Goal: Find contact information: Find contact information

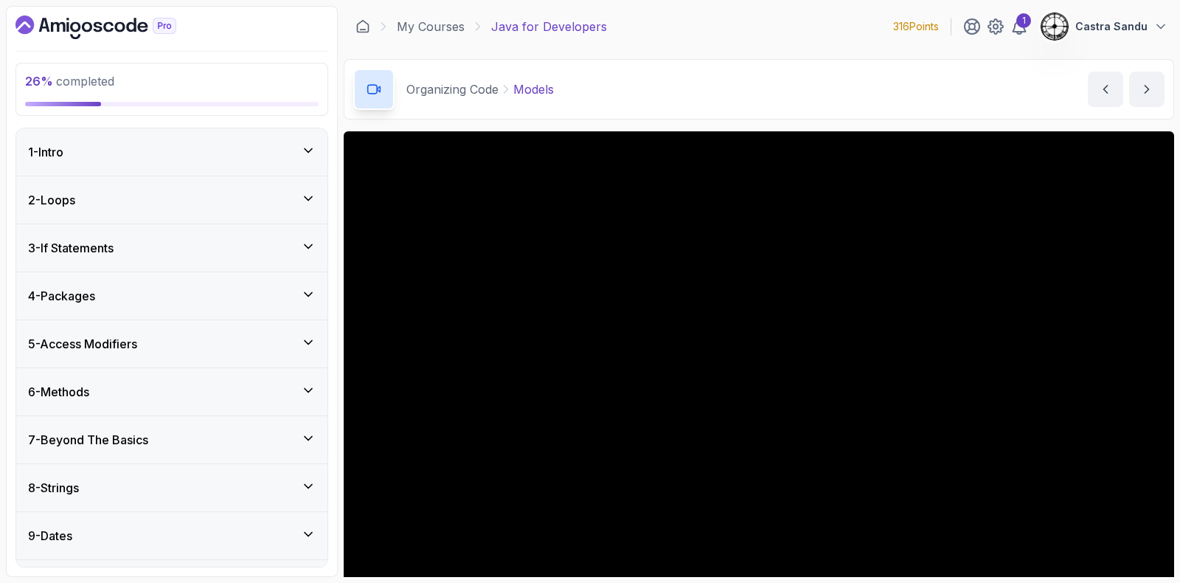
scroll to position [123, 0]
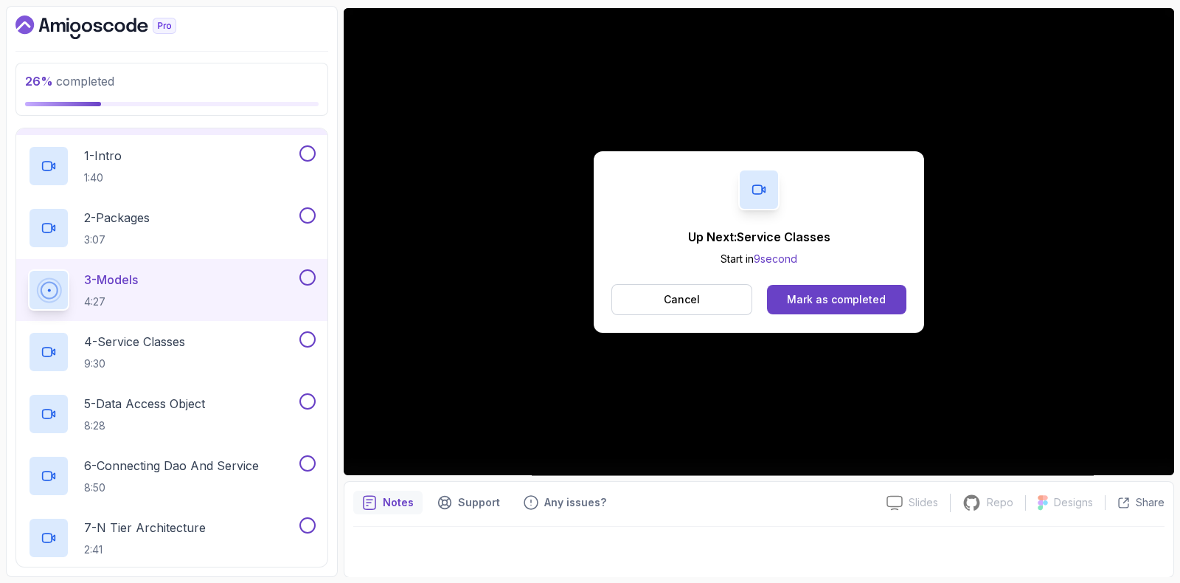
drag, startPoint x: 310, startPoint y: 271, endPoint x: 305, endPoint y: 286, distance: 15.6
click at [310, 271] on button at bounding box center [308, 277] width 16 height 16
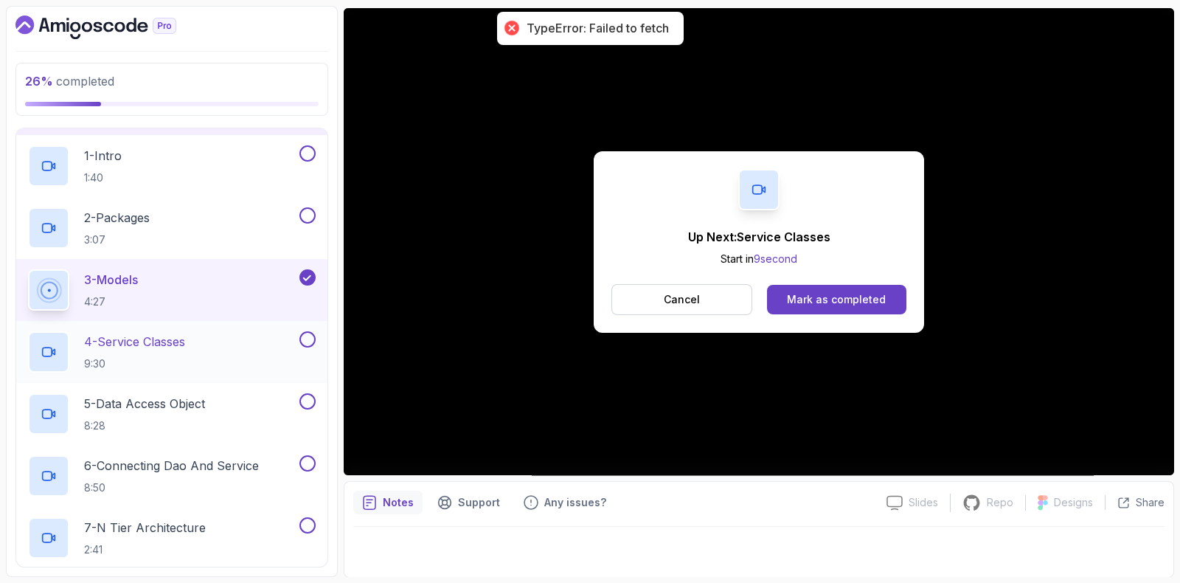
click at [190, 369] on div "4 - Service Classes 9:30" at bounding box center [171, 352] width 311 height 62
click at [179, 350] on h2 "4 - Service Classes 9:30" at bounding box center [134, 352] width 101 height 38
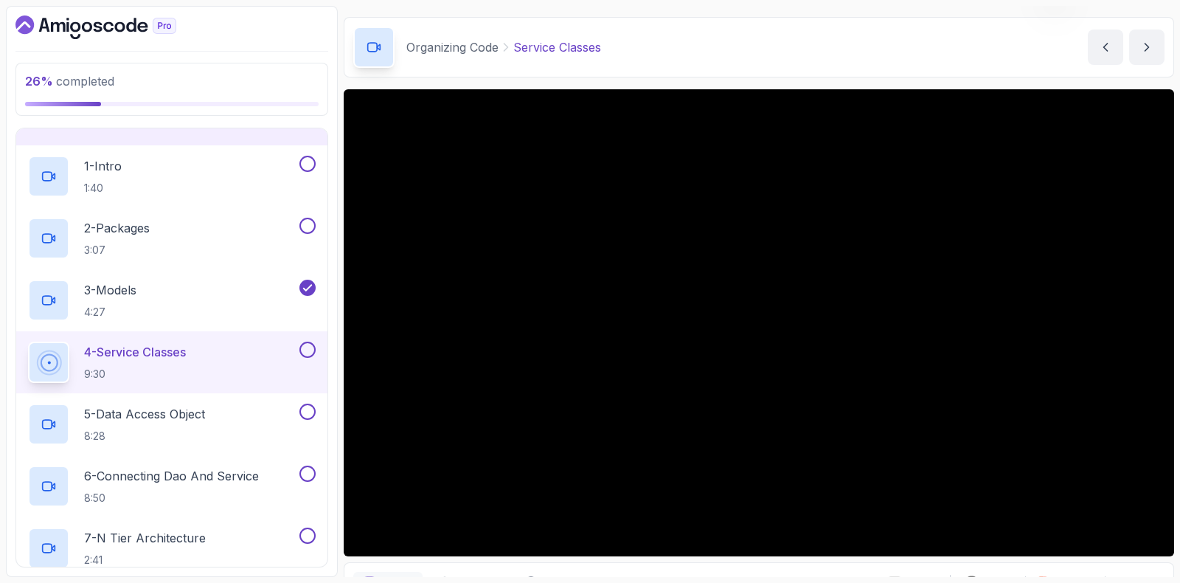
scroll to position [123, 0]
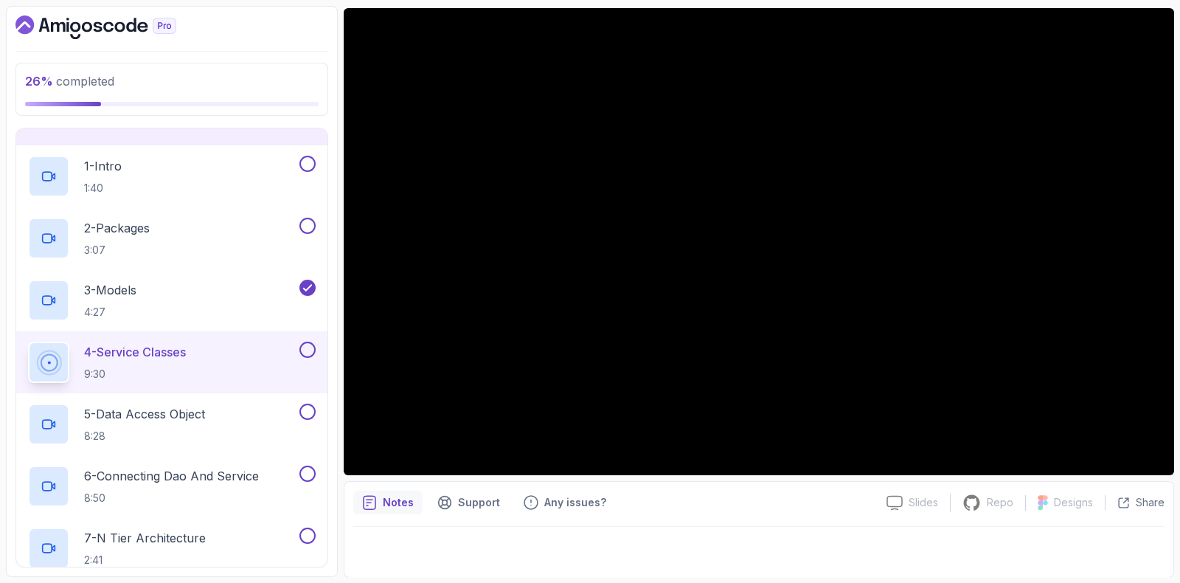
click at [310, 347] on button at bounding box center [308, 350] width 16 height 16
click at [198, 447] on div "5 - Data Access Object 8:28" at bounding box center [171, 424] width 311 height 62
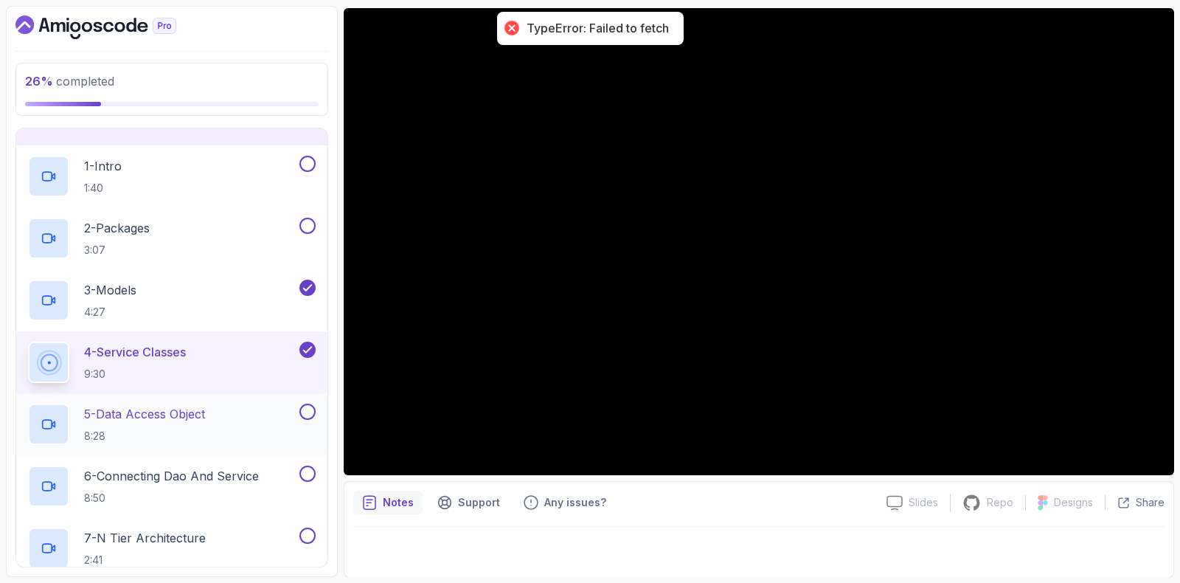
click at [194, 429] on p "8:28" at bounding box center [144, 436] width 121 height 15
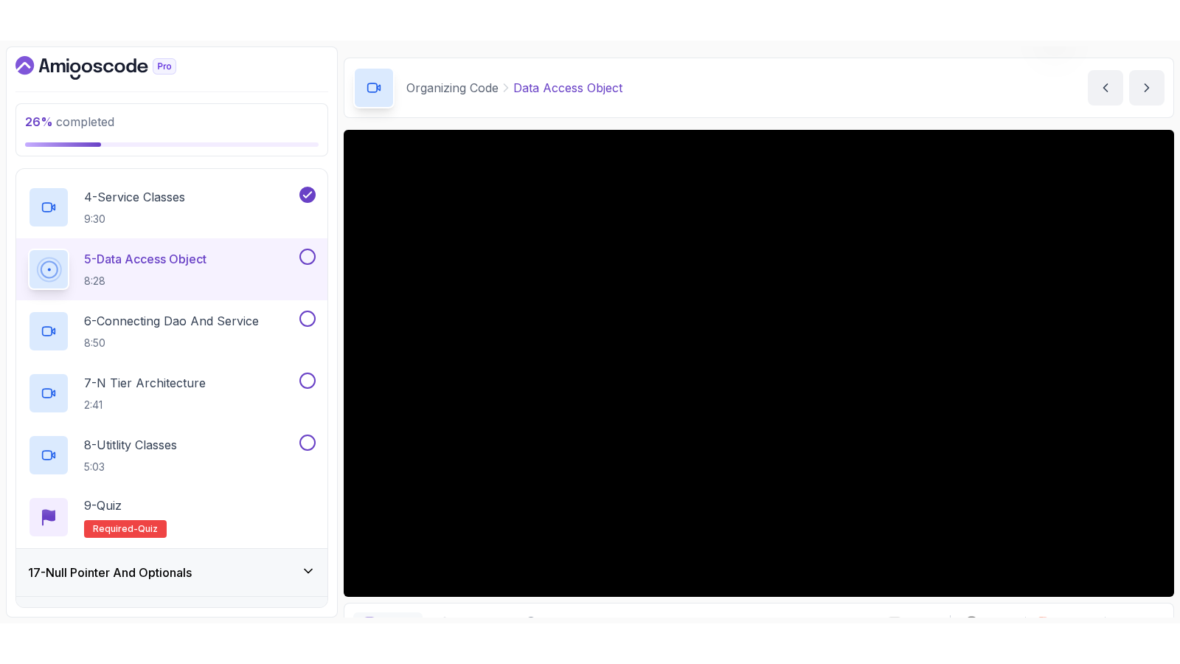
scroll to position [123, 0]
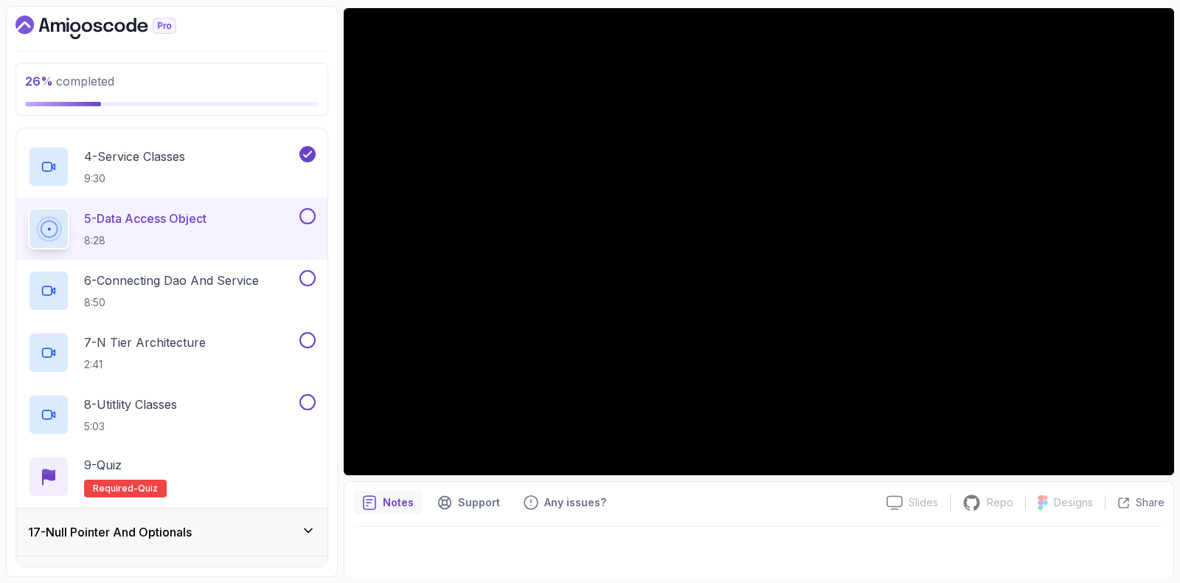
click at [310, 208] on button at bounding box center [308, 216] width 16 height 16
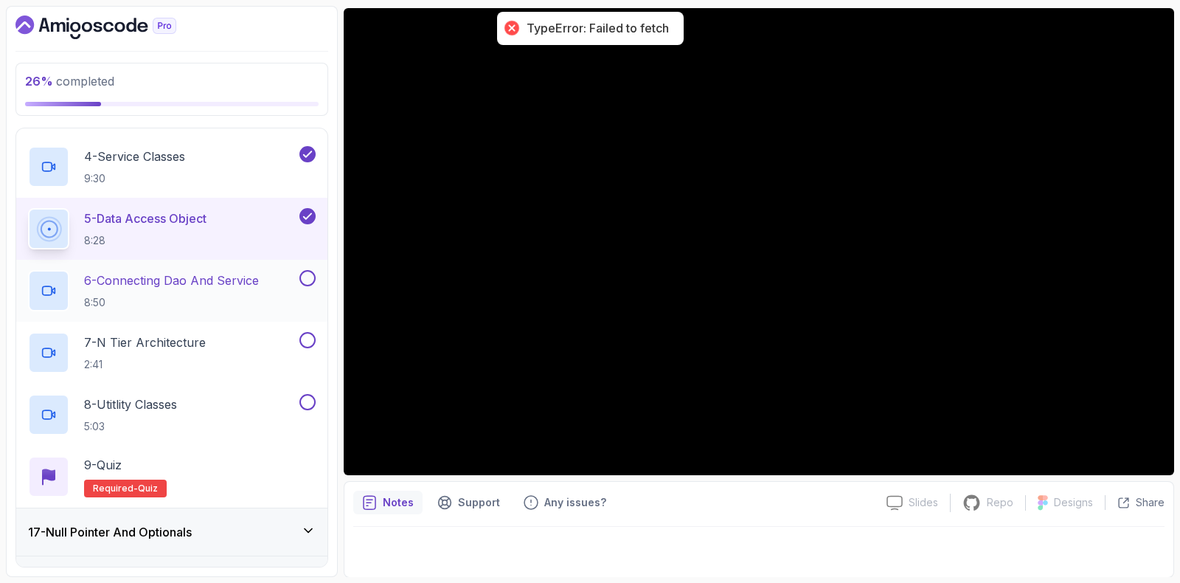
click at [151, 295] on p "8:50" at bounding box center [171, 302] width 175 height 15
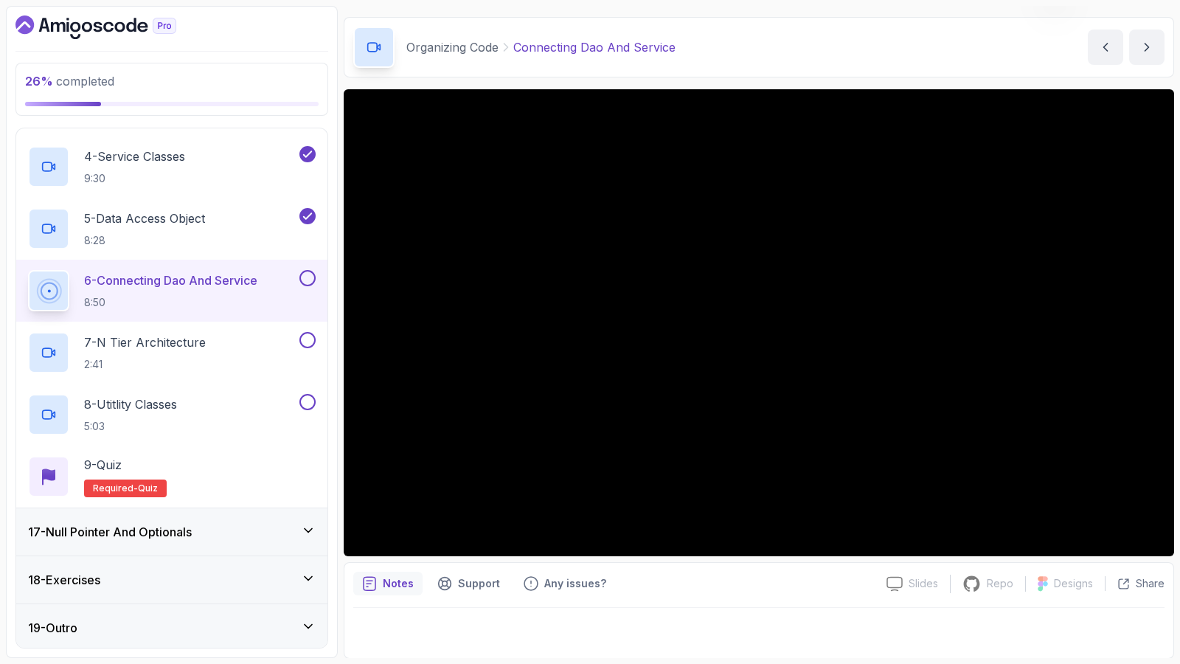
scroll to position [123, 0]
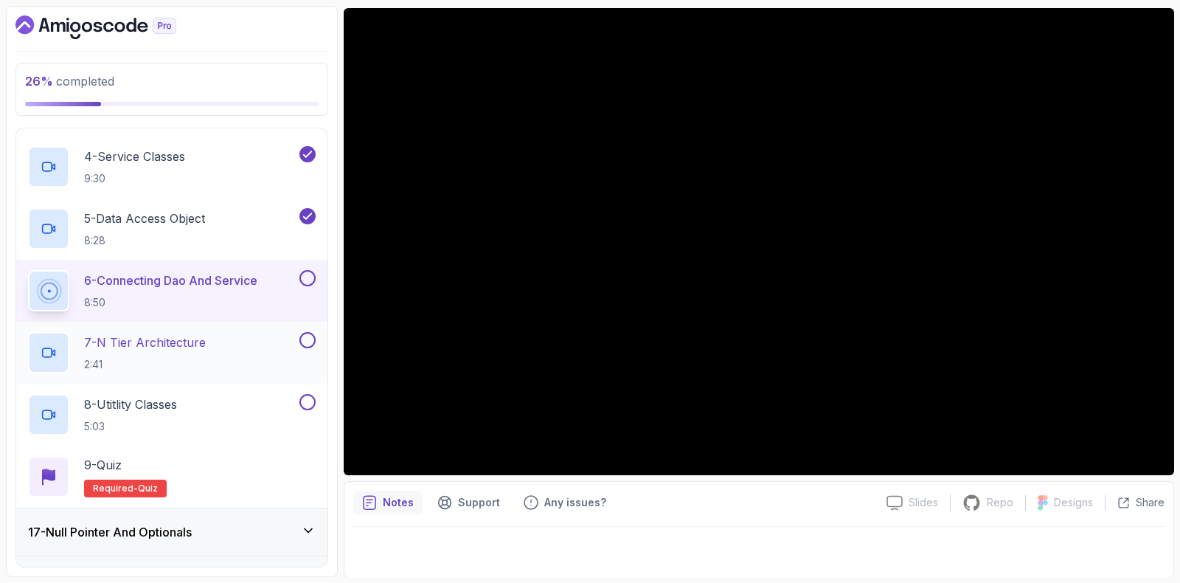
click at [142, 347] on p "7 - N Tier Architecture" at bounding box center [145, 342] width 122 height 18
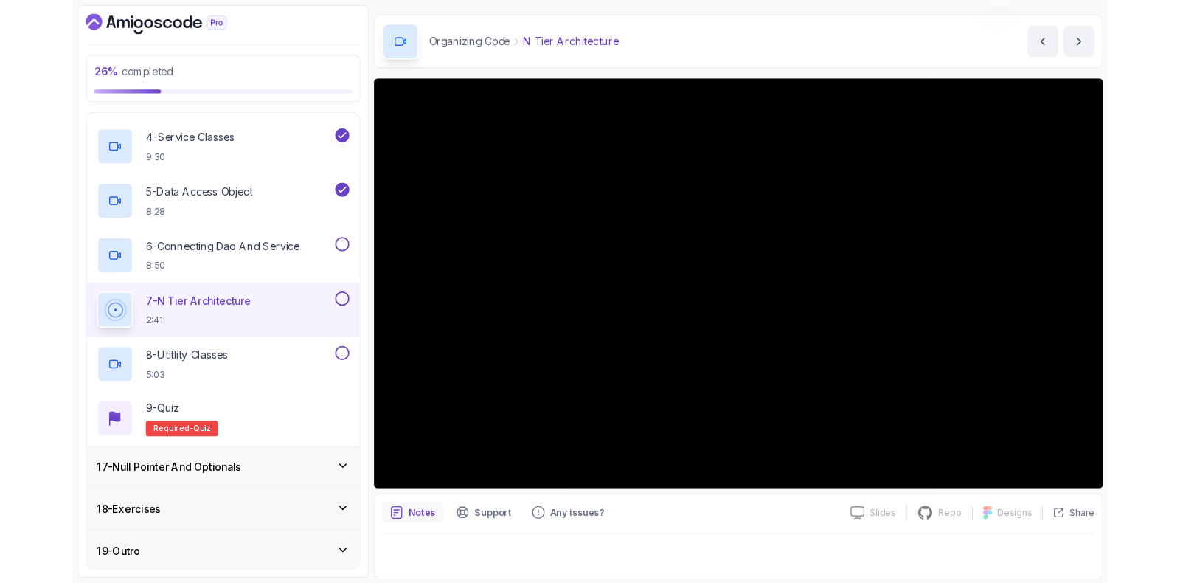
scroll to position [123, 0]
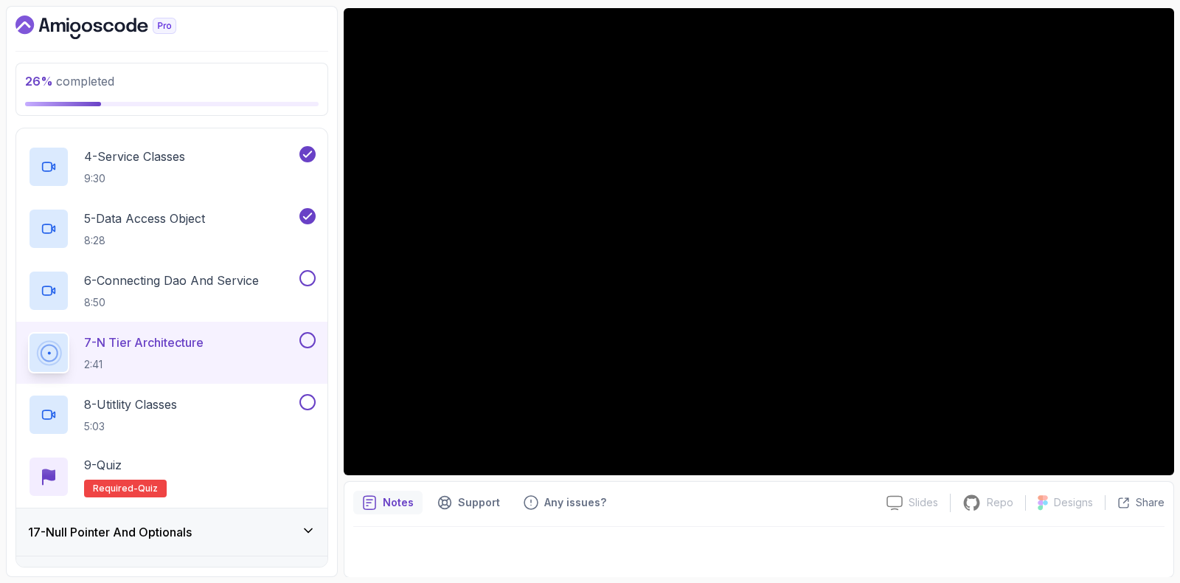
click at [310, 332] on button at bounding box center [308, 340] width 16 height 16
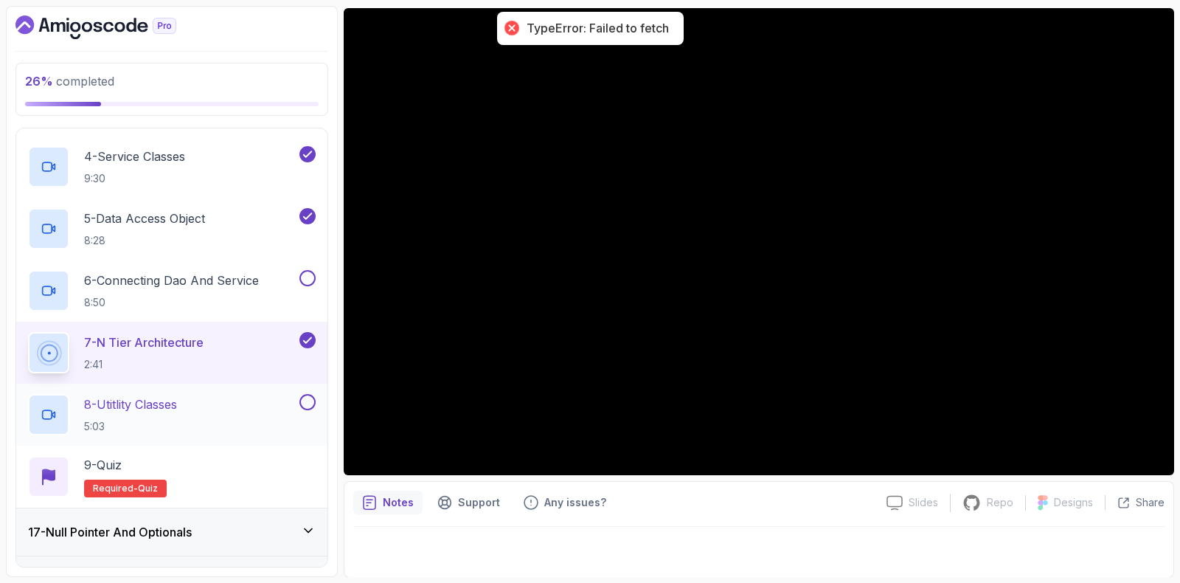
click at [253, 400] on div "8 - Utitlity Classes 5:03" at bounding box center [162, 414] width 269 height 41
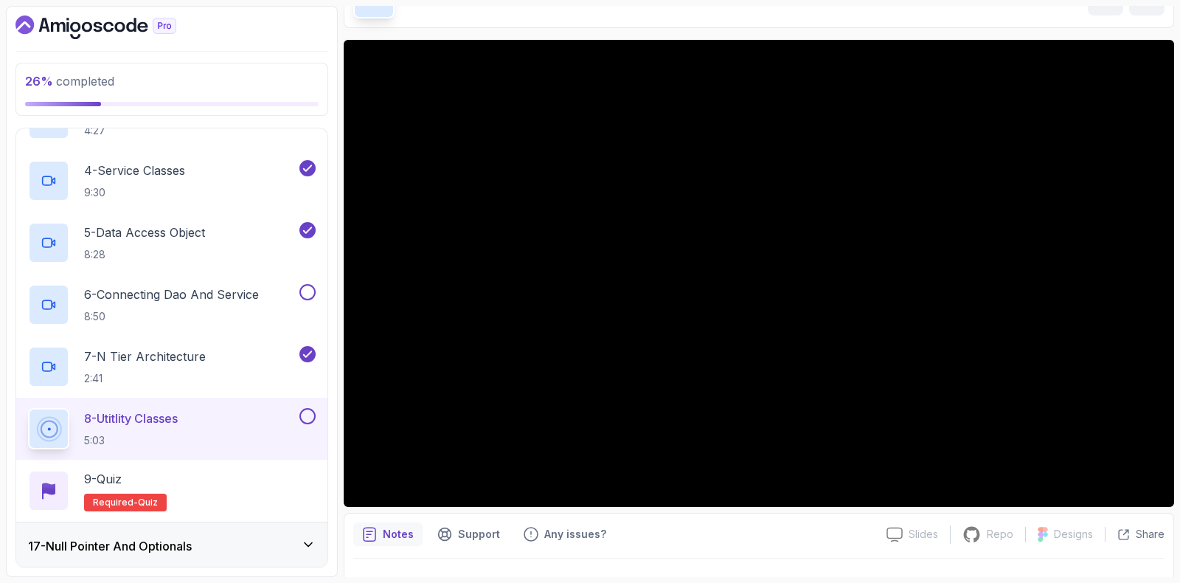
scroll to position [1026, 0]
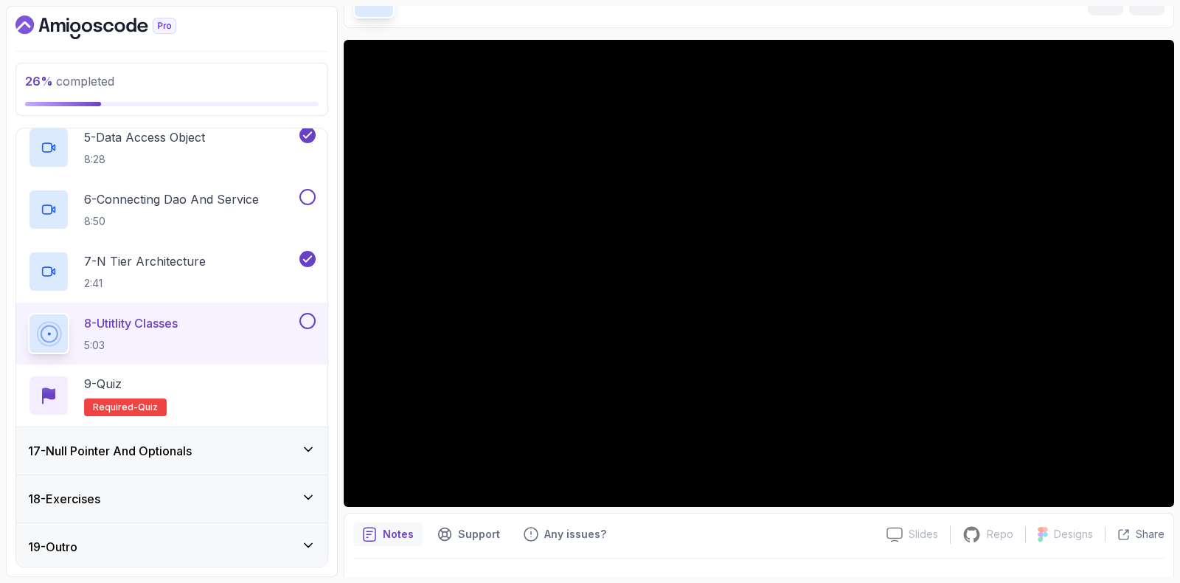
click at [303, 314] on button at bounding box center [308, 321] width 16 height 16
click at [153, 446] on h3 "17 - Null Pointer And Optionals" at bounding box center [110, 451] width 164 height 18
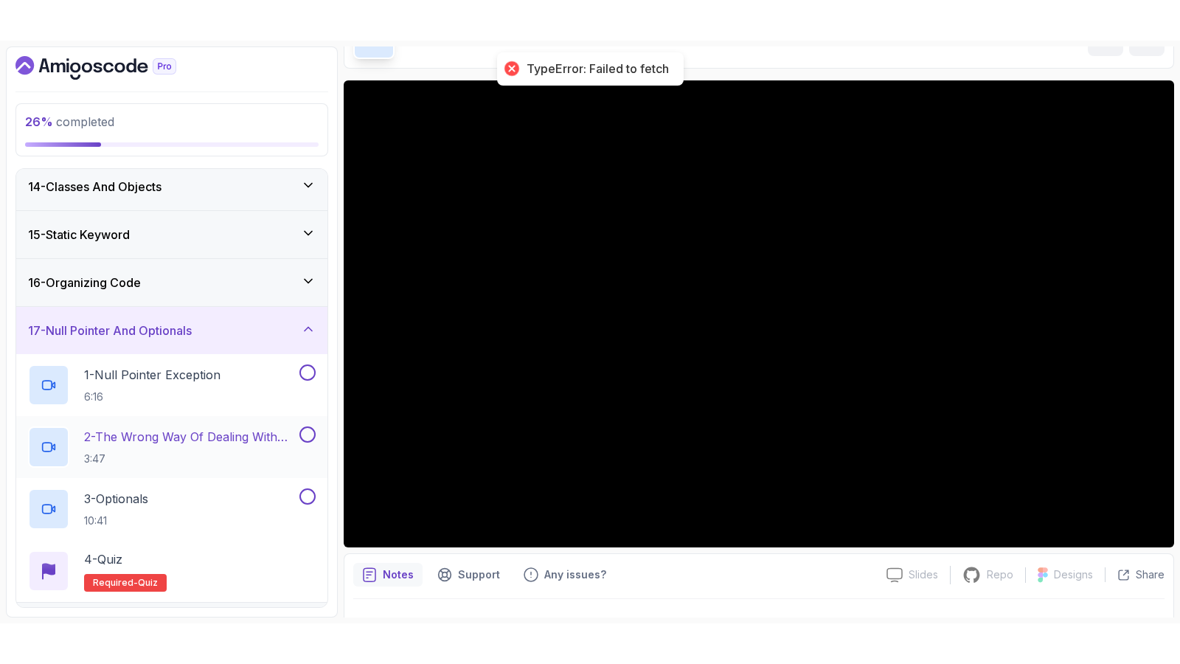
scroll to position [716, 0]
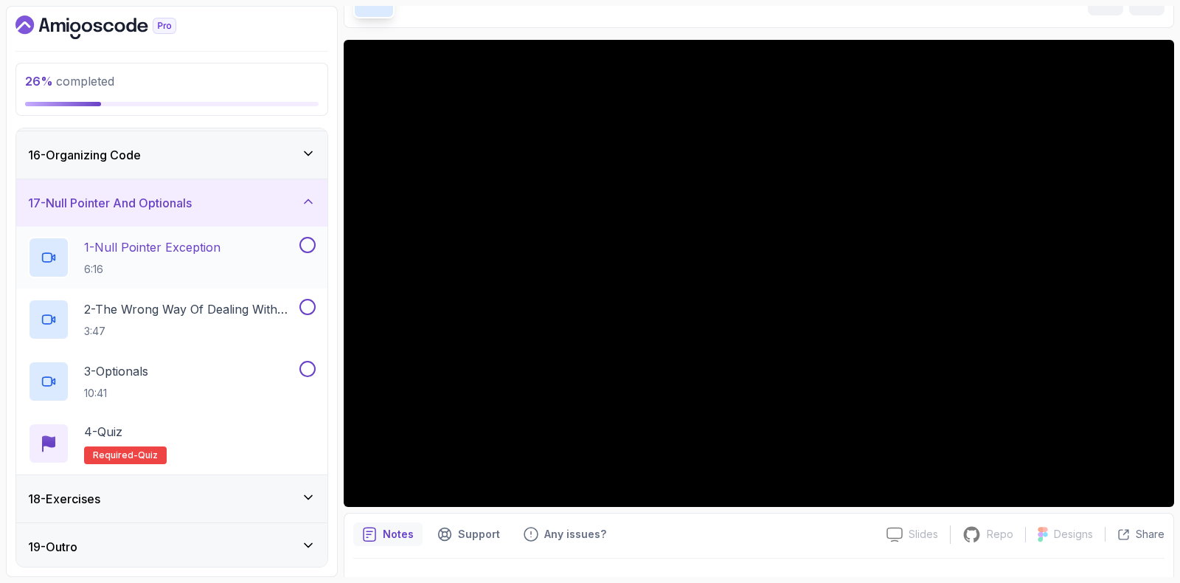
click at [156, 271] on p "6:16" at bounding box center [152, 269] width 136 height 15
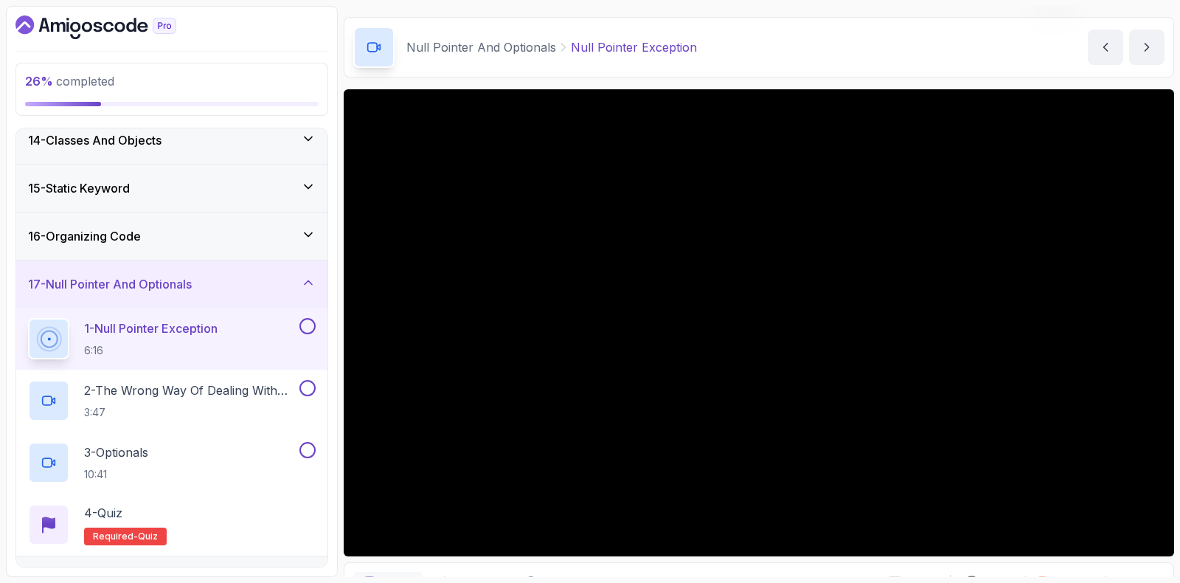
scroll to position [91, 0]
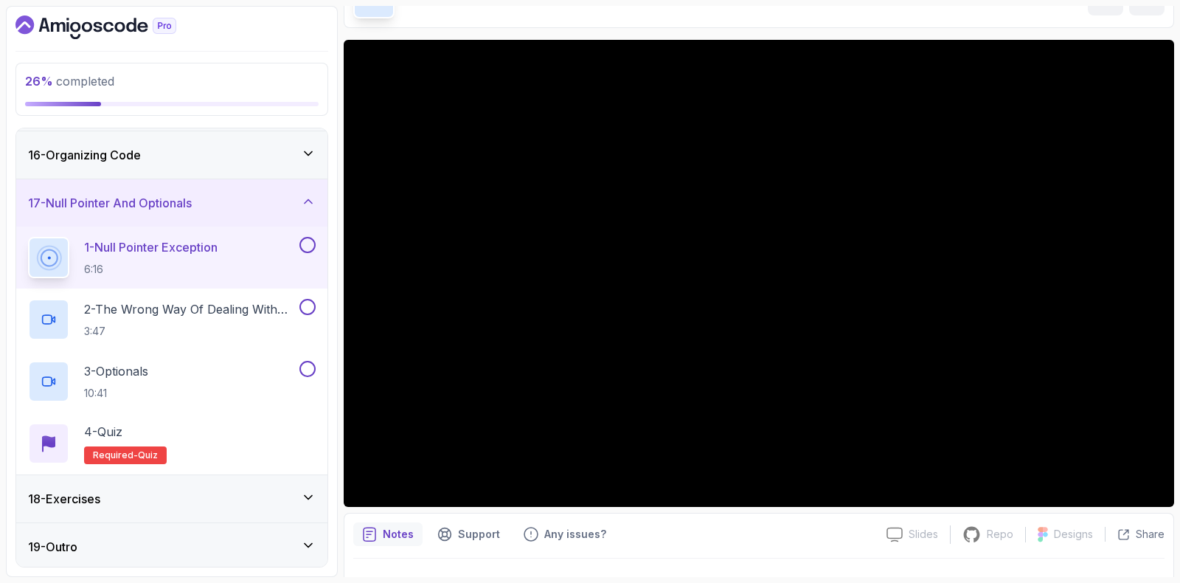
click at [302, 231] on div "1 - Null Pointer Exception 6:16" at bounding box center [171, 257] width 311 height 62
click at [307, 246] on button at bounding box center [308, 245] width 16 height 16
click at [227, 290] on div "2 - The Wrong Way Of Dealing With Null 3:47" at bounding box center [171, 319] width 311 height 62
click at [227, 311] on p "2 - The Wrong Way Of Dealing With Null" at bounding box center [190, 309] width 212 height 18
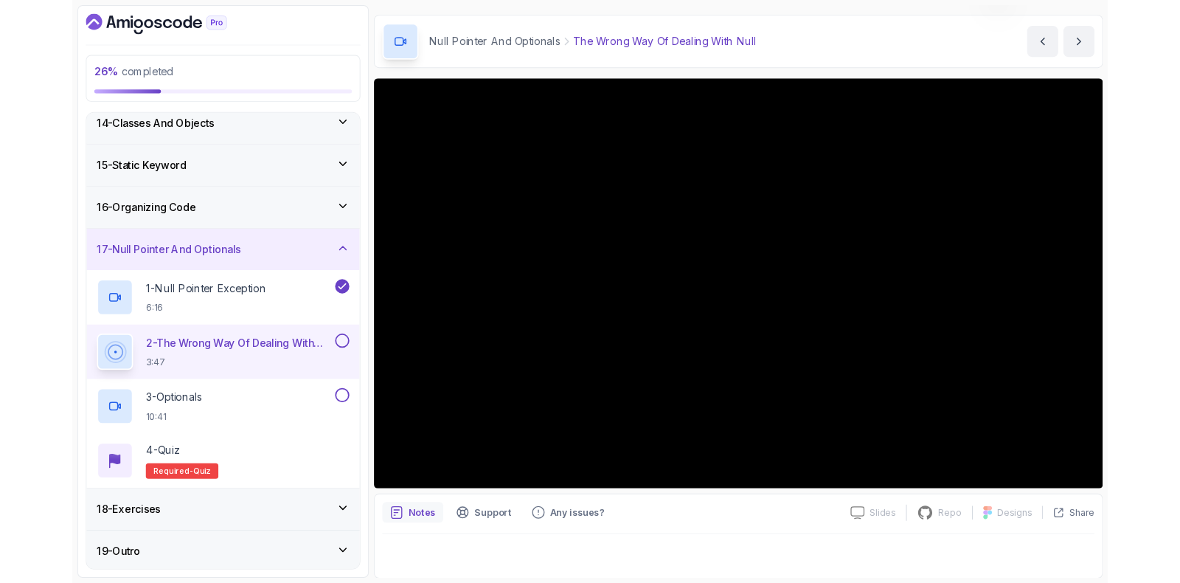
scroll to position [123, 0]
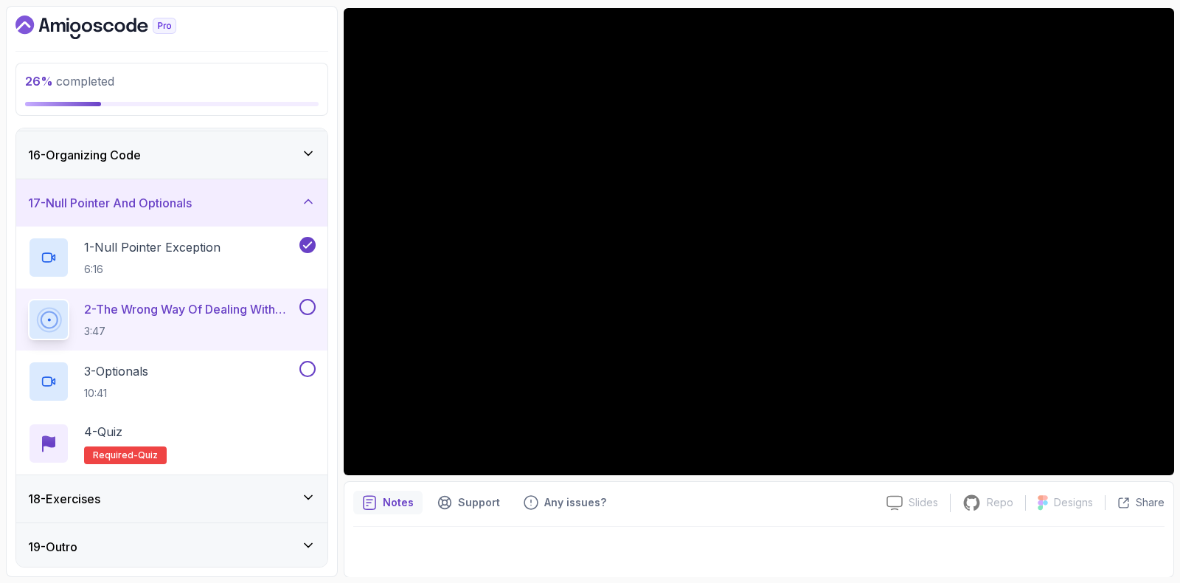
click at [308, 304] on button at bounding box center [308, 307] width 16 height 16
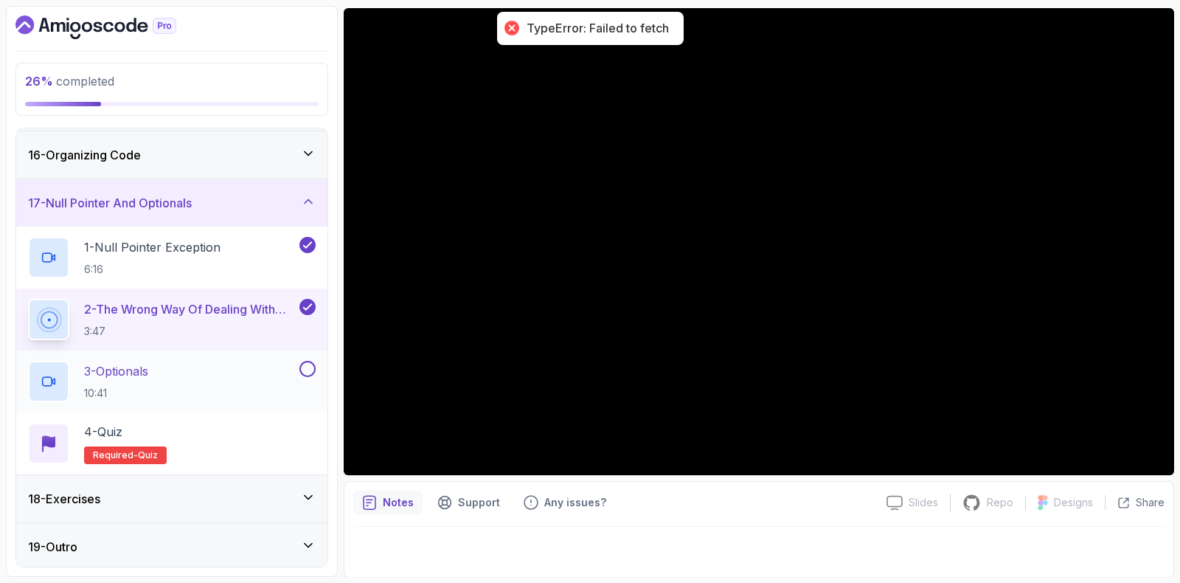
click at [187, 361] on div "3 - Optionals 10:41" at bounding box center [162, 381] width 269 height 41
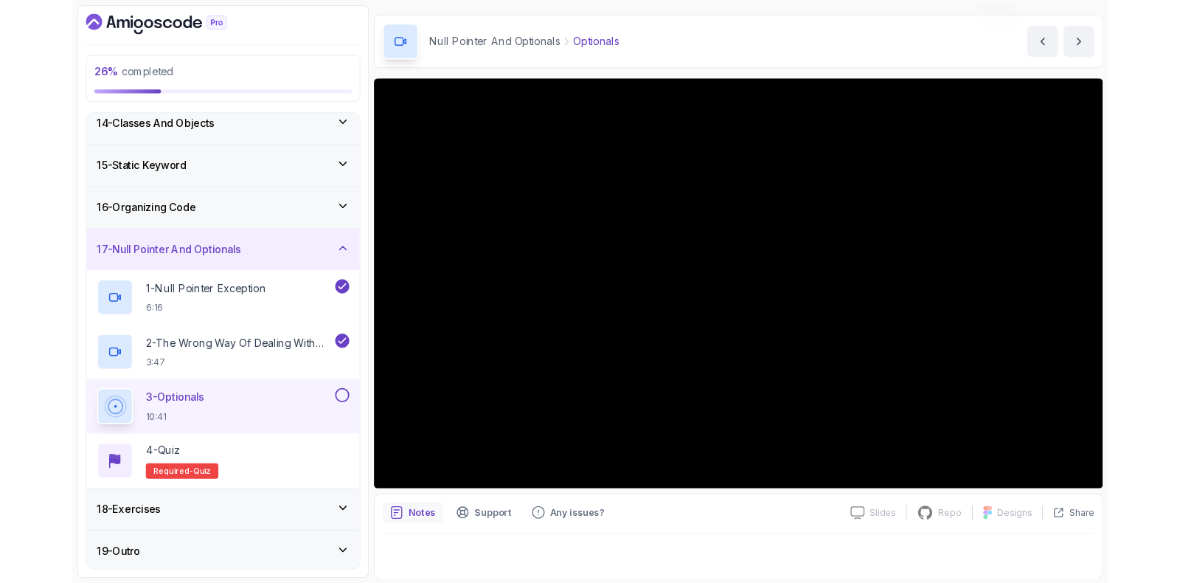
scroll to position [77, 0]
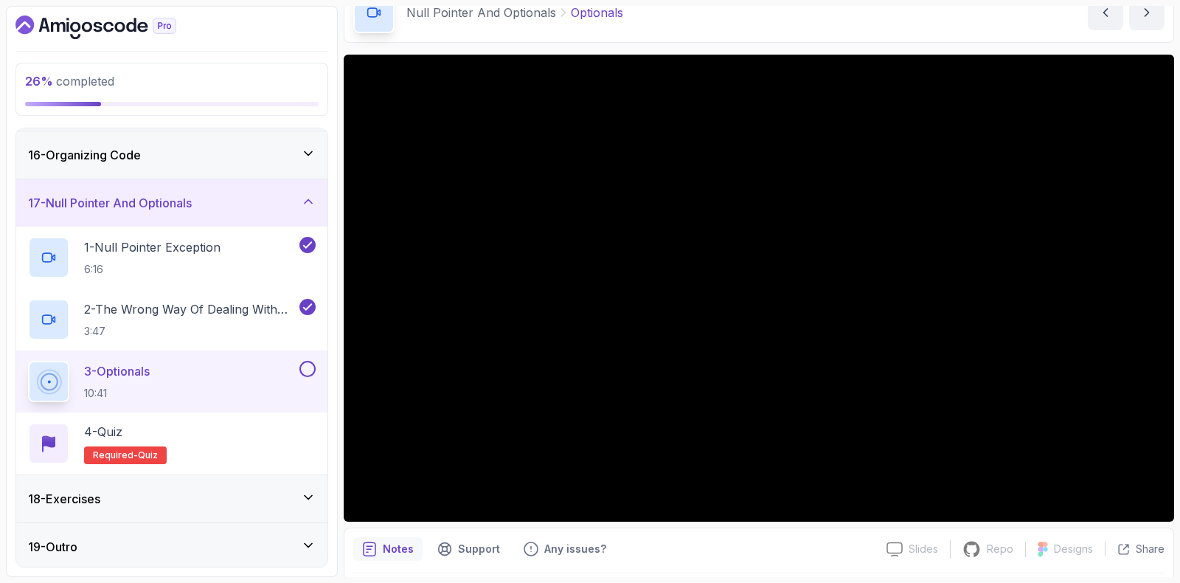
click at [314, 364] on button at bounding box center [308, 369] width 16 height 16
click at [131, 501] on div "18 - Exercises" at bounding box center [172, 499] width 288 height 18
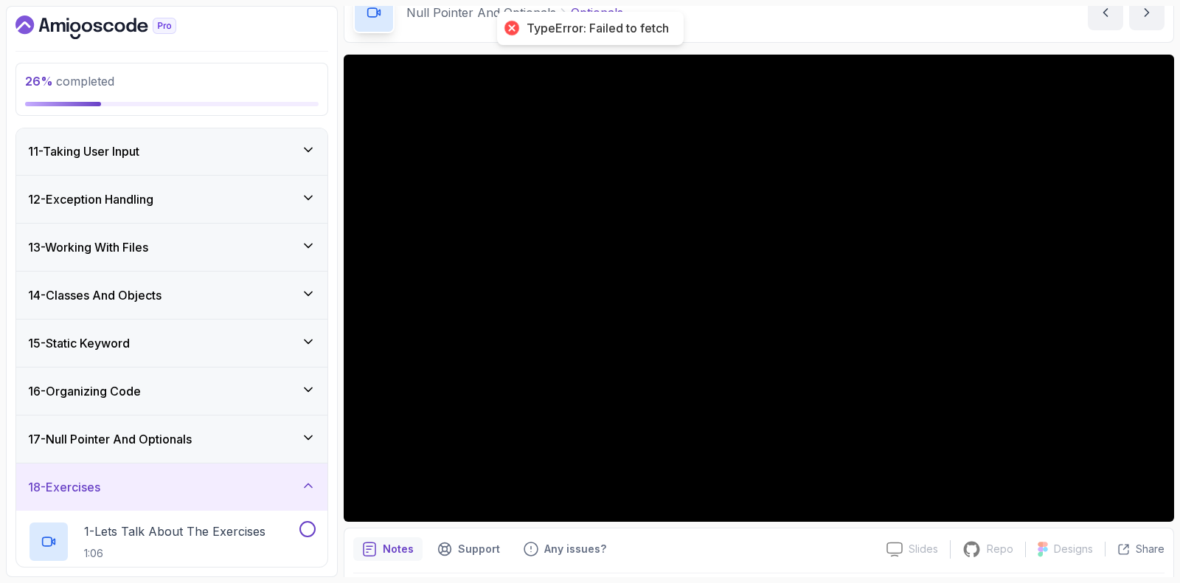
scroll to position [246, 0]
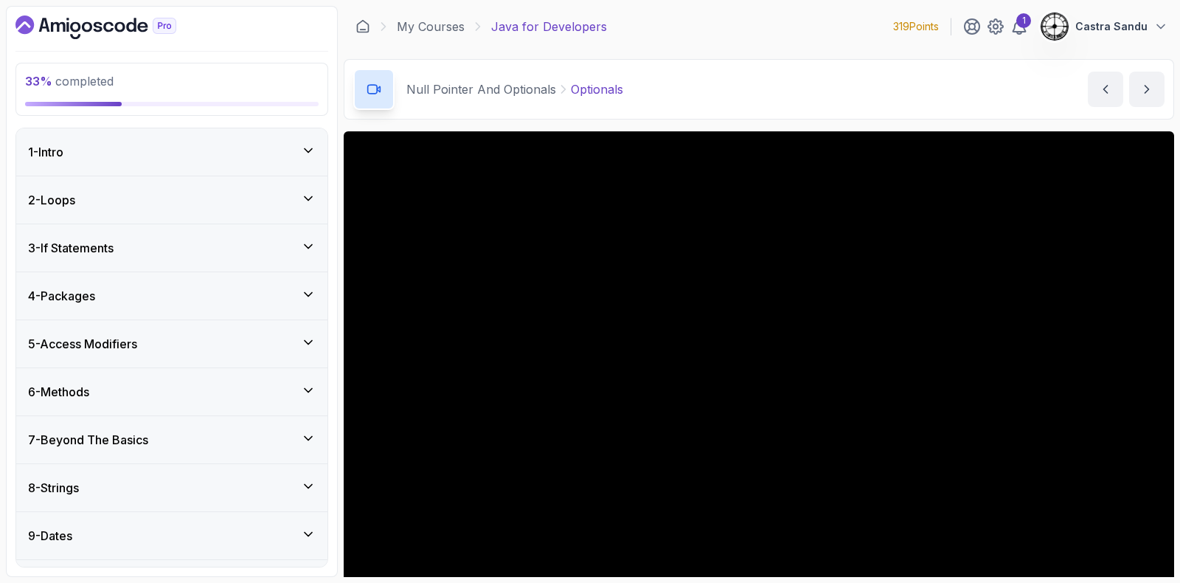
click at [52, 20] on icon "Dashboard" at bounding box center [95, 27] width 161 height 24
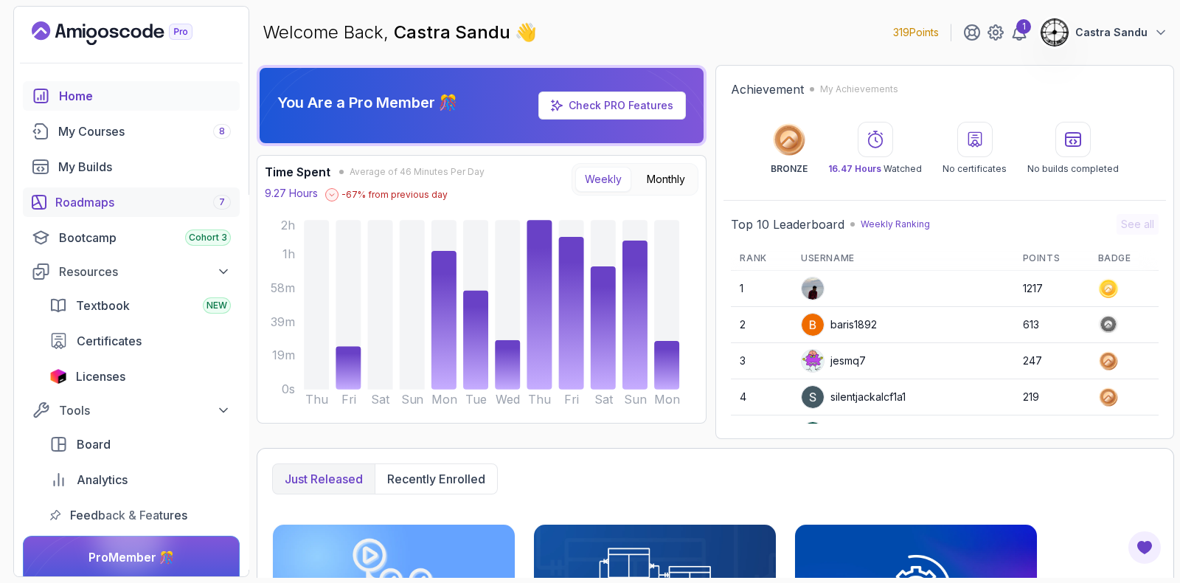
click at [103, 203] on div "Roadmaps 7" at bounding box center [143, 202] width 176 height 18
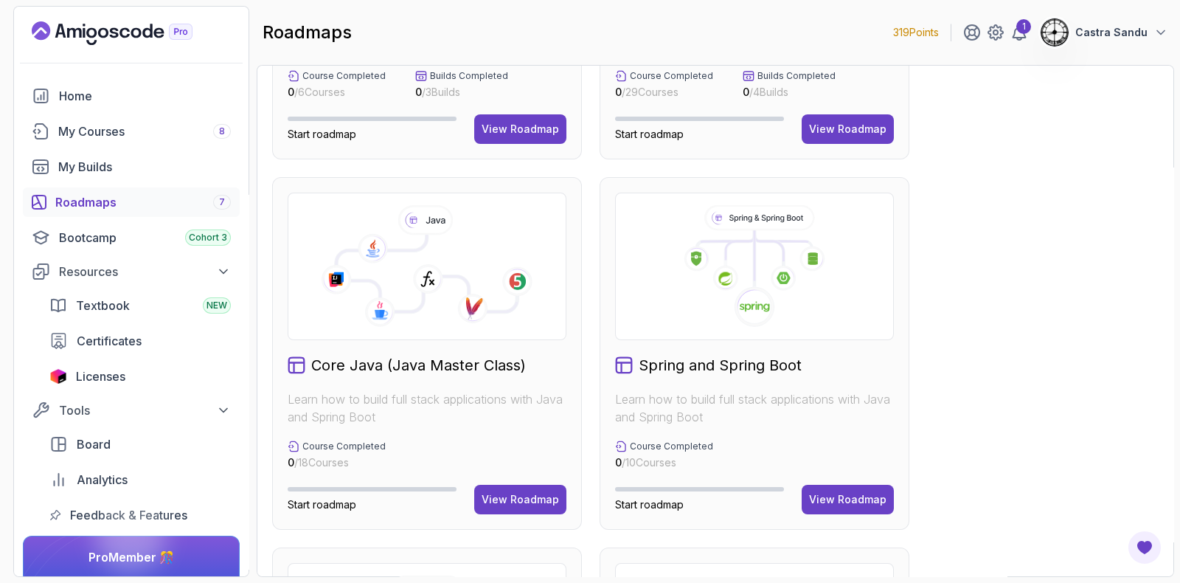
scroll to position [277, 0]
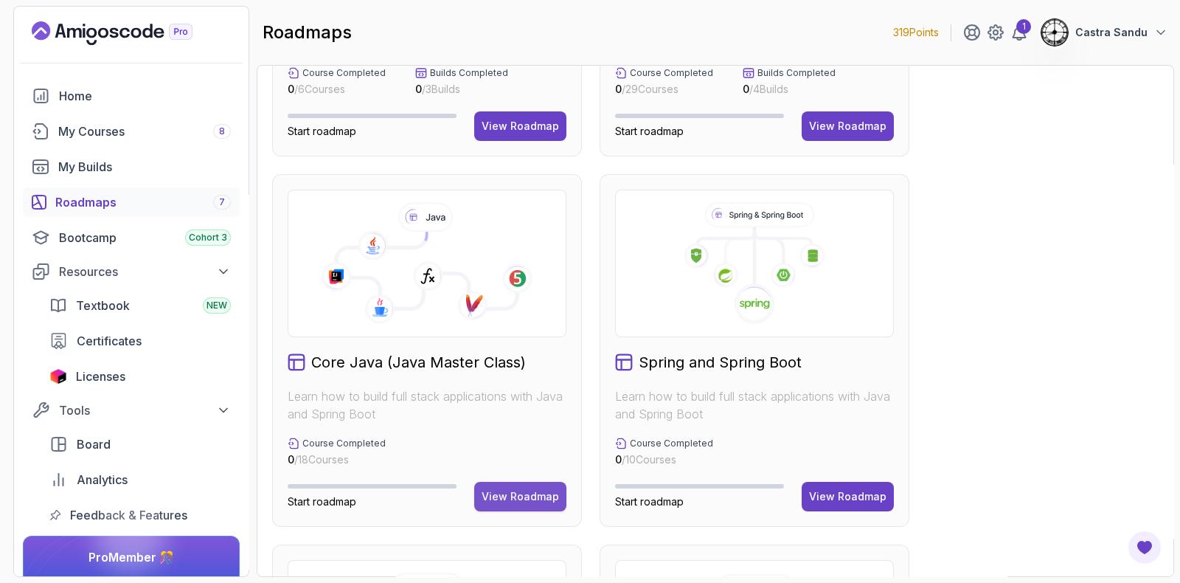
click at [544, 499] on div "View Roadmap" at bounding box center [520, 496] width 77 height 15
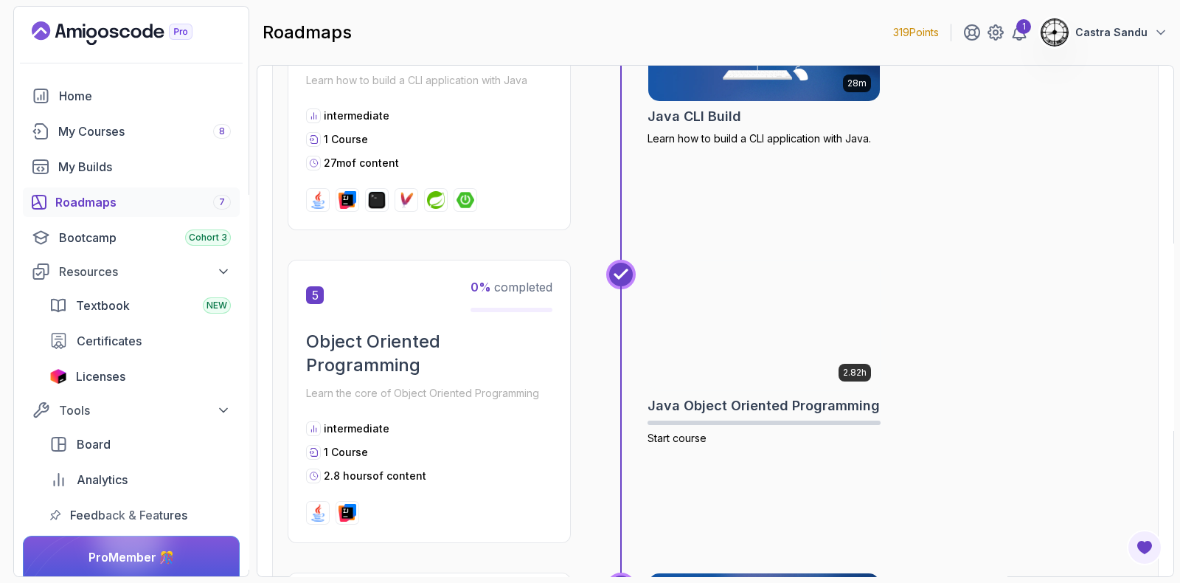
scroll to position [1213, 0]
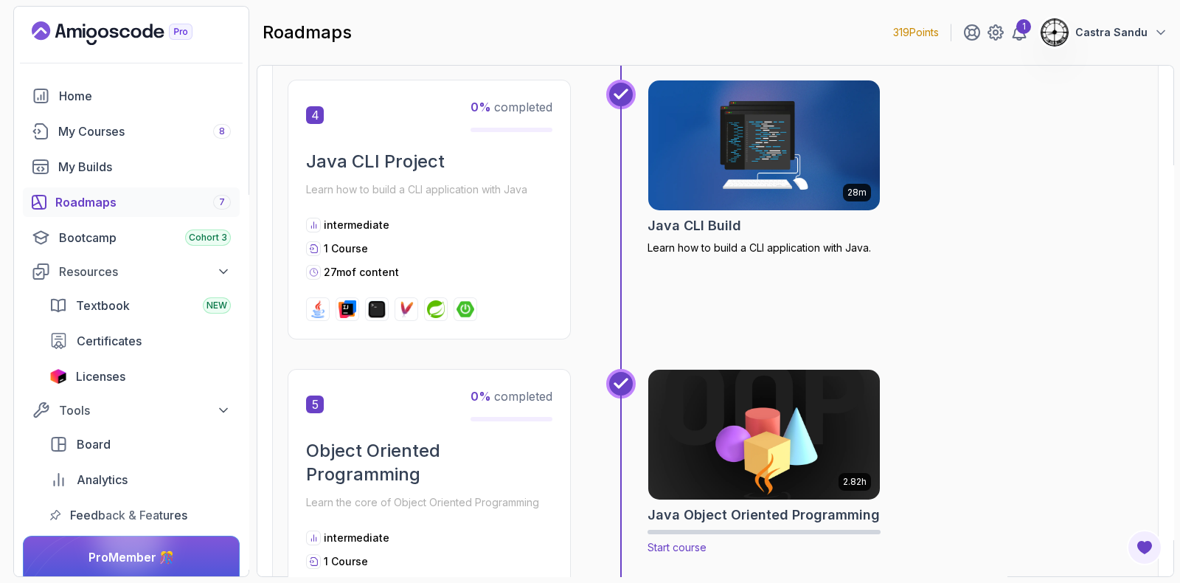
click at [751, 425] on img at bounding box center [764, 435] width 243 height 136
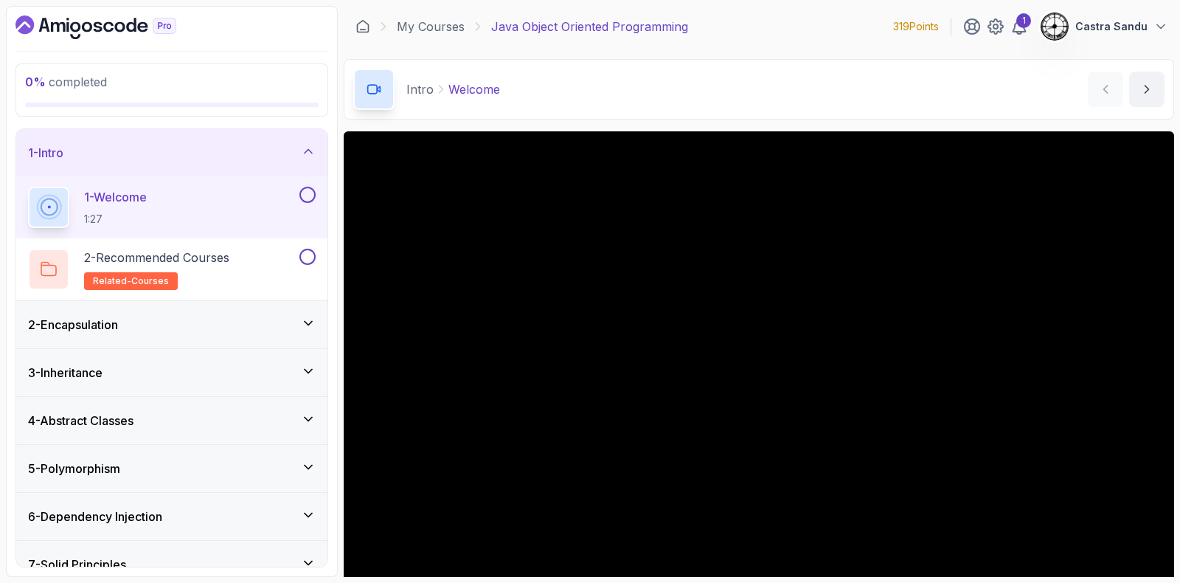
scroll to position [67, 0]
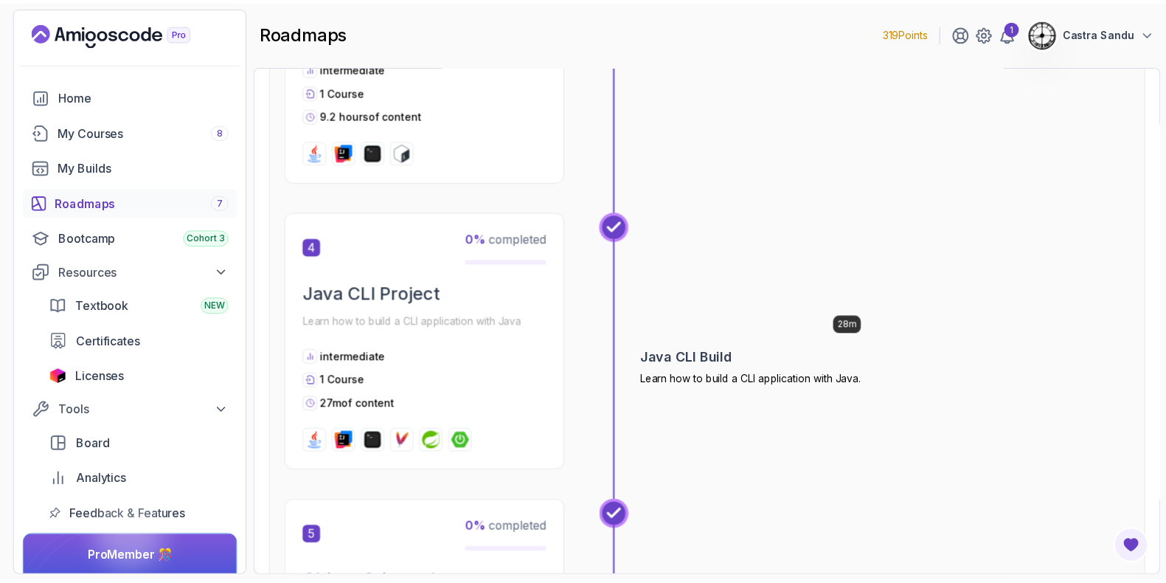
scroll to position [1107, 0]
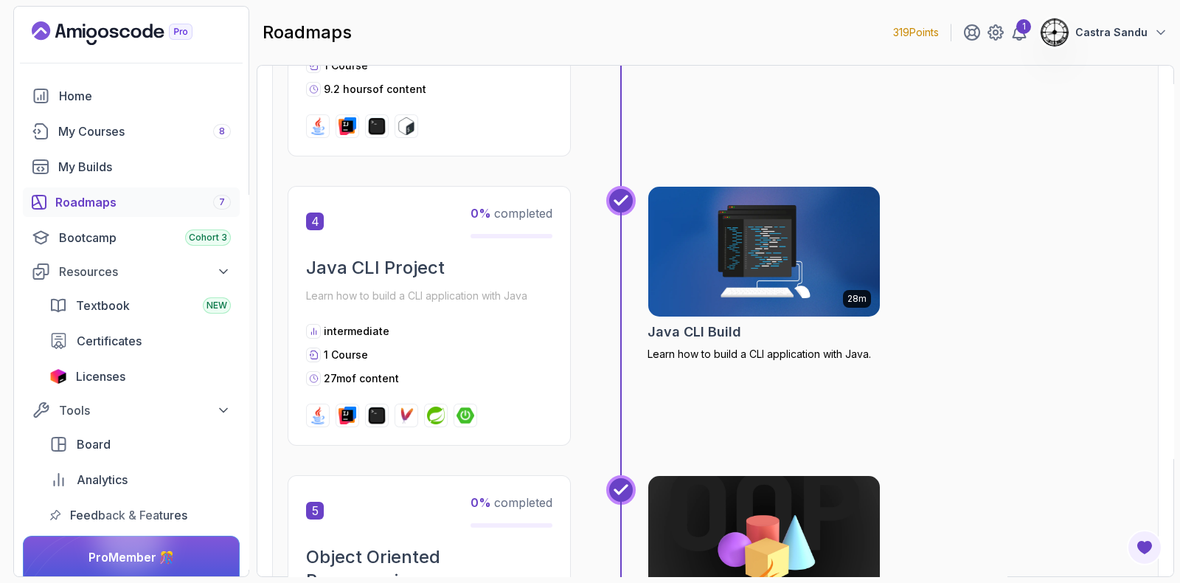
click at [708, 283] on img at bounding box center [764, 252] width 243 height 136
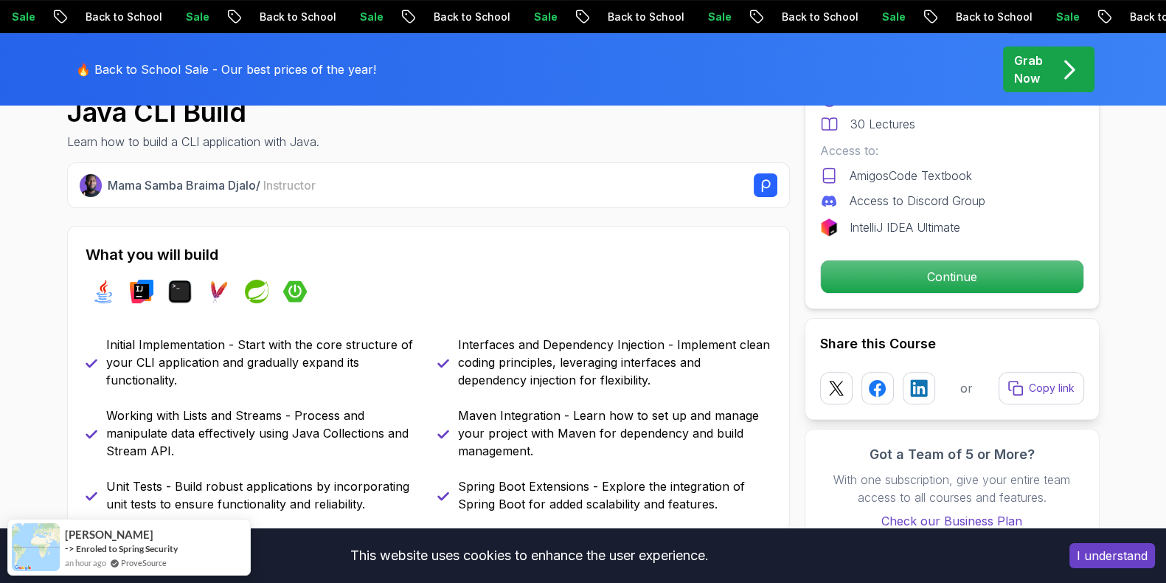
scroll to position [553, 0]
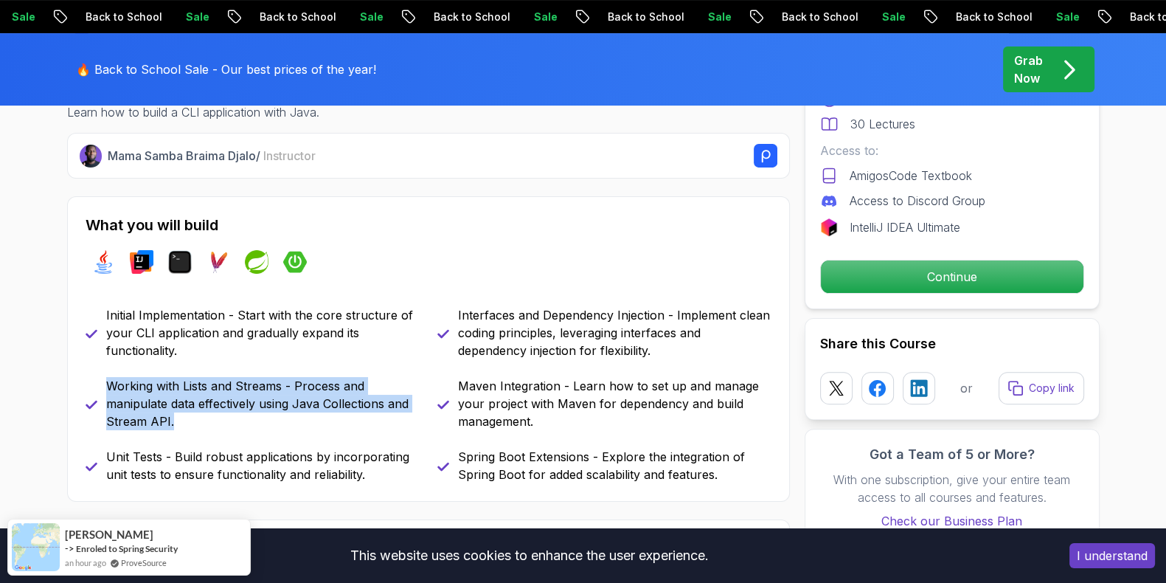
drag, startPoint x: 210, startPoint y: 421, endPoint x: 46, endPoint y: 381, distance: 169.3
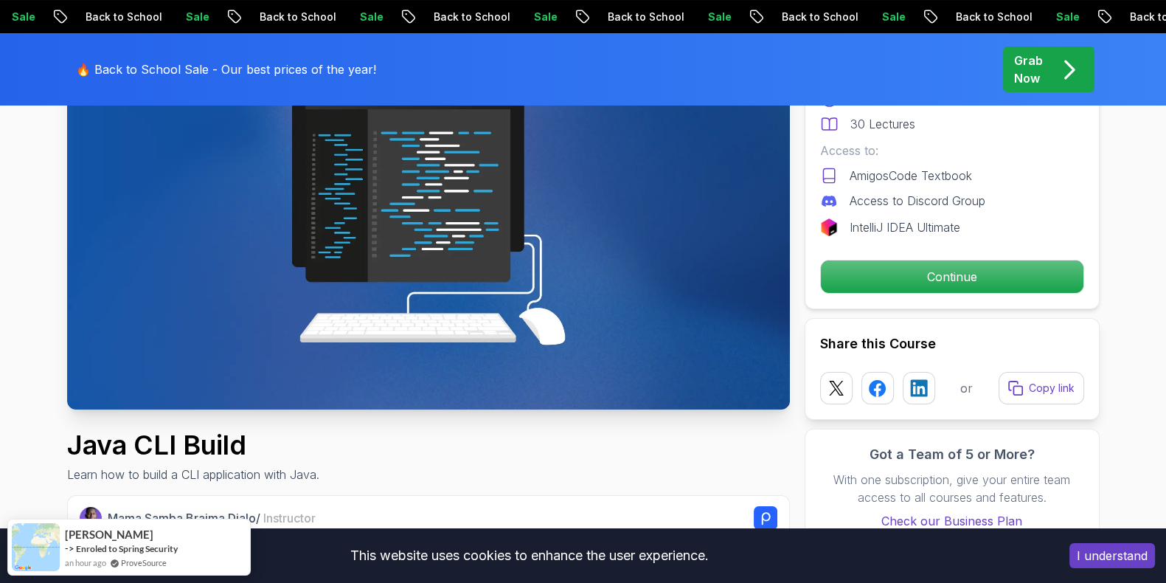
scroll to position [184, 0]
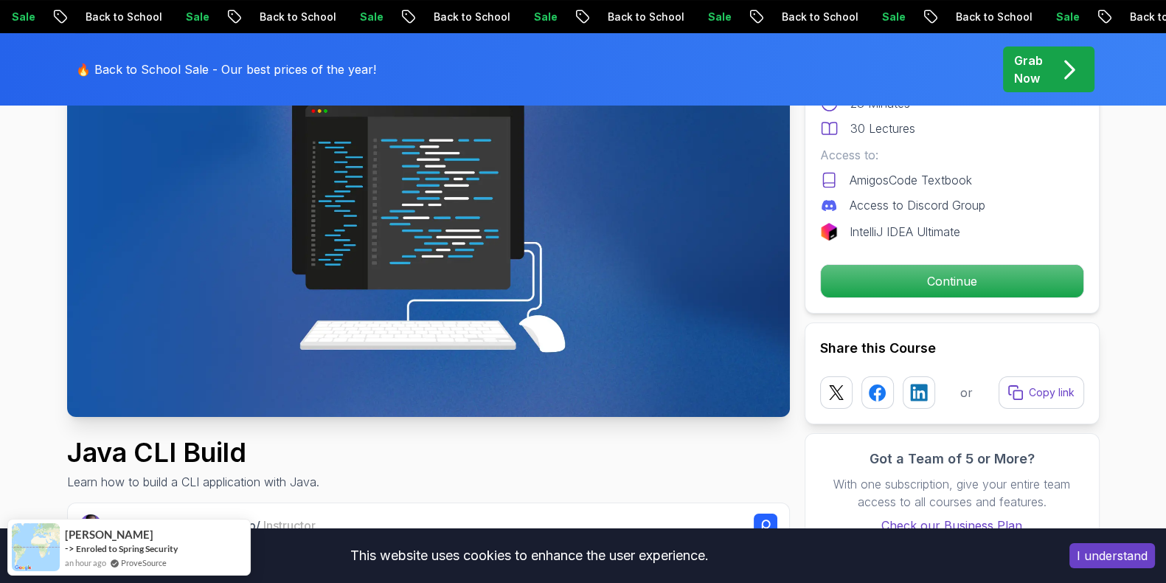
click at [958, 259] on div "Pro Course Includes: 28 Minutes 30 Lectures Access to: AmigosCode Textbook Acce…" at bounding box center [952, 161] width 295 height 303
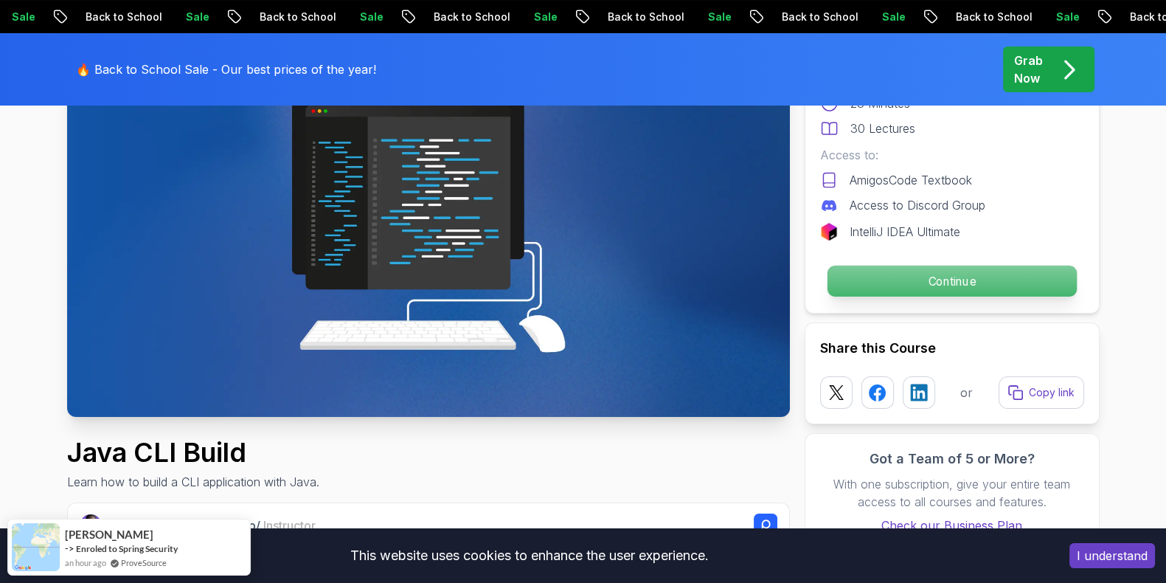
click at [954, 274] on p "Continue" at bounding box center [951, 281] width 249 height 31
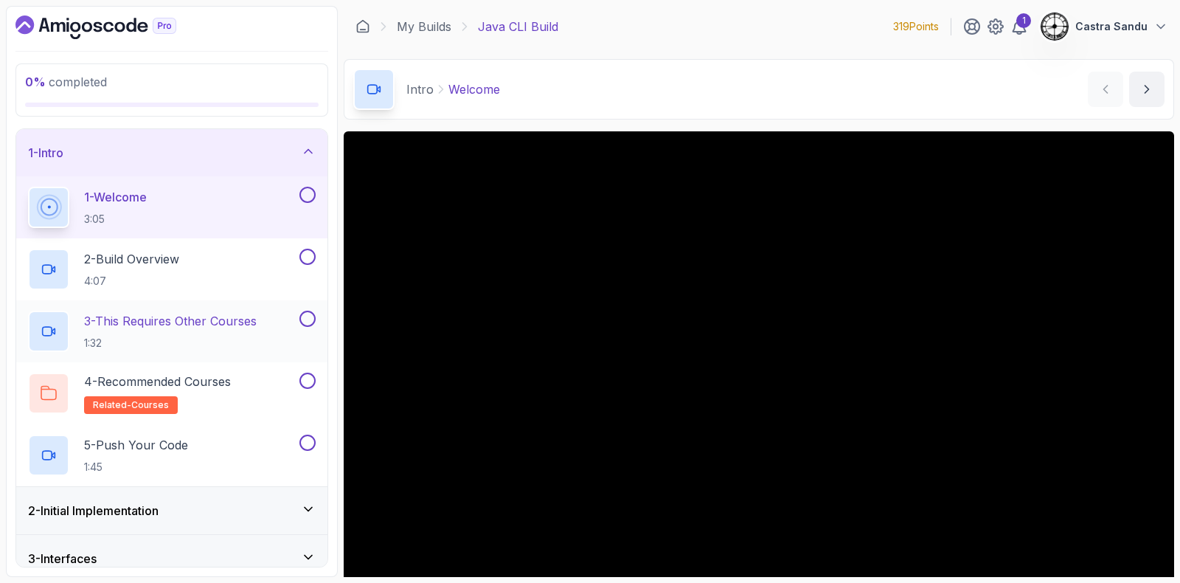
click at [179, 331] on h2 "3 - This Requires Other Courses 1:32" at bounding box center [170, 331] width 173 height 38
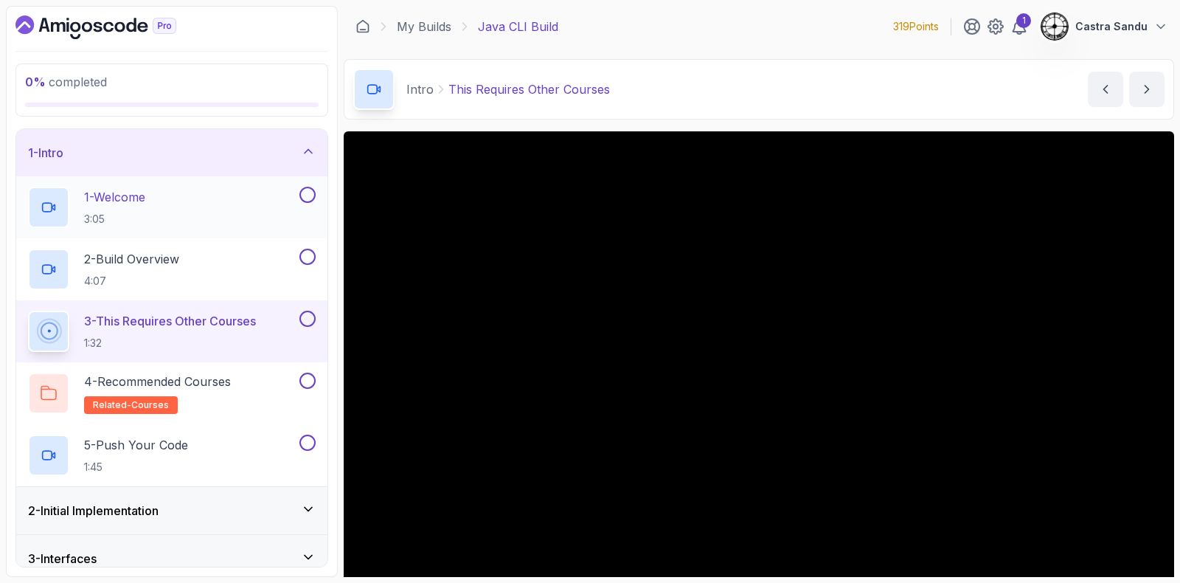
click at [187, 215] on div "1 - Welcome 3:05" at bounding box center [162, 207] width 269 height 41
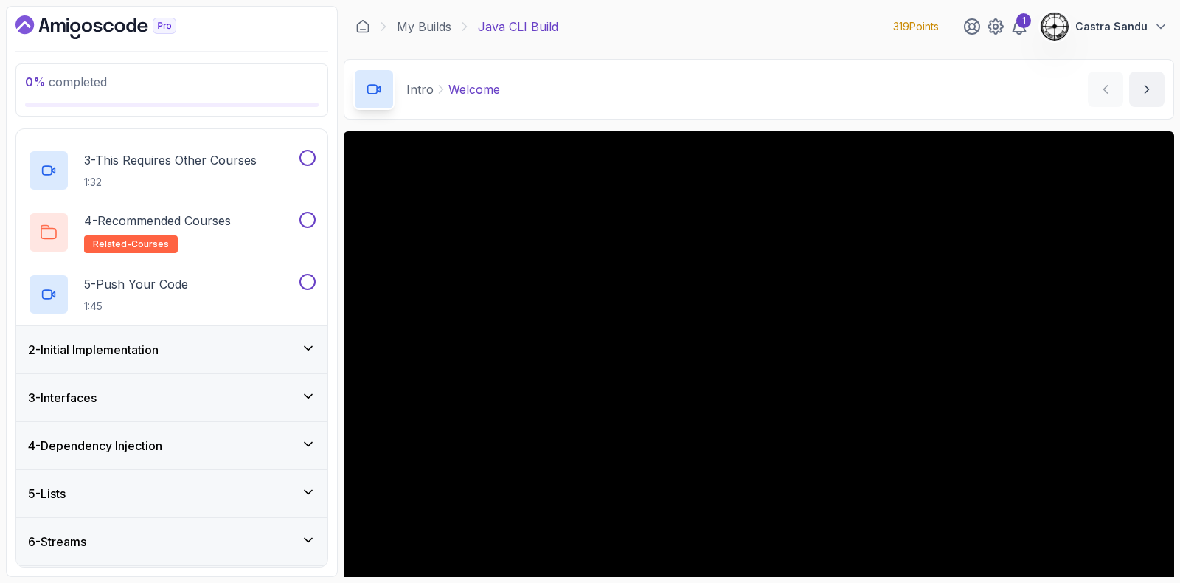
scroll to position [184, 0]
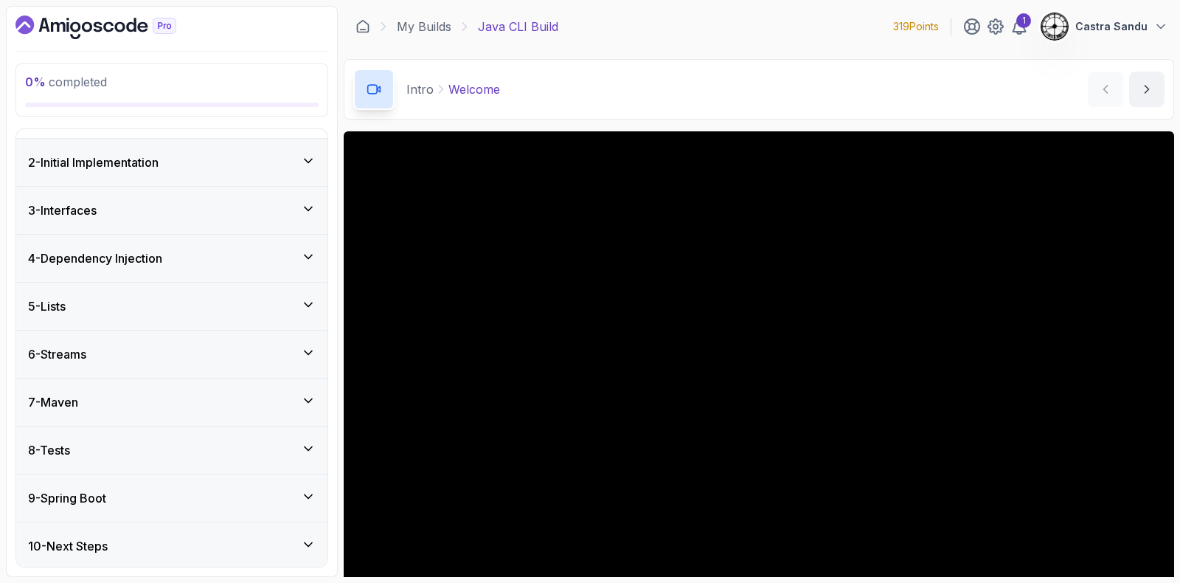
click at [111, 351] on div "6 - Streams" at bounding box center [172, 354] width 288 height 18
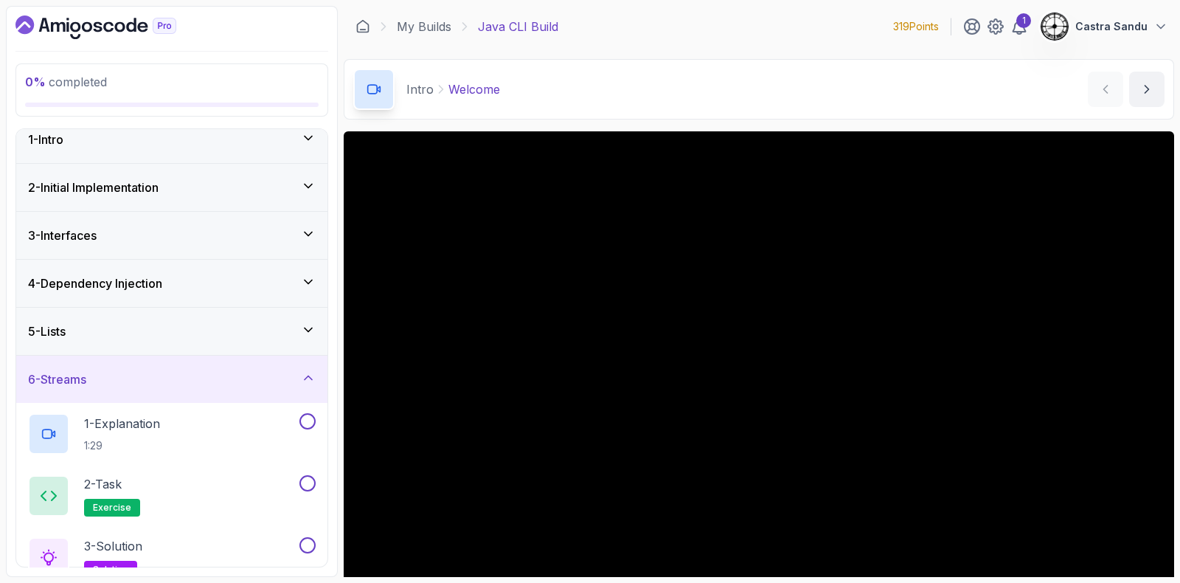
scroll to position [0, 0]
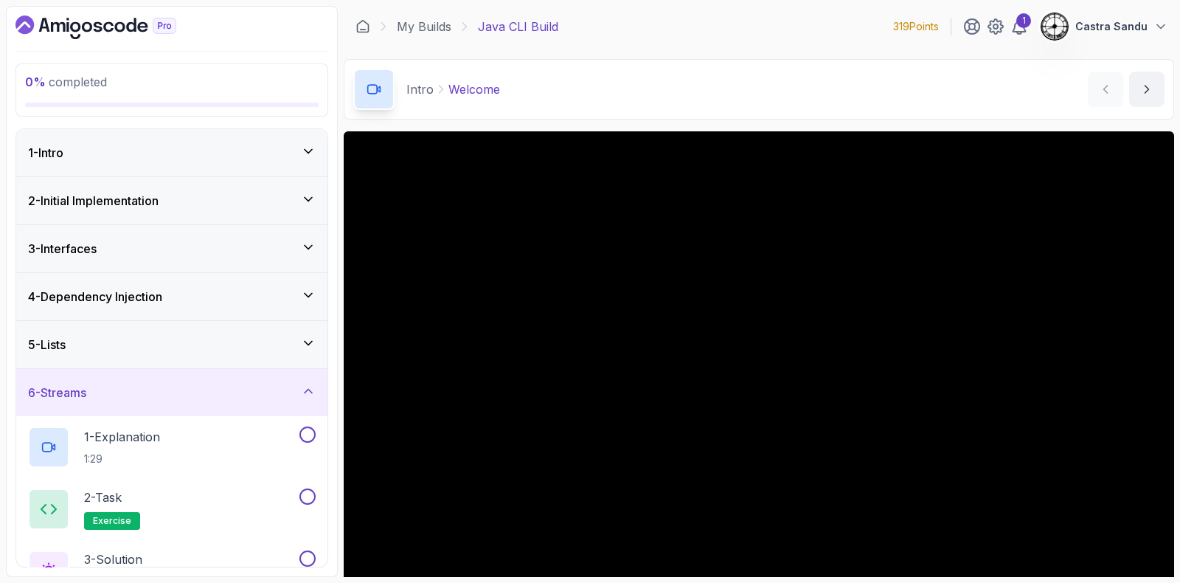
click at [238, 384] on div "6 - Streams" at bounding box center [172, 393] width 288 height 18
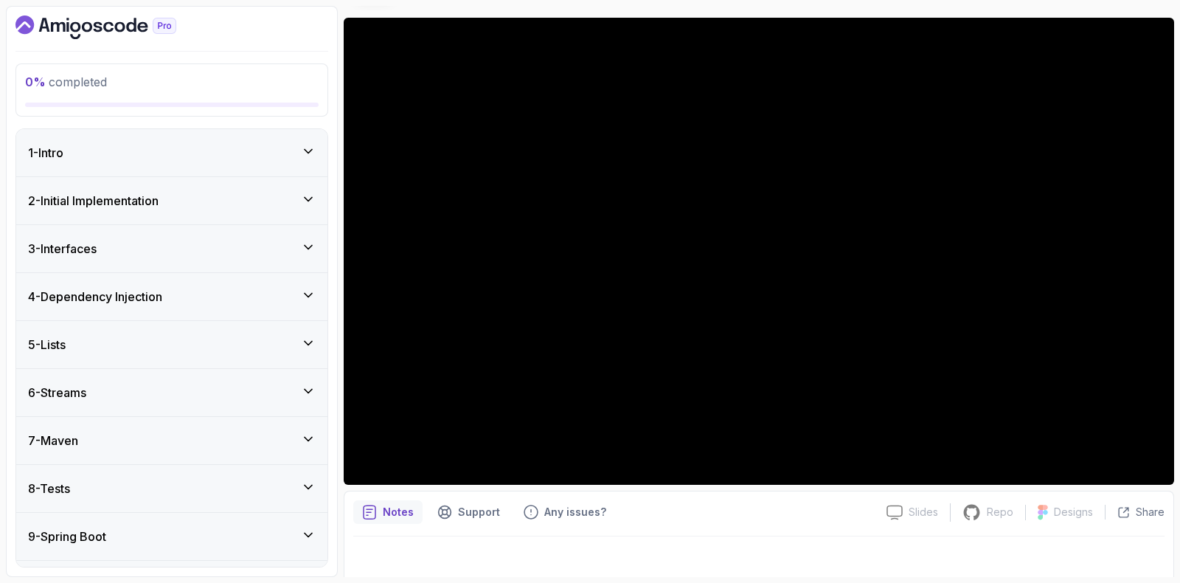
scroll to position [123, 0]
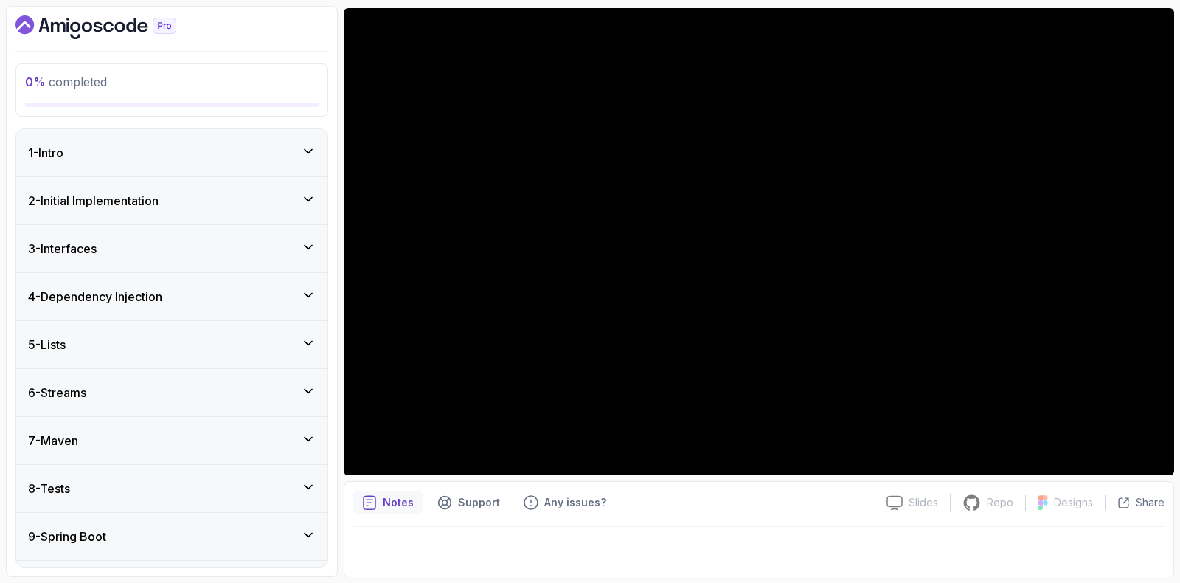
click at [159, 133] on div "1 - Intro" at bounding box center [171, 152] width 311 height 47
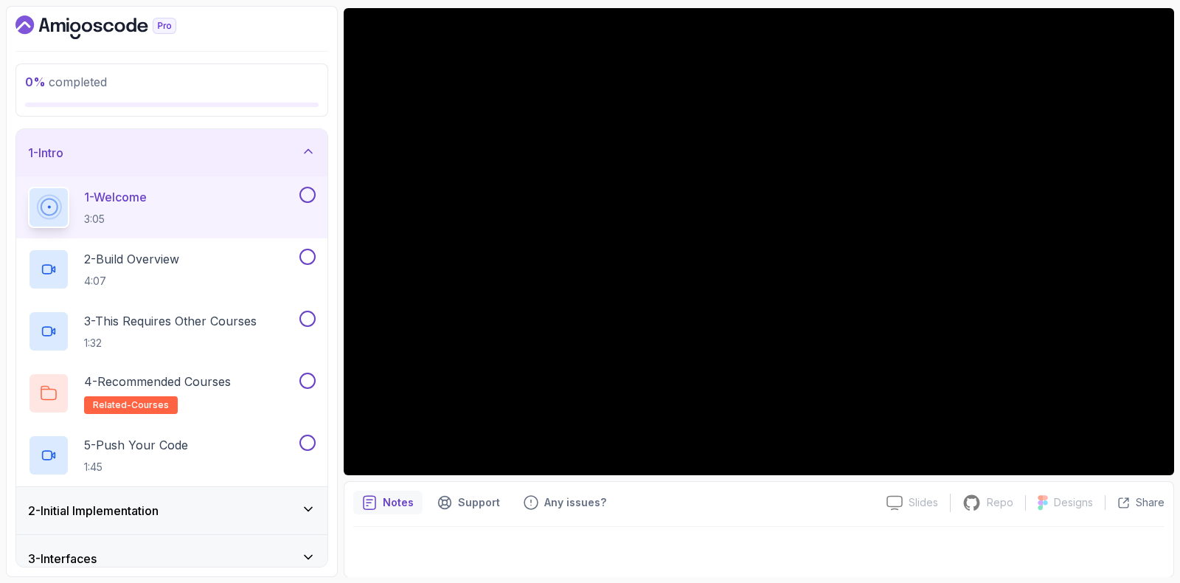
drag, startPoint x: 710, startPoint y: 58, endPoint x: 702, endPoint y: 103, distance: 45.7
drag, startPoint x: 733, startPoint y: 527, endPoint x: 741, endPoint y: 348, distance: 178.7
drag, startPoint x: 336, startPoint y: 91, endPoint x: 343, endPoint y: 21, distance: 70.5
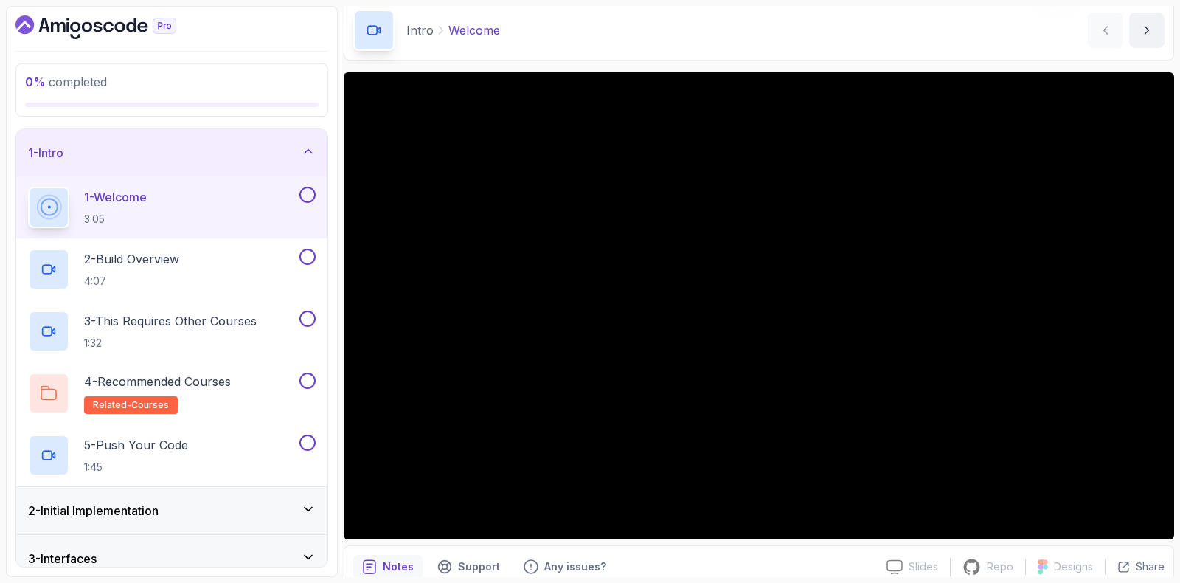
drag, startPoint x: 815, startPoint y: 73, endPoint x: 812, endPoint y: 80, distance: 7.6
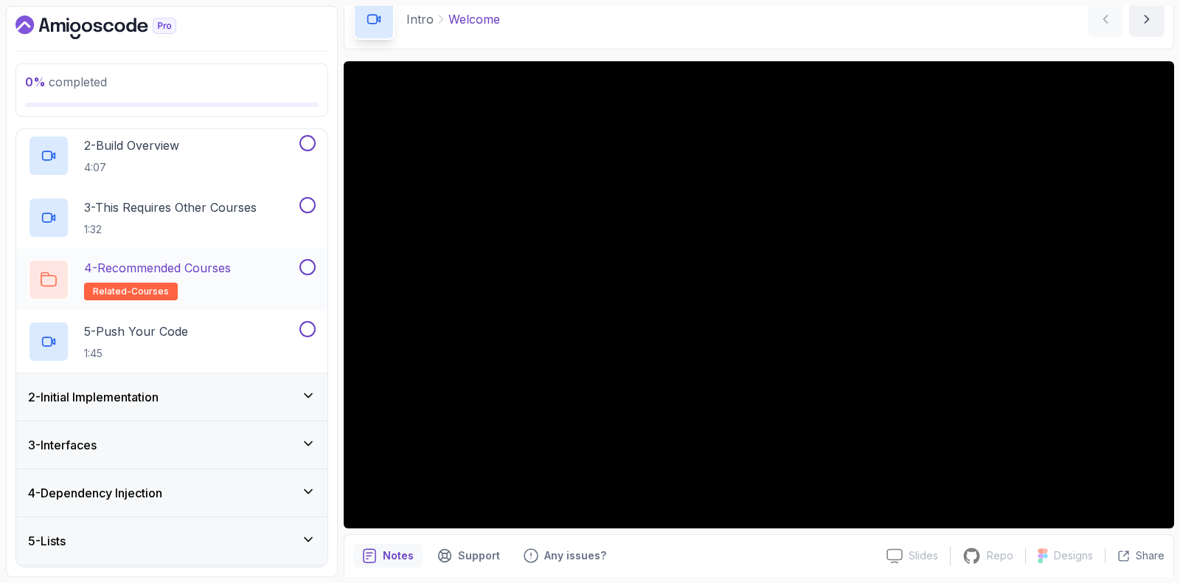
scroll to position [208, 0]
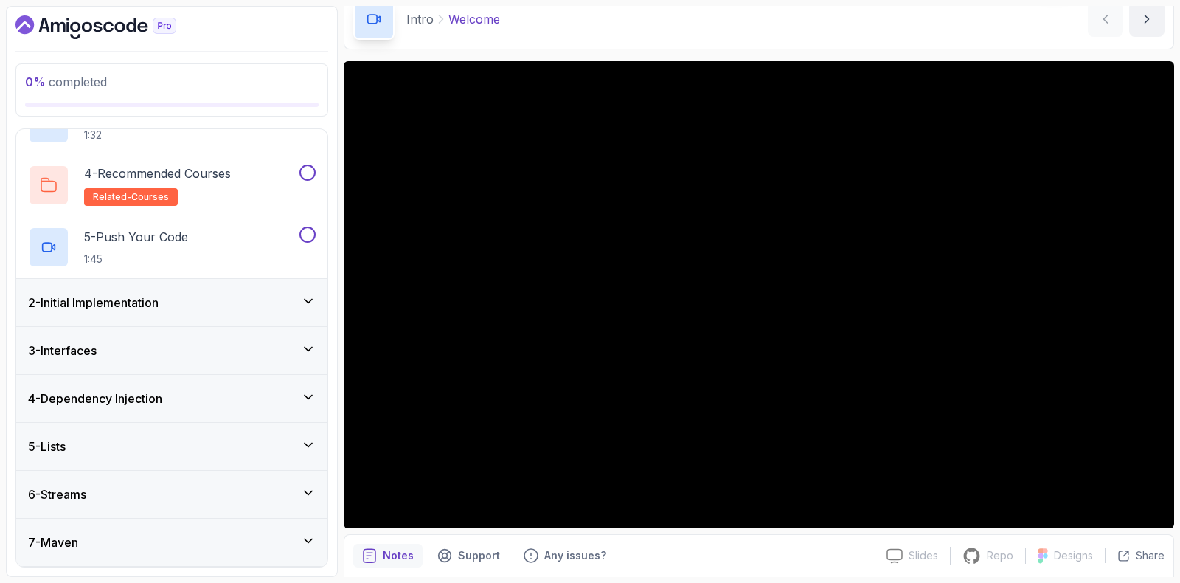
click at [82, 279] on div "2 - Initial Implementation" at bounding box center [171, 302] width 311 height 47
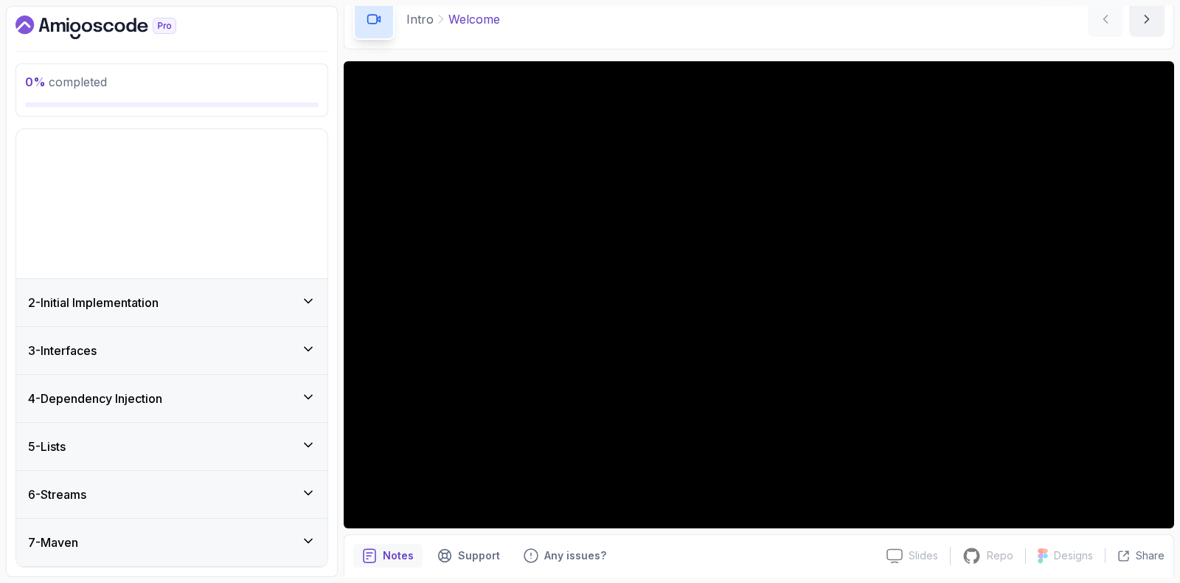
scroll to position [39, 0]
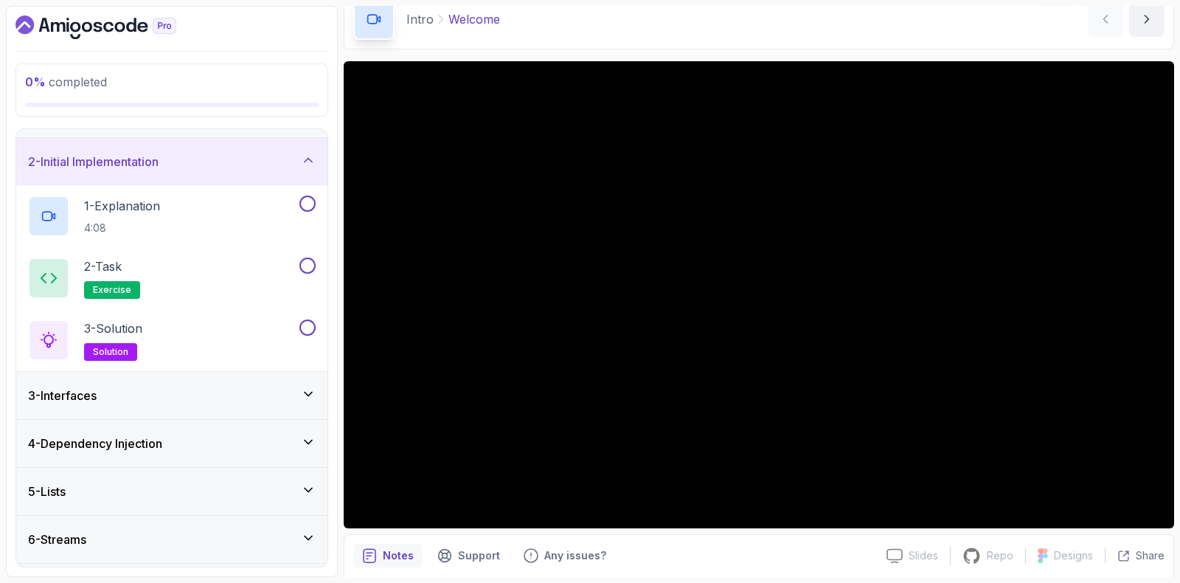
click at [111, 161] on h3 "2 - Initial Implementation" at bounding box center [93, 162] width 131 height 18
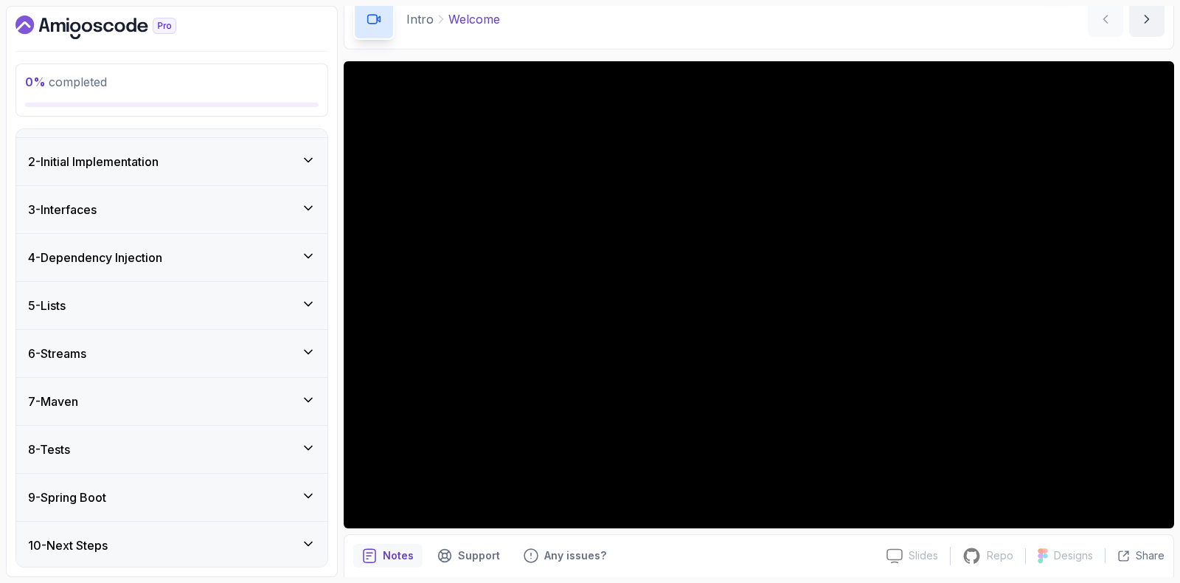
click at [125, 216] on div "3 - Interfaces" at bounding box center [172, 210] width 288 height 18
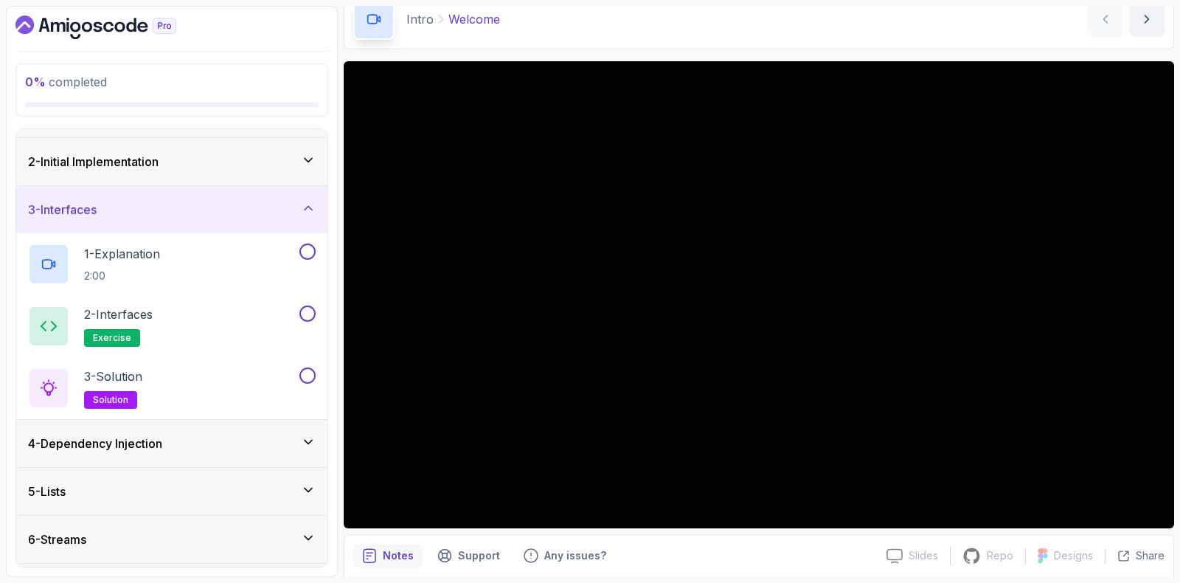
click at [136, 216] on div "3 - Interfaces" at bounding box center [172, 210] width 288 height 18
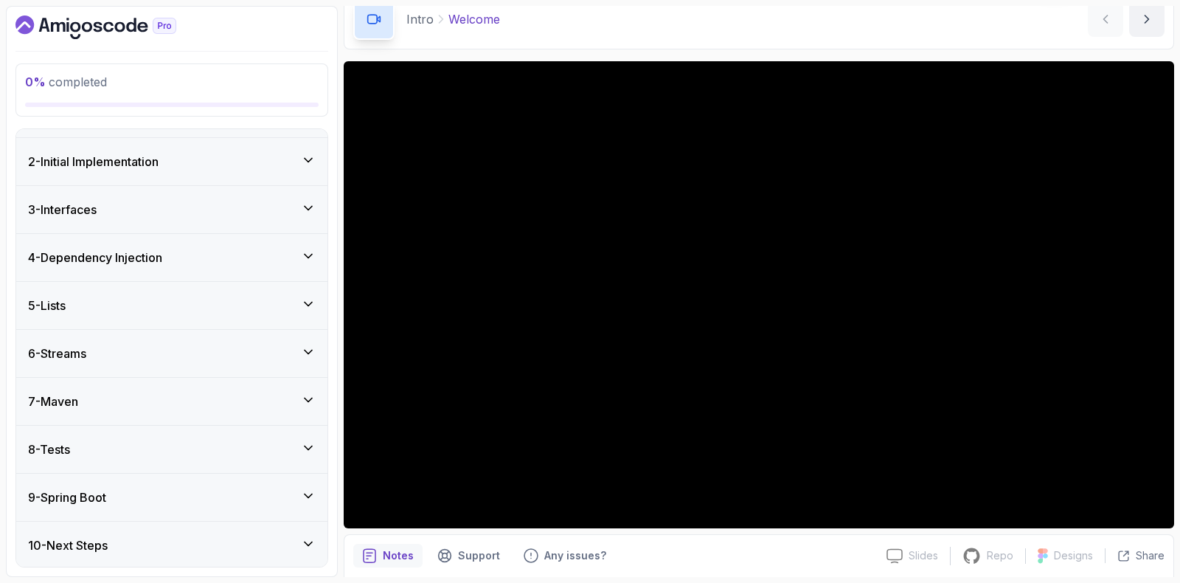
scroll to position [0, 0]
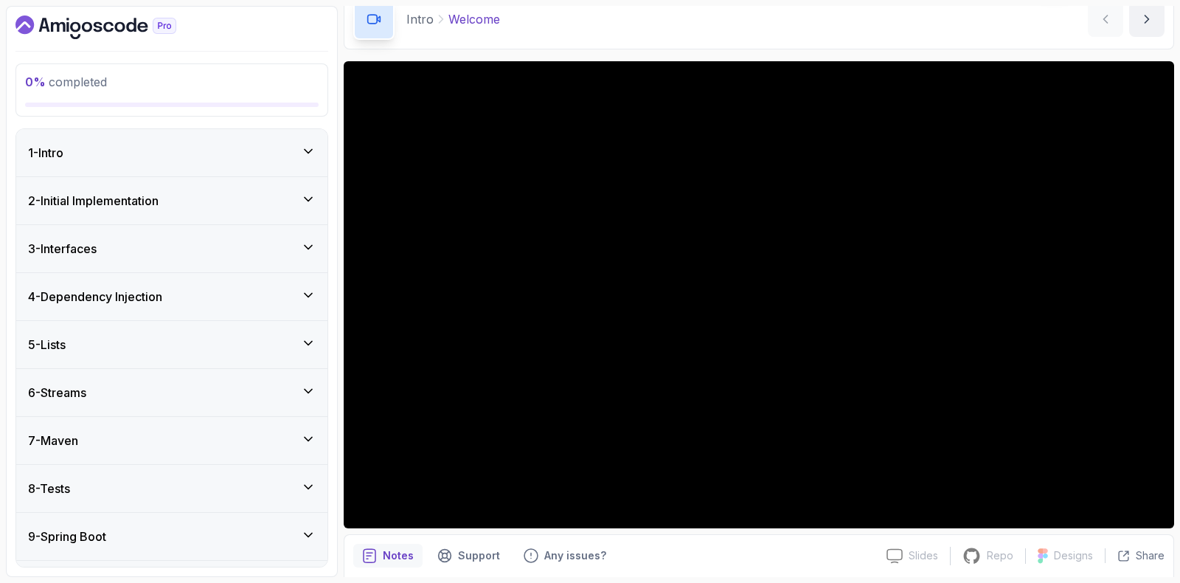
click at [156, 153] on div "1 - Intro" at bounding box center [172, 153] width 288 height 18
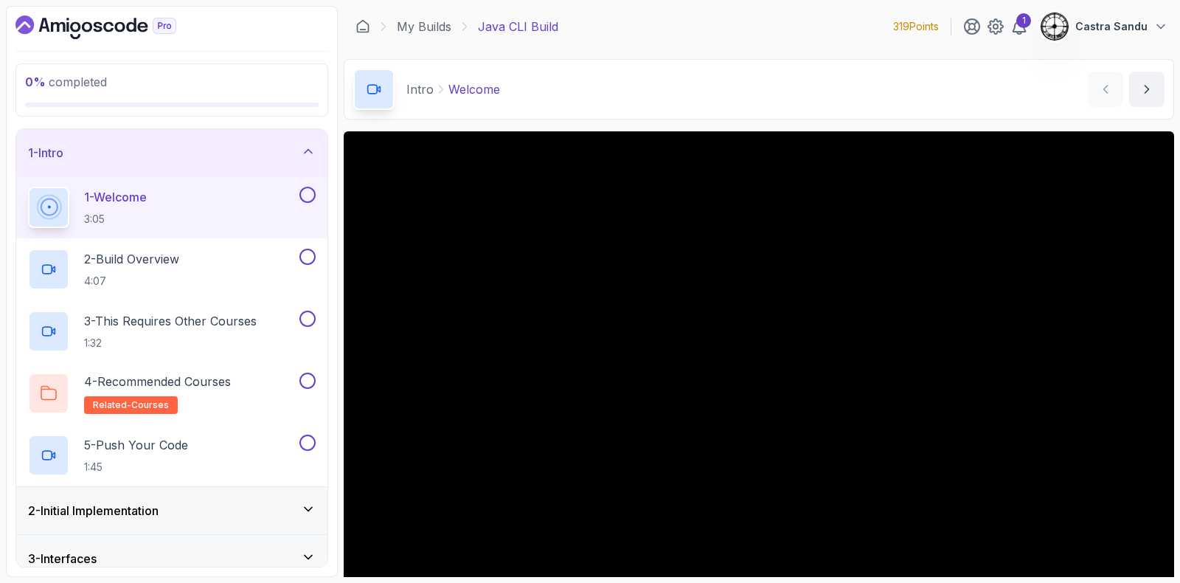
scroll to position [91, 0]
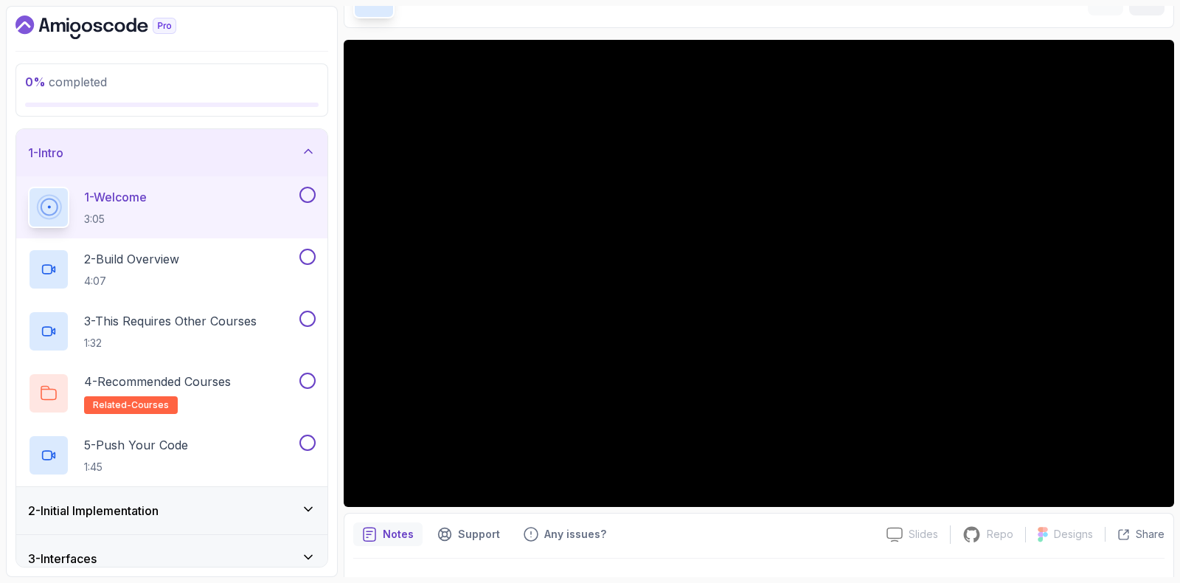
drag, startPoint x: 803, startPoint y: 537, endPoint x: 702, endPoint y: 219, distance: 333.4
drag, startPoint x: 331, startPoint y: 333, endPoint x: 327, endPoint y: 212, distance: 121.8
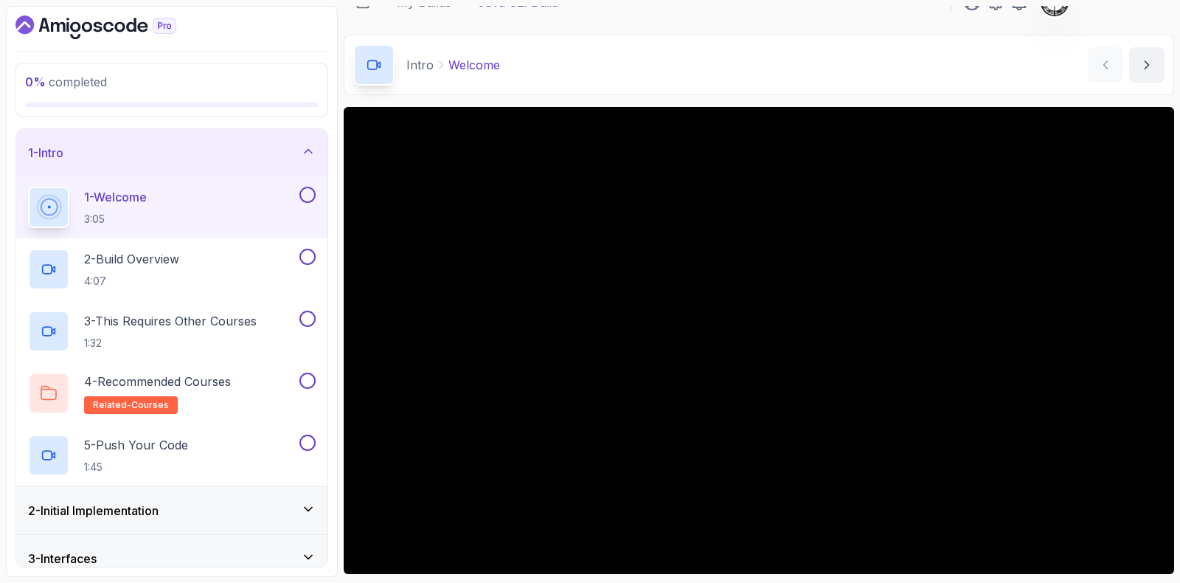
scroll to position [0, 0]
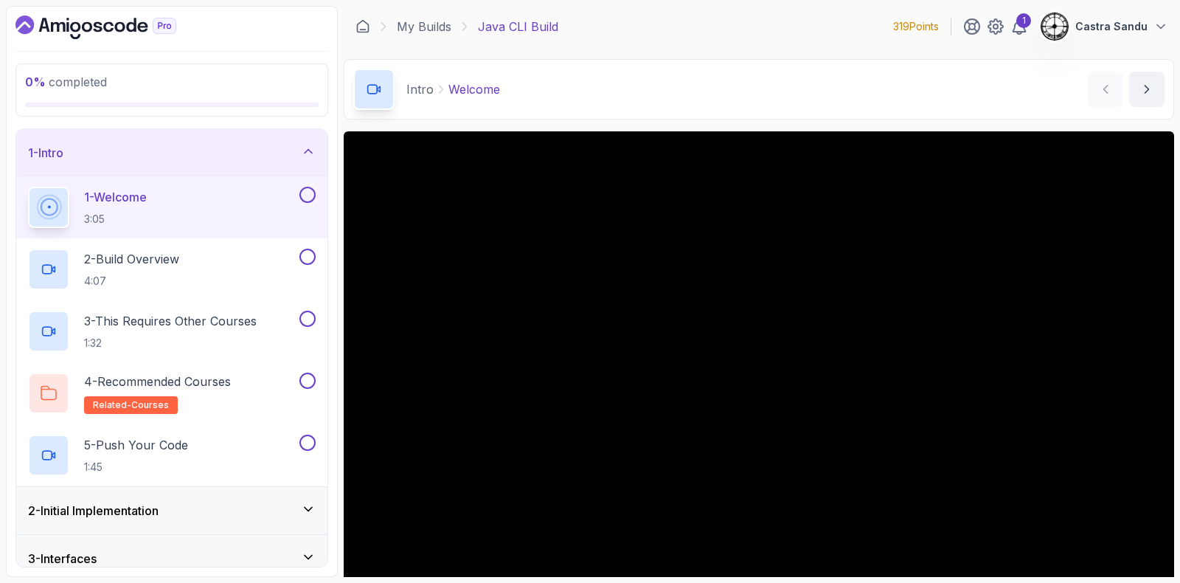
drag, startPoint x: 336, startPoint y: 58, endPoint x: 331, endPoint y: 116, distance: 57.8
drag, startPoint x: 336, startPoint y: 73, endPoint x: 336, endPoint y: 129, distance: 56.1
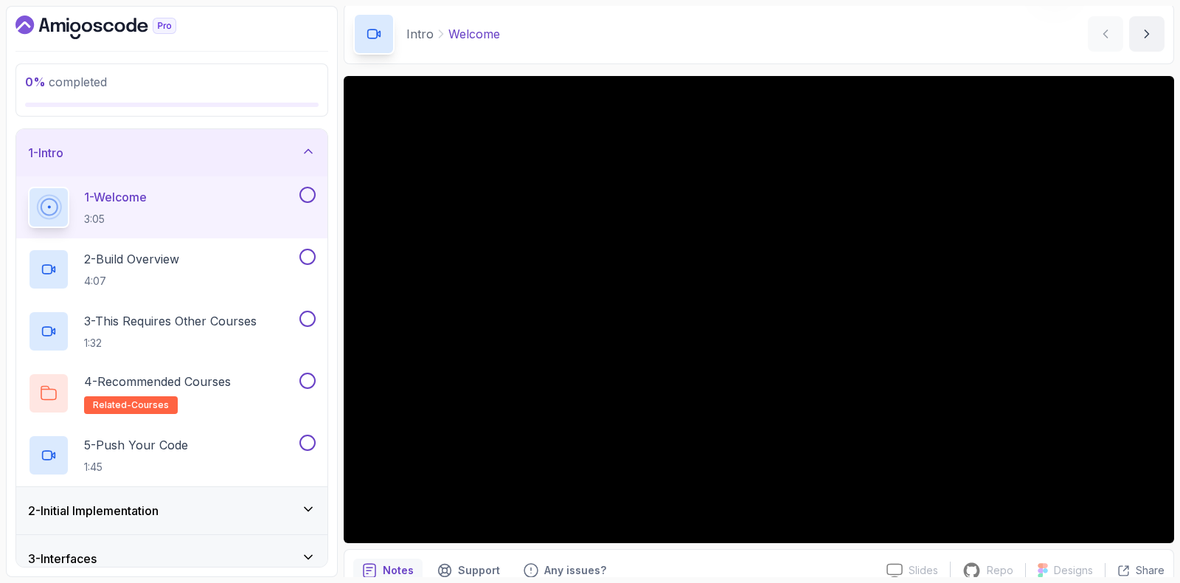
drag, startPoint x: 345, startPoint y: 20, endPoint x: 347, endPoint y: -10, distance: 29.6
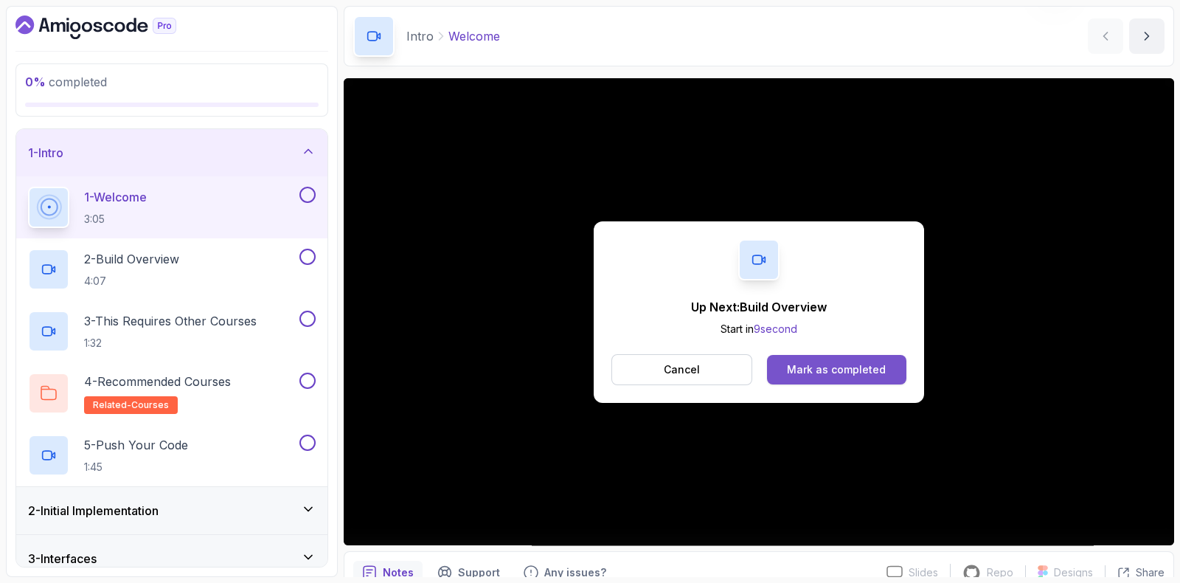
click at [812, 362] on div "Mark as completed" at bounding box center [836, 369] width 99 height 15
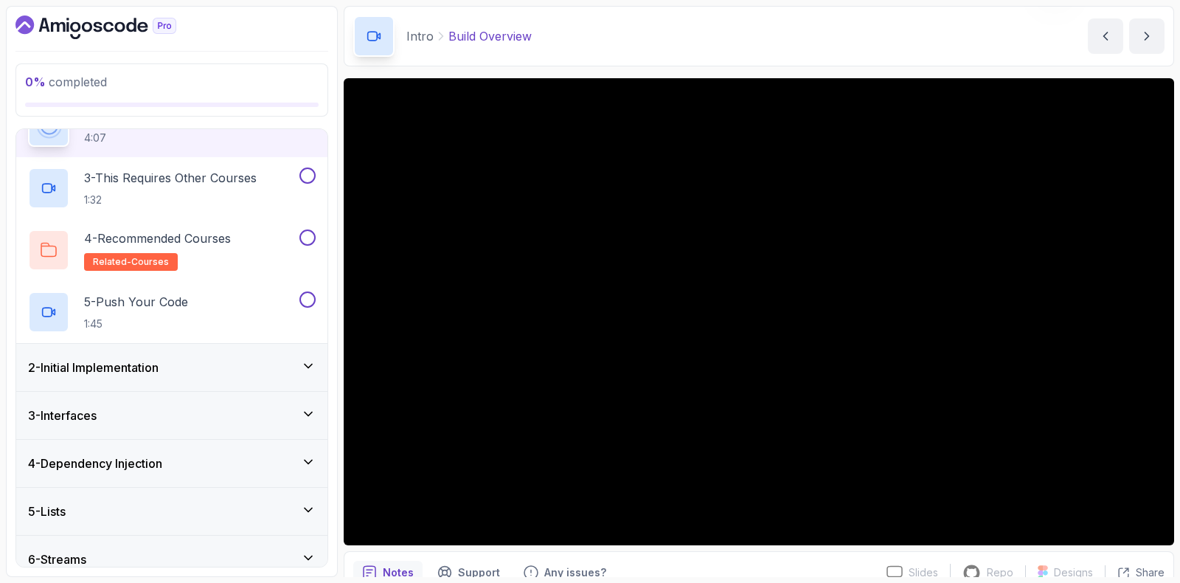
scroll to position [348, 0]
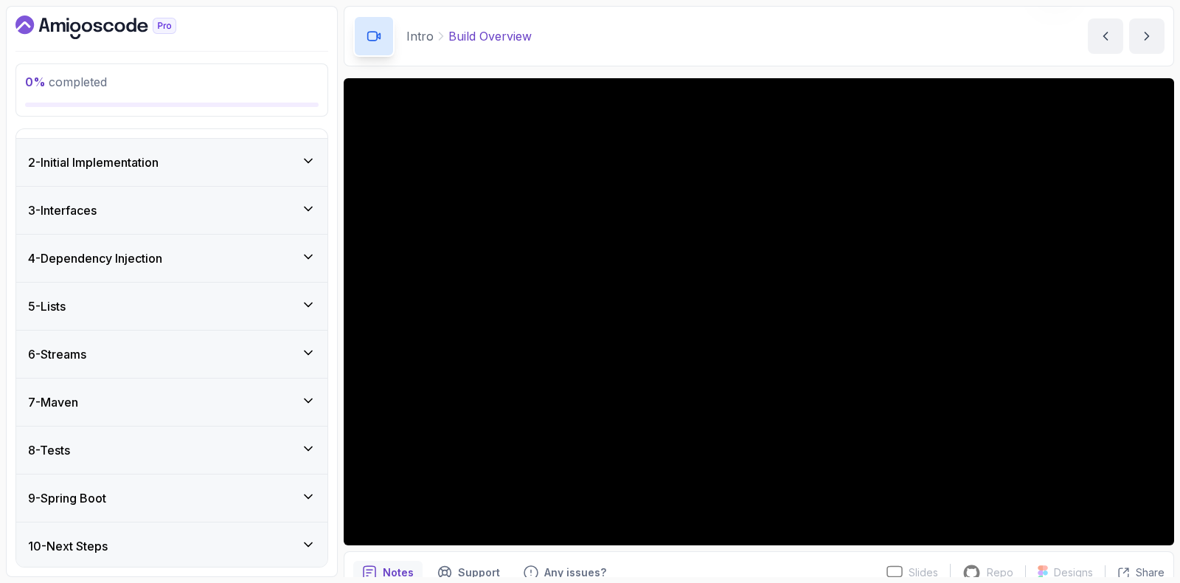
click at [87, 153] on h3 "2 - Initial Implementation" at bounding box center [93, 162] width 131 height 18
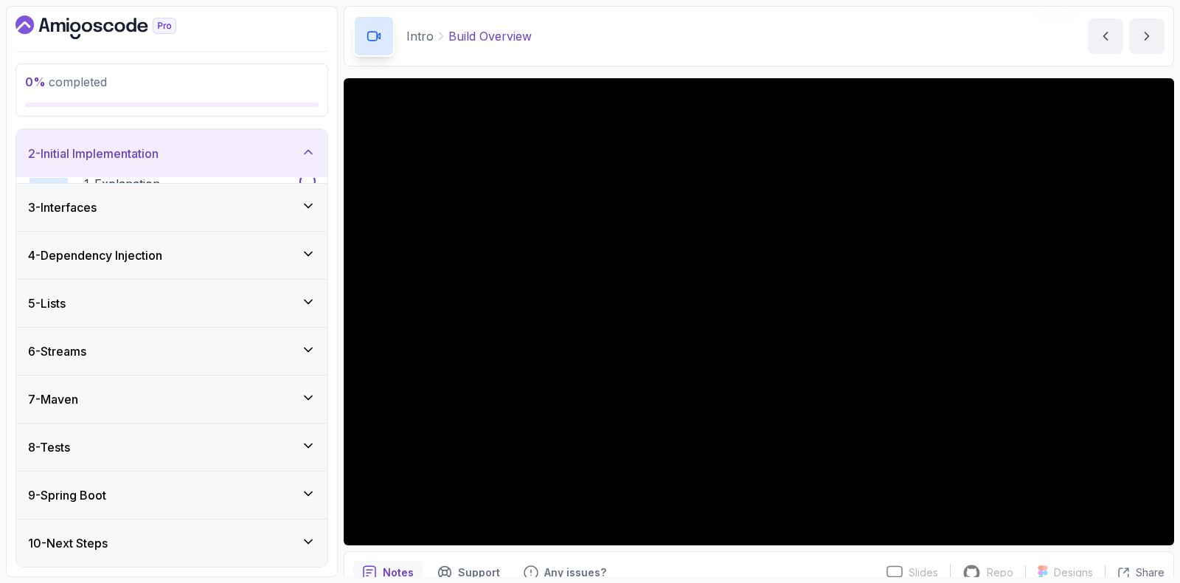
scroll to position [39, 0]
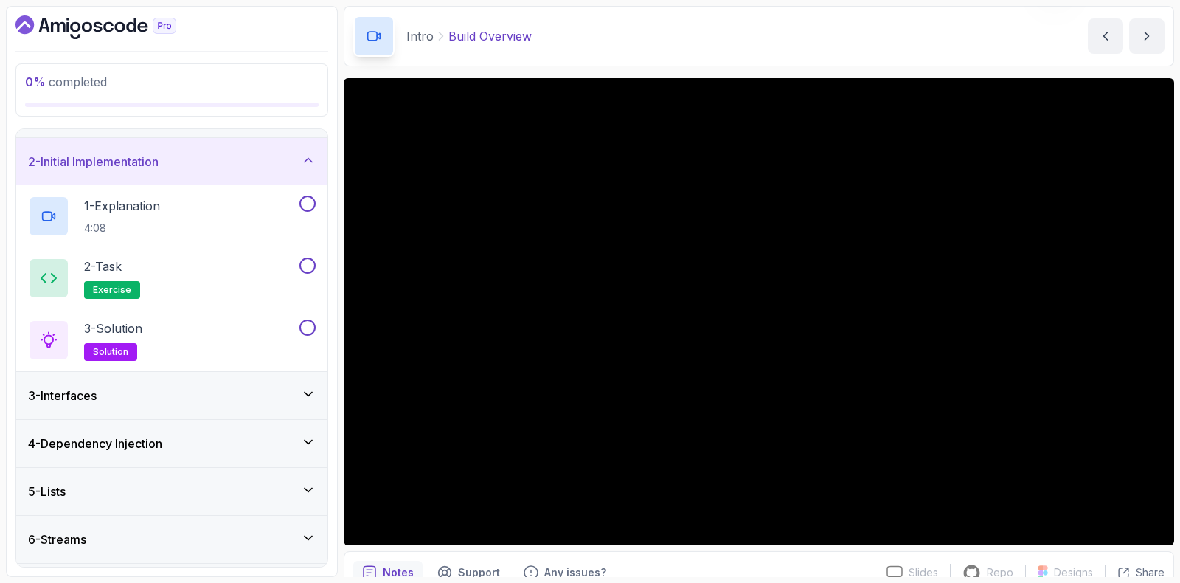
click at [98, 156] on h3 "2 - Initial Implementation" at bounding box center [93, 162] width 131 height 18
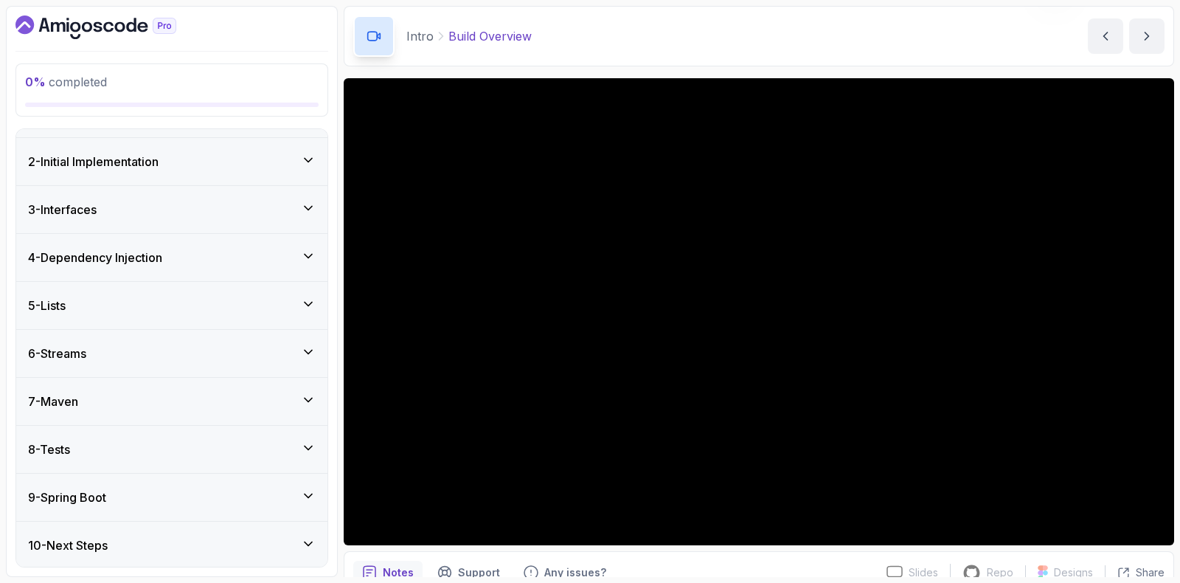
drag, startPoint x: 91, startPoint y: 269, endPoint x: 89, endPoint y: 278, distance: 9.8
click at [90, 274] on div "4 - Dependency Injection" at bounding box center [171, 257] width 311 height 47
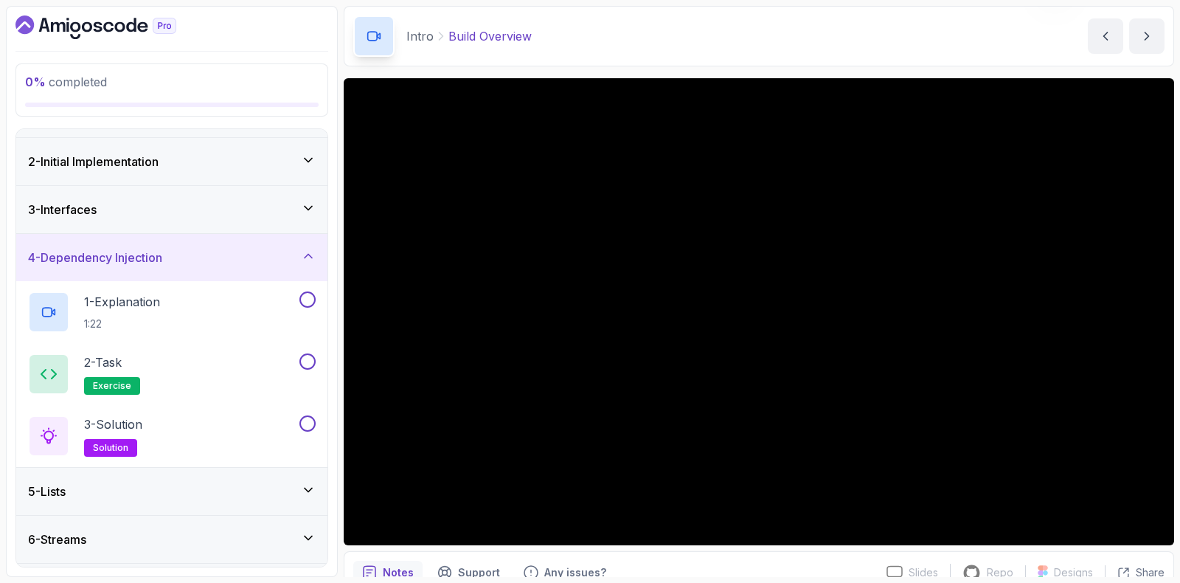
click at [83, 256] on h3 "4 - Dependency Injection" at bounding box center [95, 258] width 134 height 18
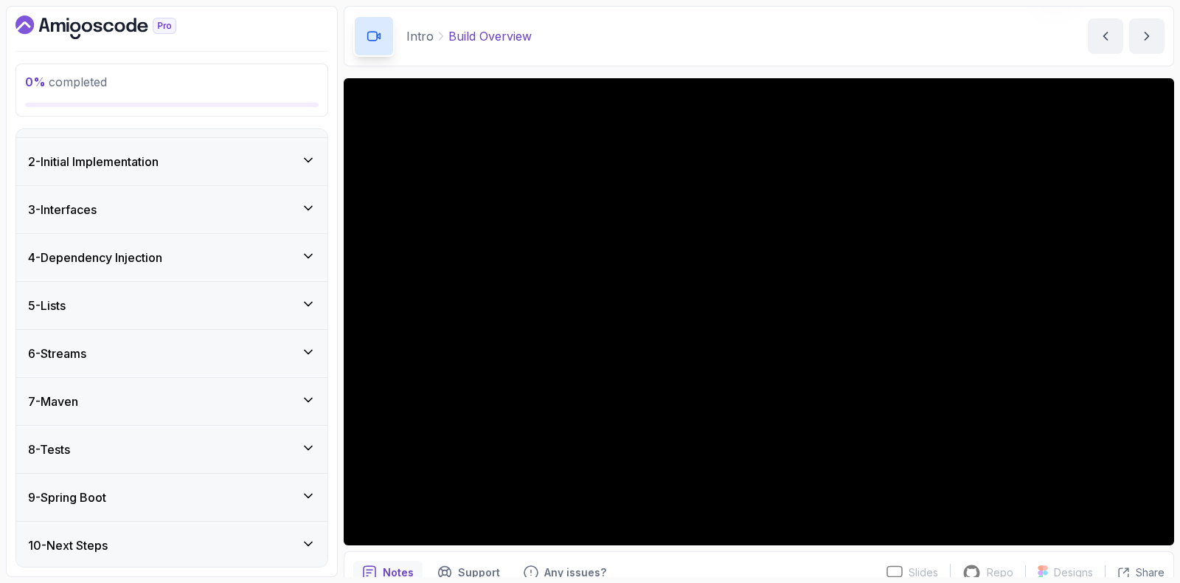
click at [98, 333] on div "6 - Streams" at bounding box center [171, 353] width 311 height 47
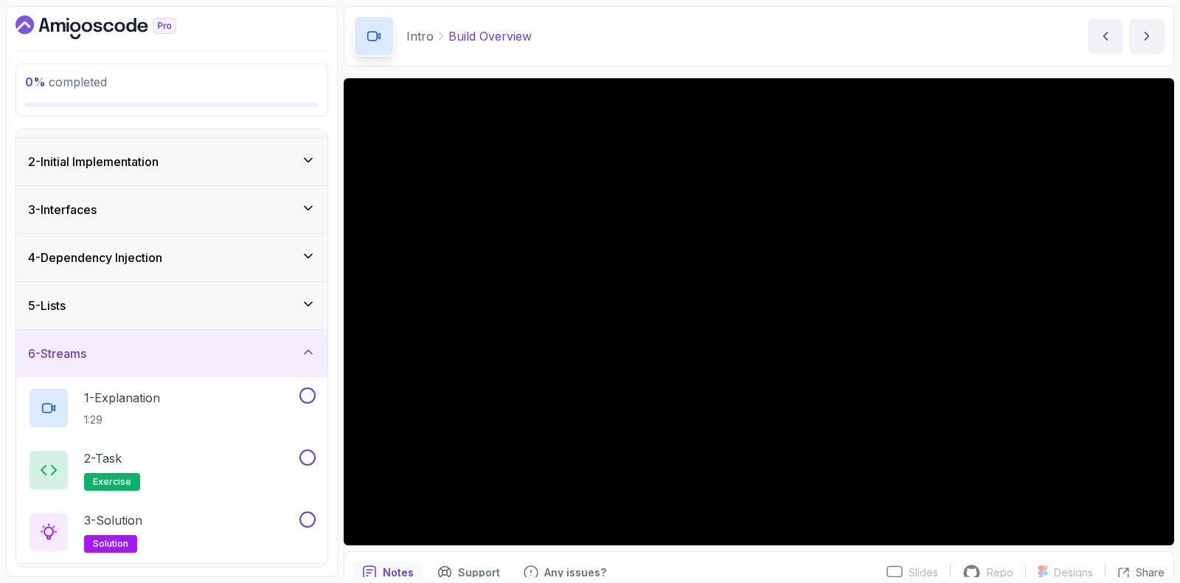
click at [95, 341] on div "6 - Streams" at bounding box center [171, 353] width 311 height 47
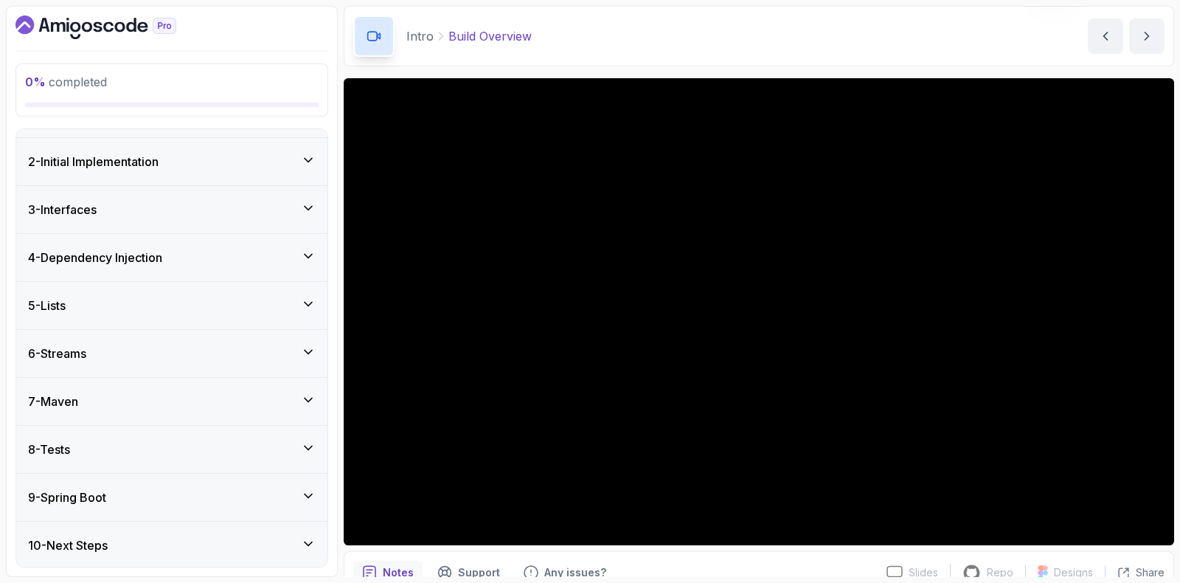
scroll to position [0, 0]
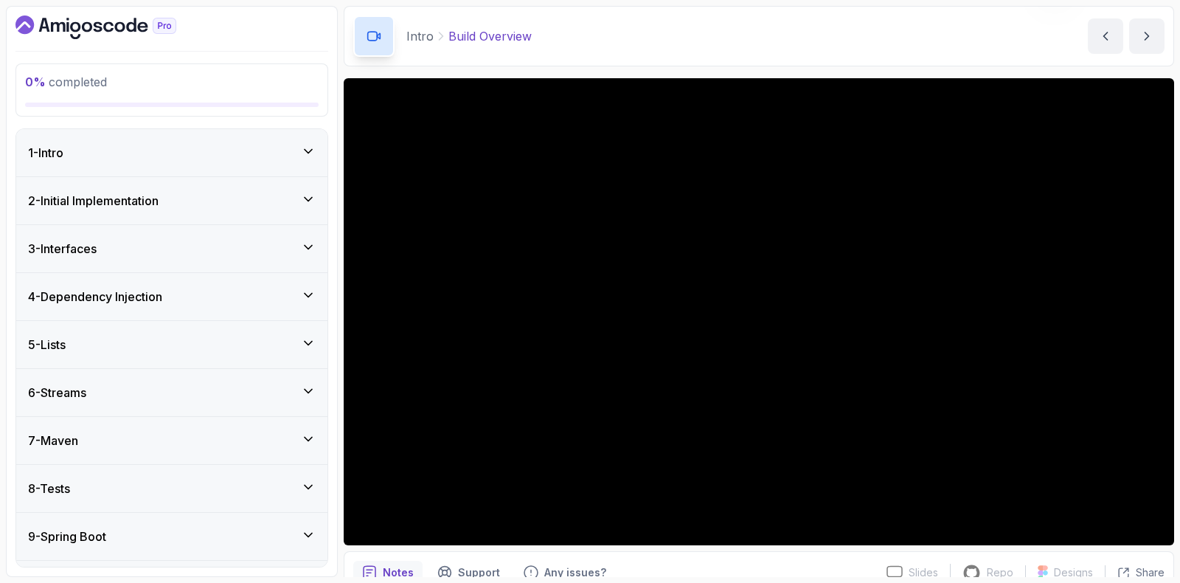
click at [151, 154] on div "1 - Intro" at bounding box center [172, 153] width 288 height 18
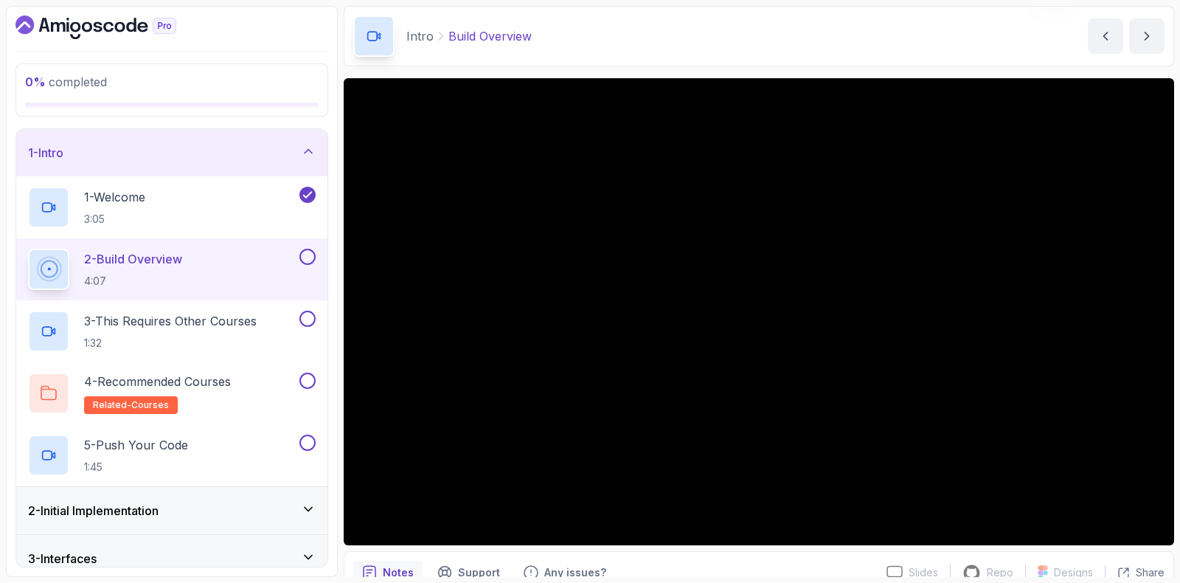
click at [305, 253] on button at bounding box center [308, 257] width 16 height 16
click at [151, 326] on p "3 - This Requires Other Courses" at bounding box center [170, 321] width 173 height 18
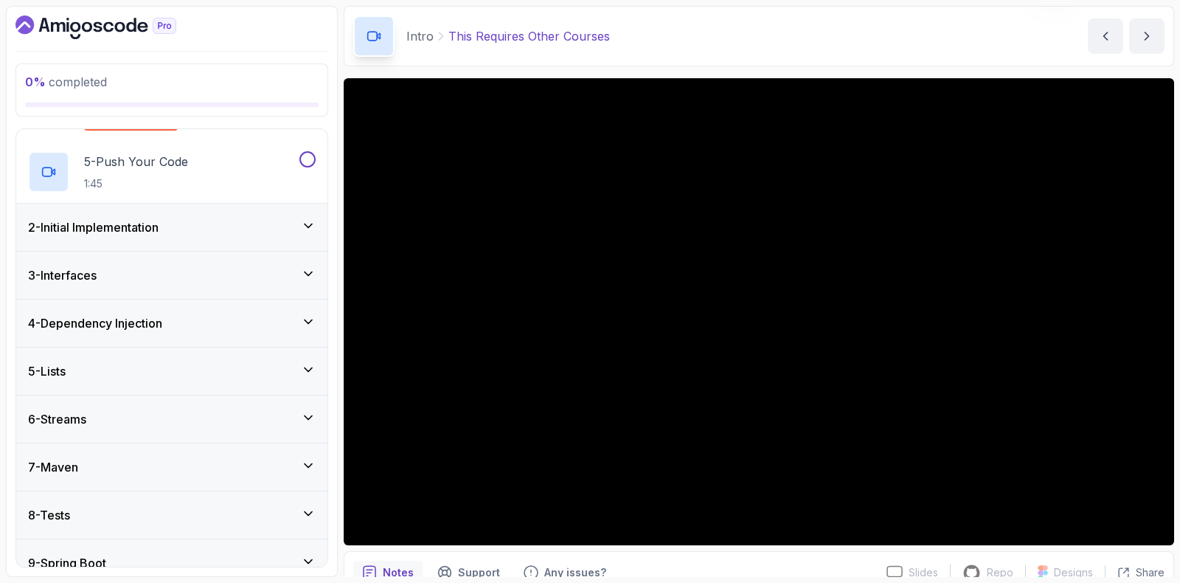
scroll to position [348, 0]
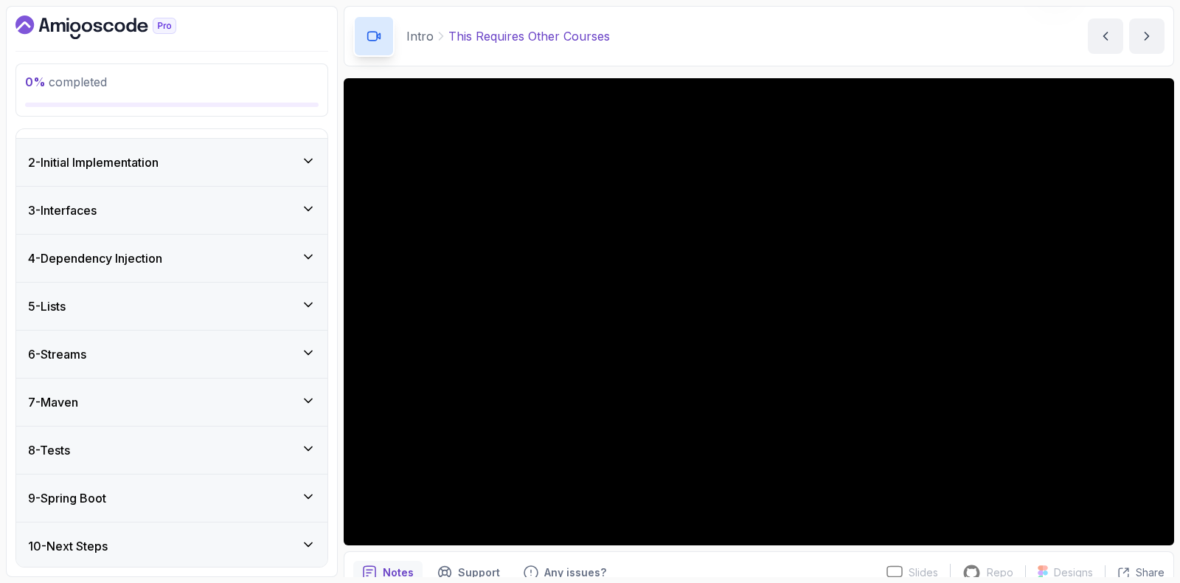
click at [141, 493] on div "9 - Spring Boot" at bounding box center [172, 498] width 288 height 18
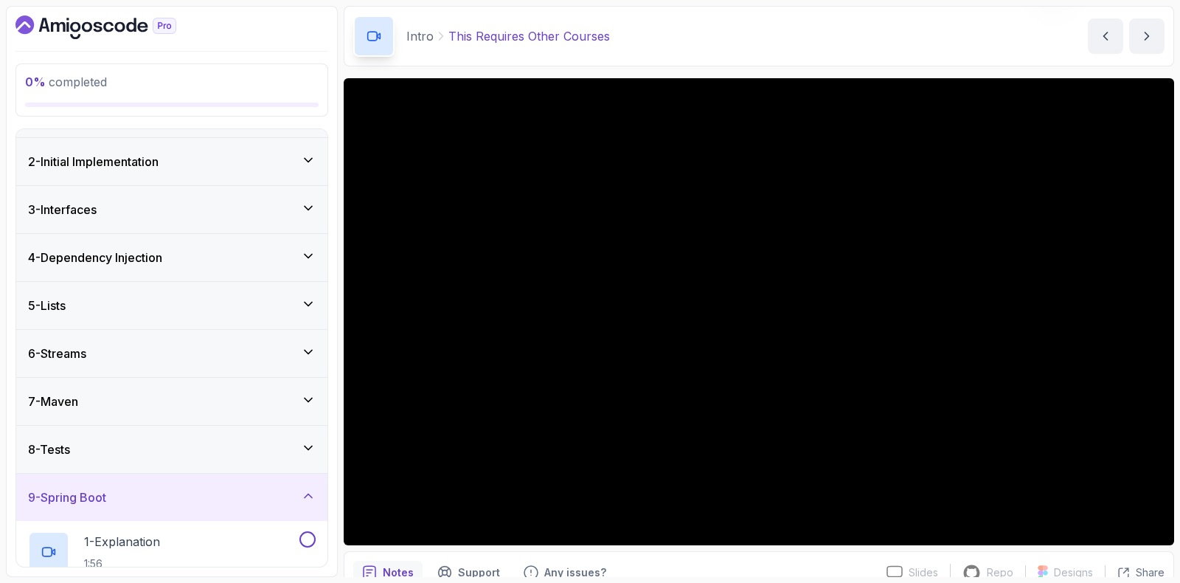
scroll to position [162, 0]
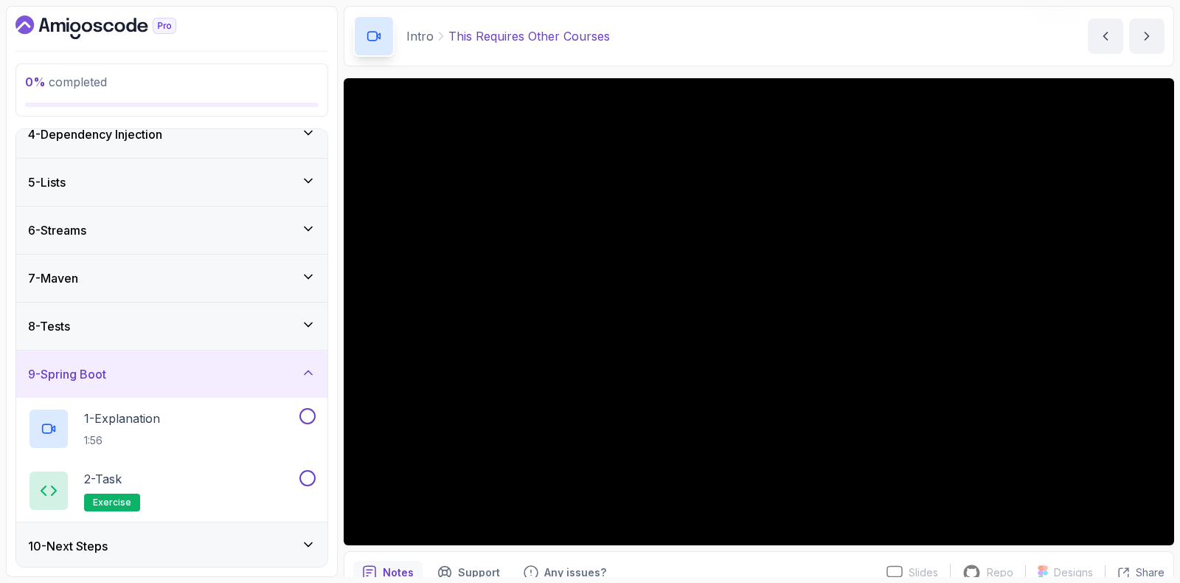
click at [147, 539] on div "10 - Next Steps" at bounding box center [172, 546] width 288 height 18
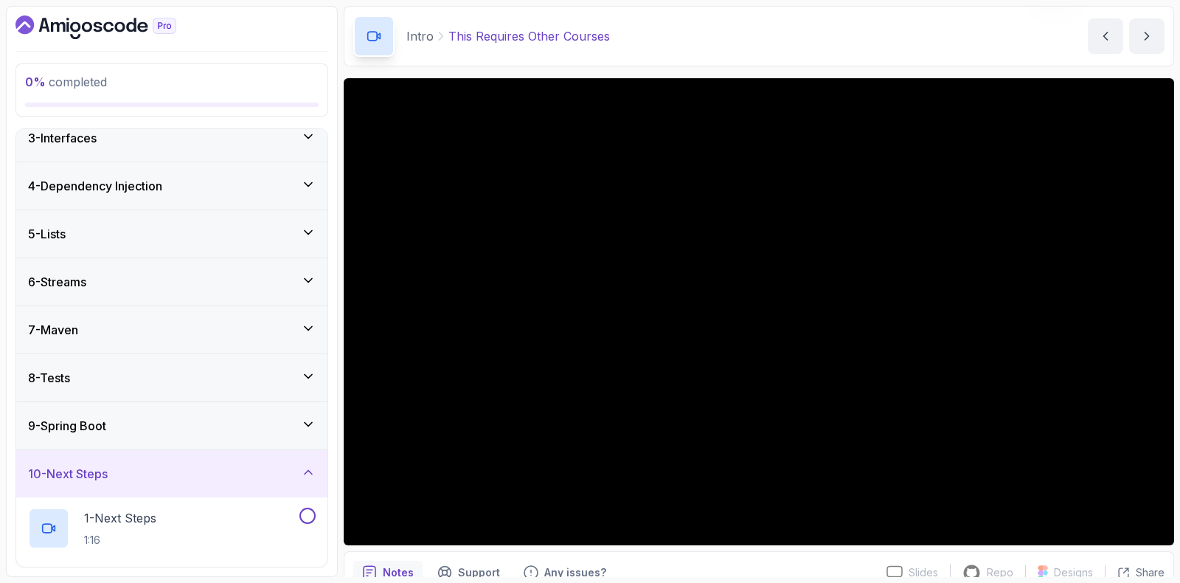
scroll to position [0, 0]
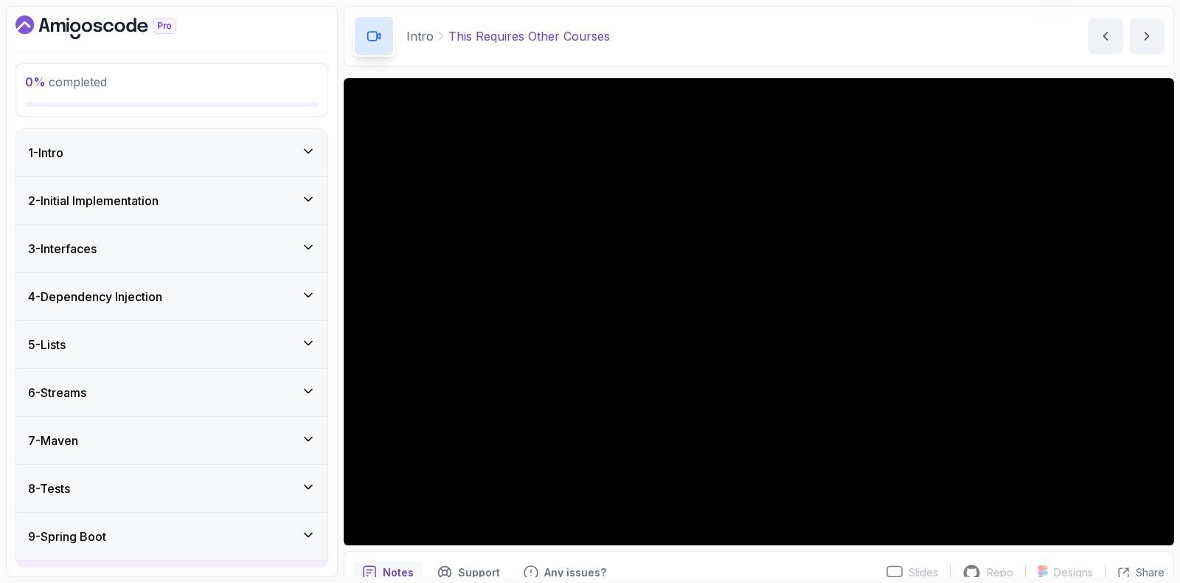
click at [117, 120] on div "0 % completed 1 - Intro 2 - Initial Implementation 3 - Interfaces 4 - Dependenc…" at bounding box center [172, 291] width 332 height 571
drag, startPoint x: 112, startPoint y: 162, endPoint x: 111, endPoint y: 170, distance: 8.9
click at [111, 167] on div "1 - Intro" at bounding box center [171, 152] width 311 height 47
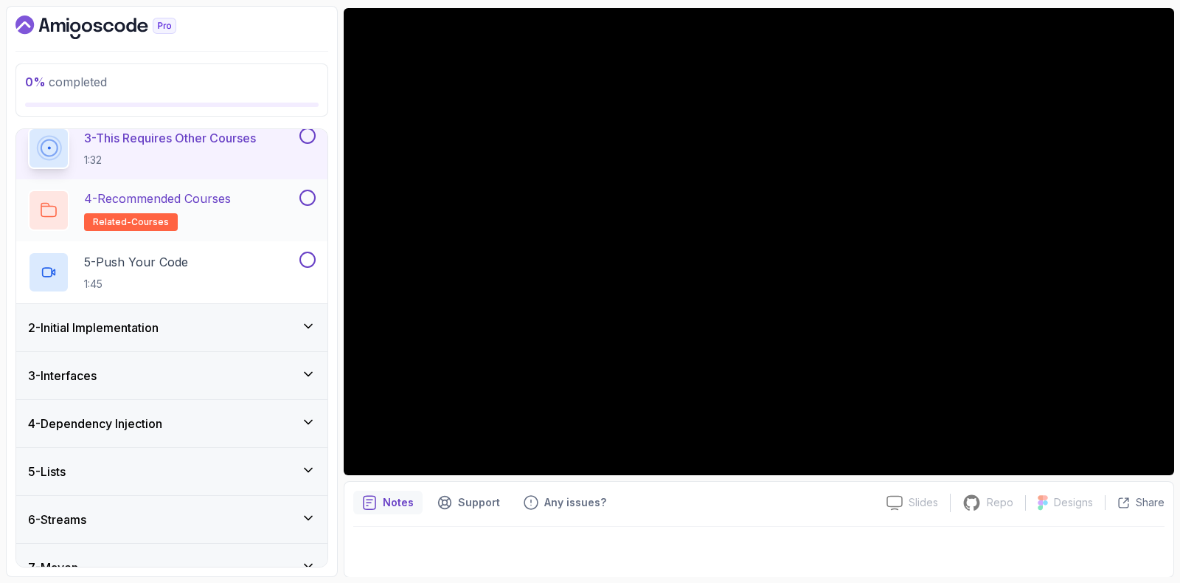
scroll to position [184, 0]
click at [261, 324] on div "2 - Initial Implementation" at bounding box center [172, 327] width 288 height 18
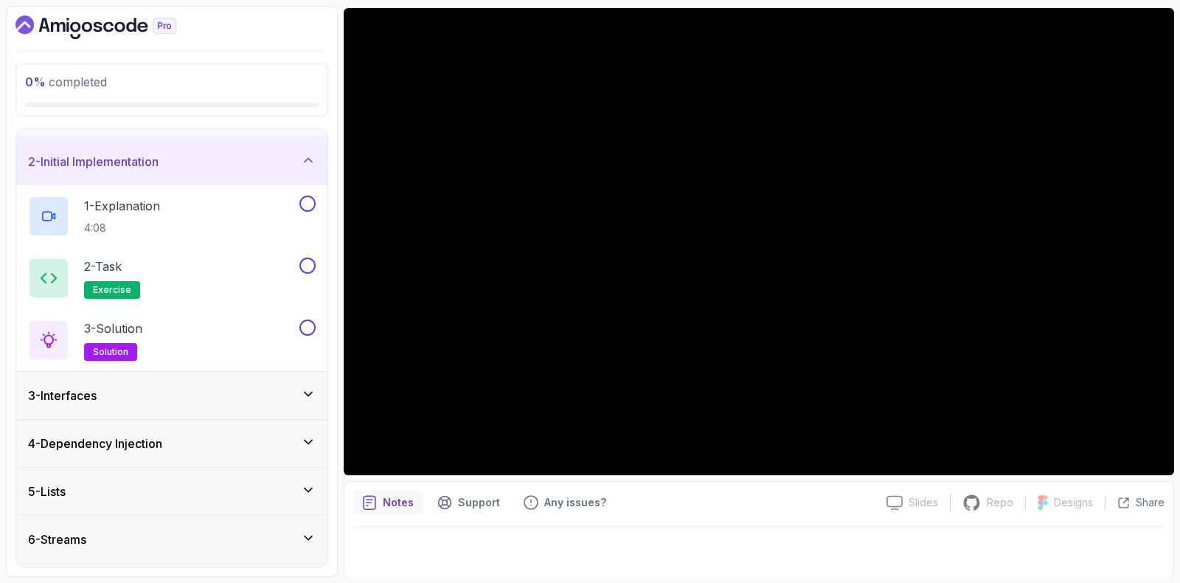
scroll to position [0, 0]
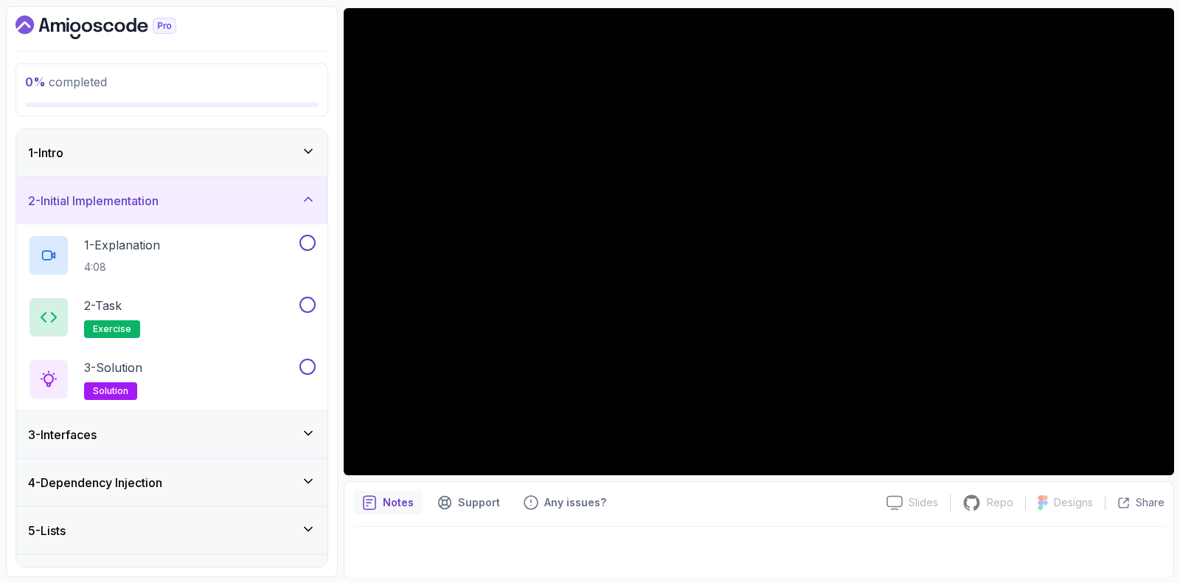
click at [192, 137] on div "1 - Intro" at bounding box center [171, 152] width 311 height 47
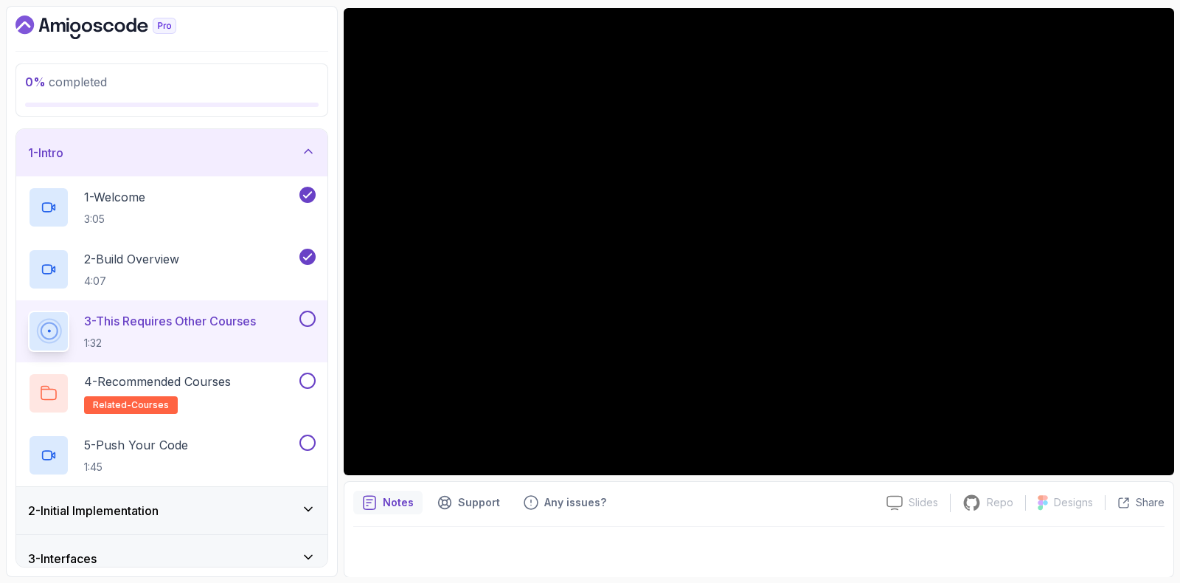
click at [312, 308] on div "3 - This Requires Other Courses 1:32" at bounding box center [171, 331] width 311 height 62
click at [311, 318] on button at bounding box center [308, 319] width 16 height 16
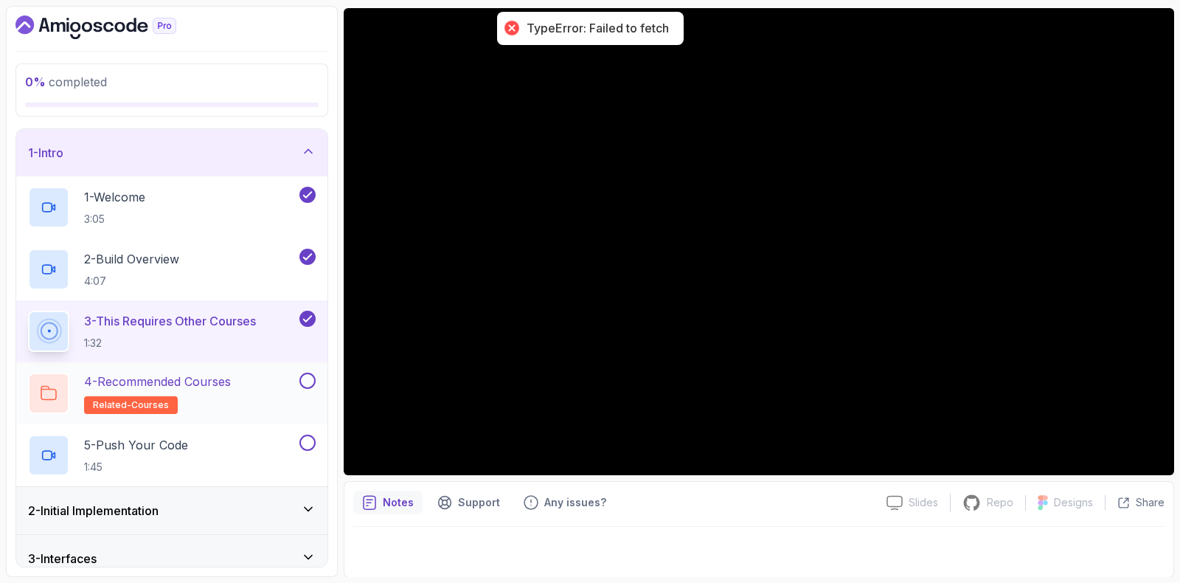
click at [207, 398] on h2 "4 - Recommended Courses related-courses" at bounding box center [157, 393] width 147 height 41
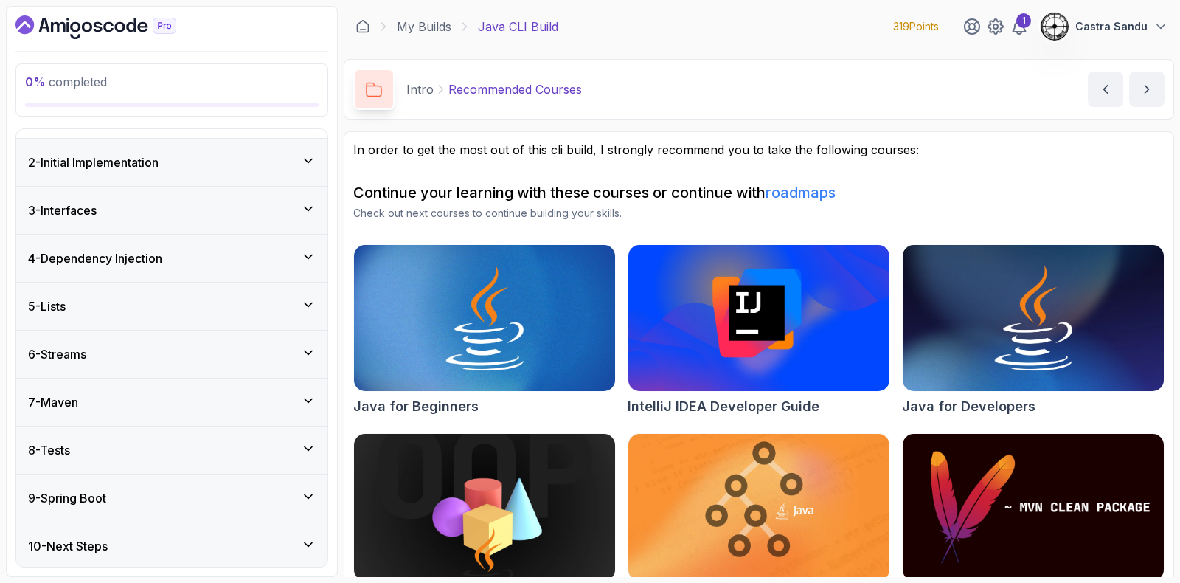
click at [173, 548] on div "10 - Next Steps" at bounding box center [172, 546] width 288 height 18
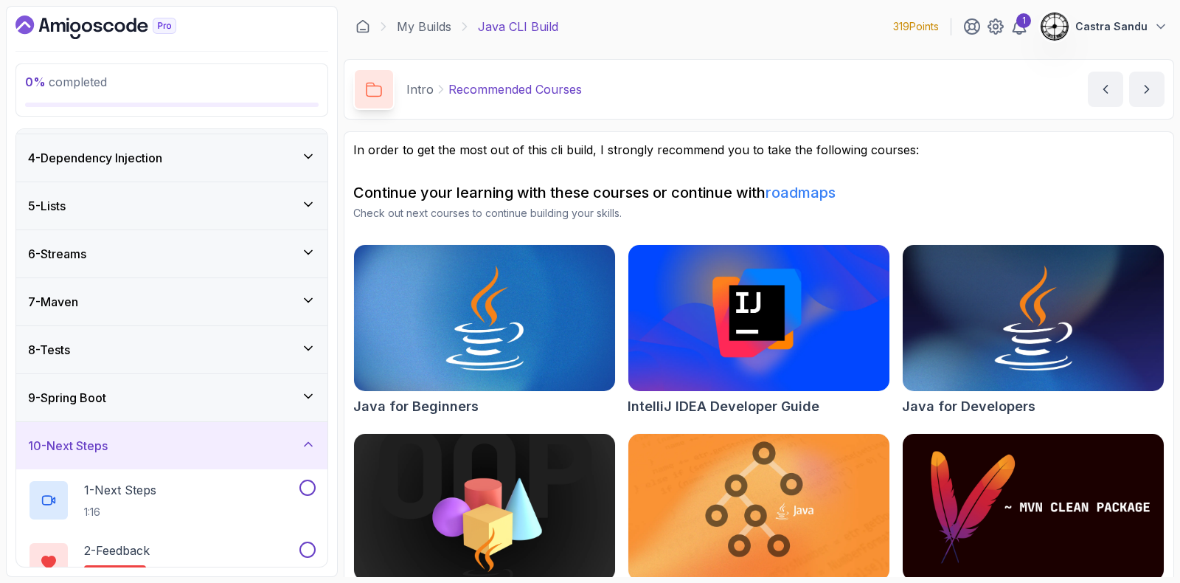
scroll to position [225, 0]
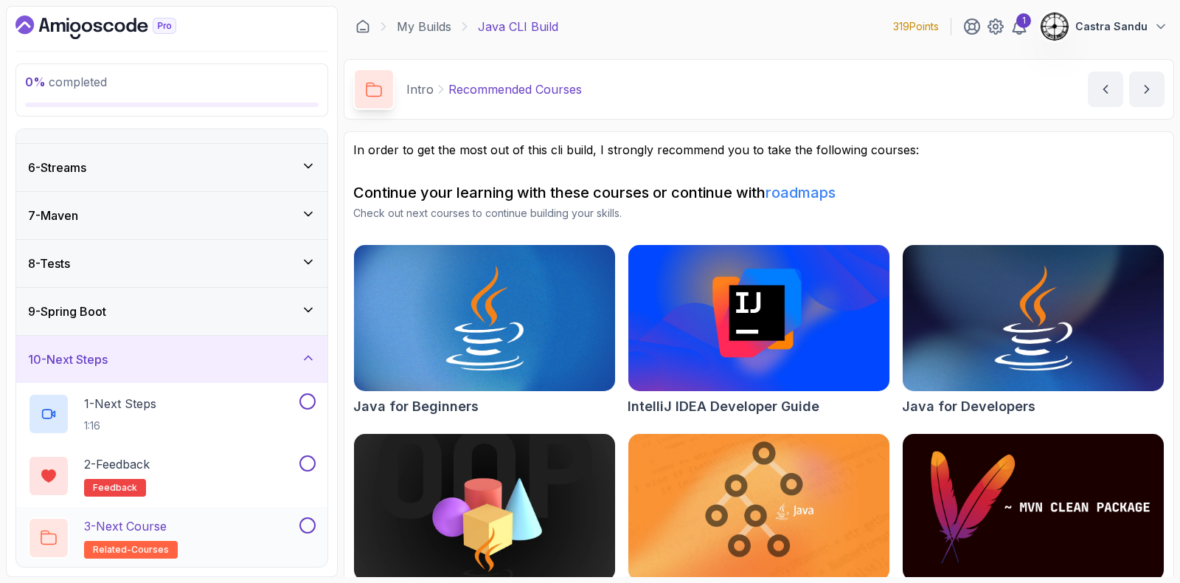
click at [143, 541] on p "related-courses" at bounding box center [131, 550] width 94 height 18
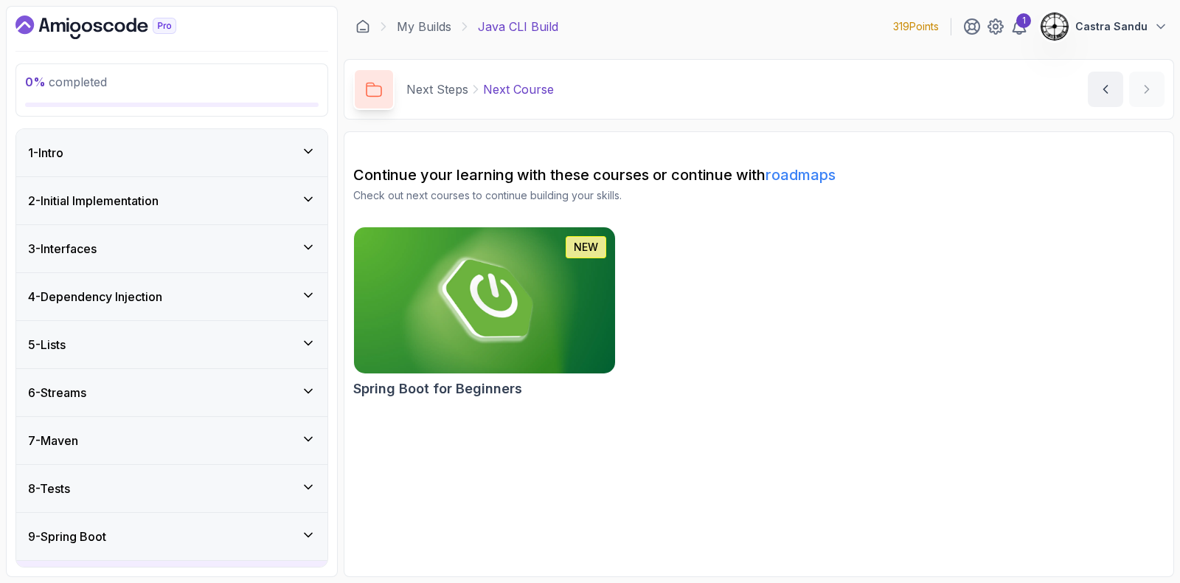
click at [88, 187] on div "2 - Initial Implementation" at bounding box center [171, 200] width 311 height 47
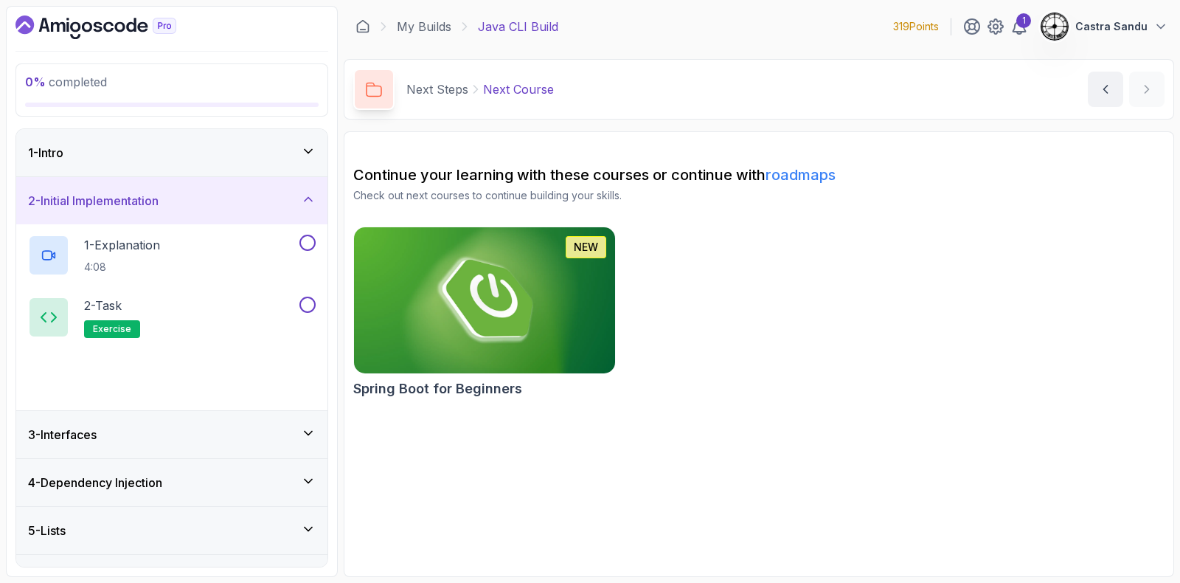
click at [105, 139] on div "1 - Intro" at bounding box center [171, 152] width 311 height 47
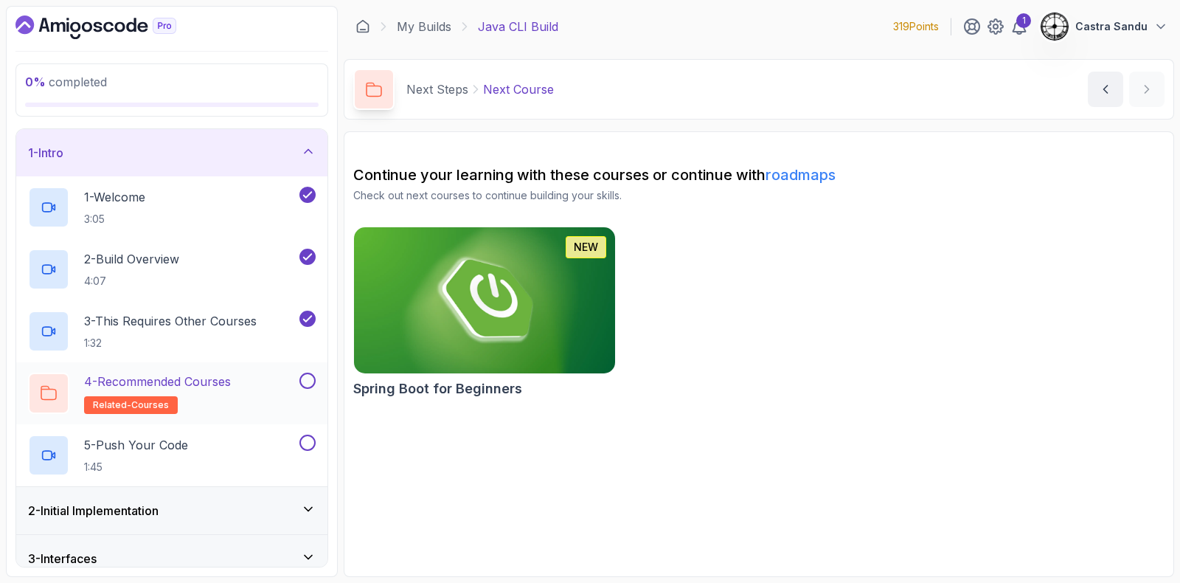
click at [305, 390] on button "4 - Recommended Courses related-courses" at bounding box center [172, 393] width 288 height 41
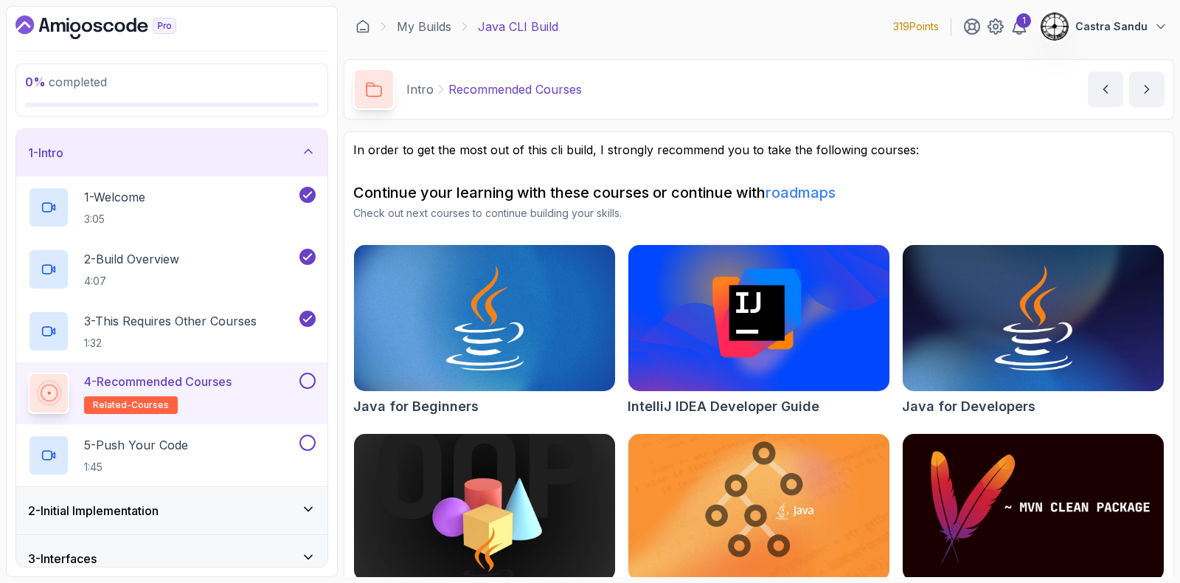
click at [312, 385] on button at bounding box center [308, 381] width 16 height 16
click at [230, 435] on div "5 - Push Your Code 1:45" at bounding box center [162, 455] width 269 height 41
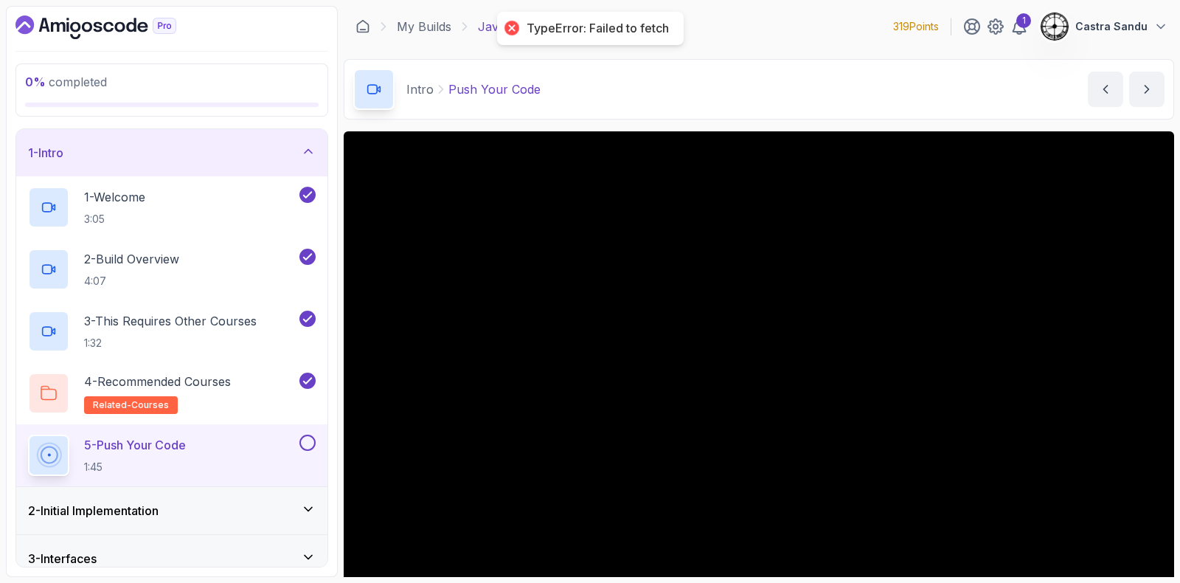
scroll to position [91, 0]
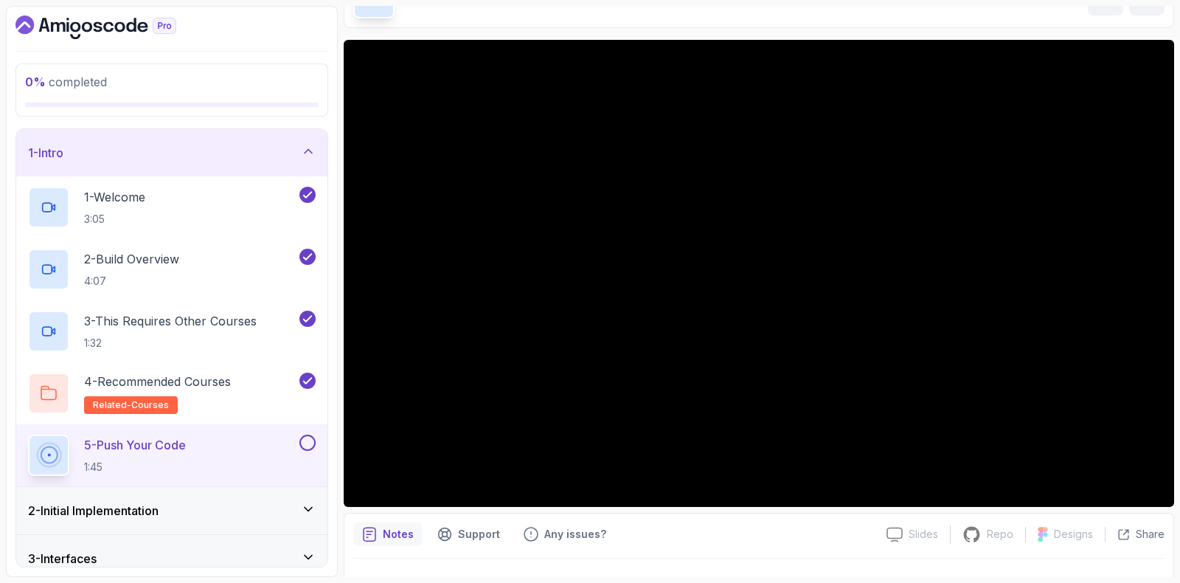
click at [311, 437] on div "5 - Push Your Code 1:45" at bounding box center [171, 455] width 311 height 62
click at [316, 438] on div "5 - Push Your Code 1:45" at bounding box center [171, 455] width 311 height 62
click at [308, 437] on button at bounding box center [308, 443] width 16 height 16
click at [311, 444] on icon at bounding box center [307, 442] width 13 height 15
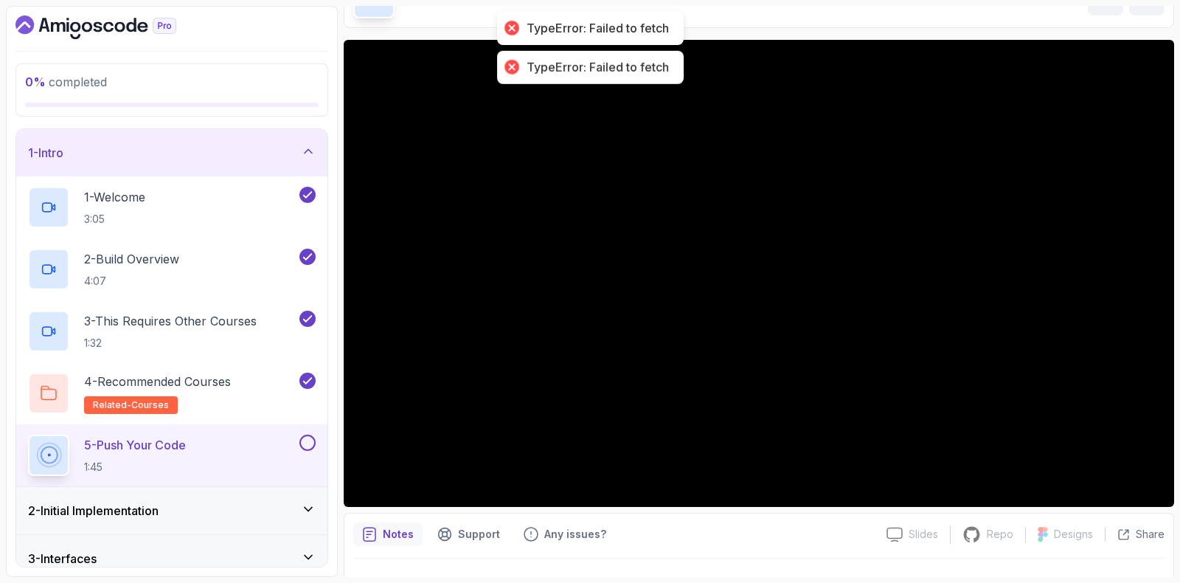
click at [311, 444] on button at bounding box center [308, 443] width 16 height 16
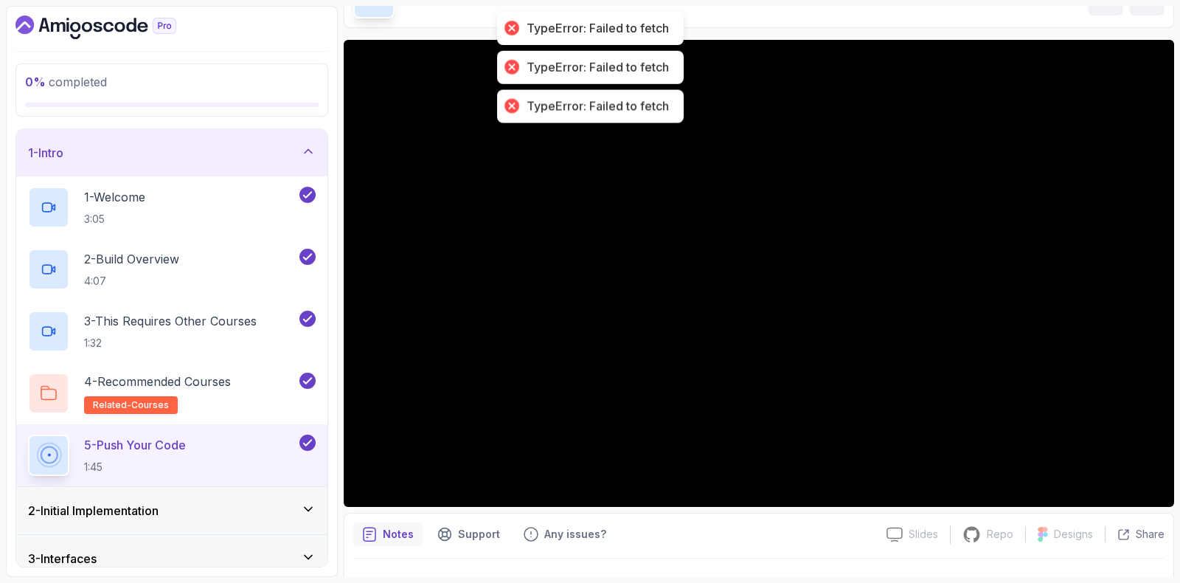
click at [237, 505] on div "2 - Initial Implementation" at bounding box center [172, 511] width 288 height 18
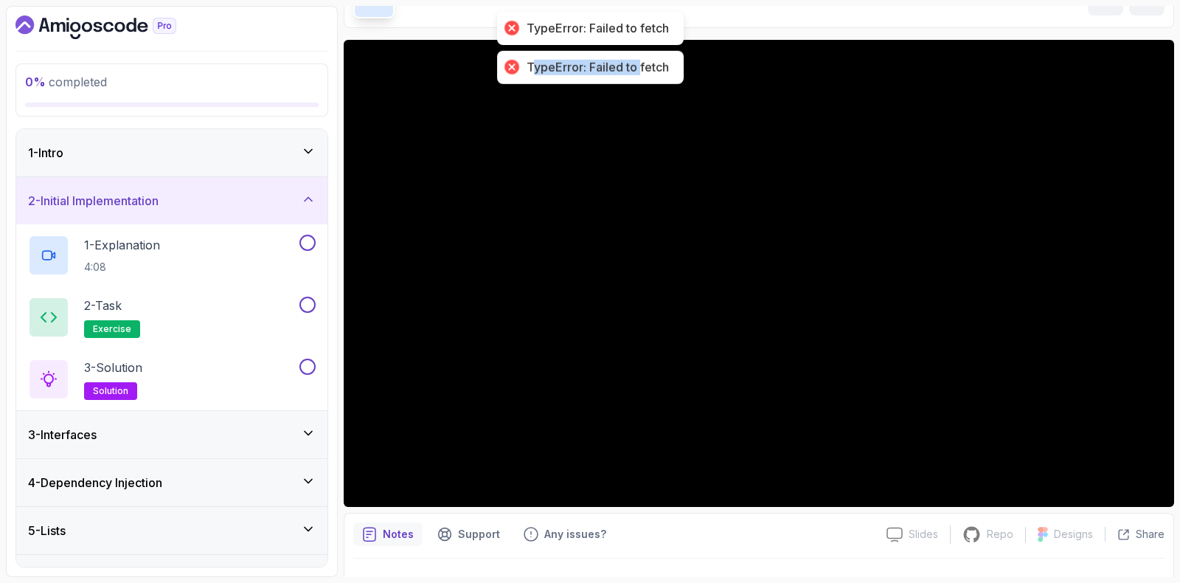
drag, startPoint x: 535, startPoint y: 72, endPoint x: 640, endPoint y: 61, distance: 106.0
click at [640, 61] on div "TypeError: Failed to fetch" at bounding box center [598, 67] width 142 height 15
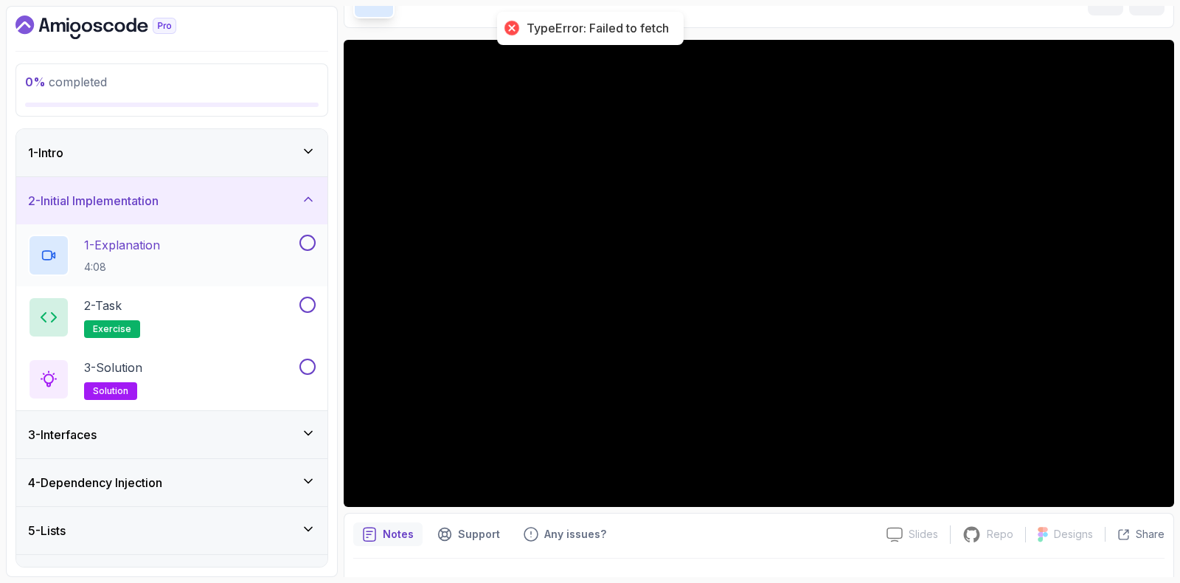
click at [139, 263] on p "4:08" at bounding box center [122, 267] width 76 height 15
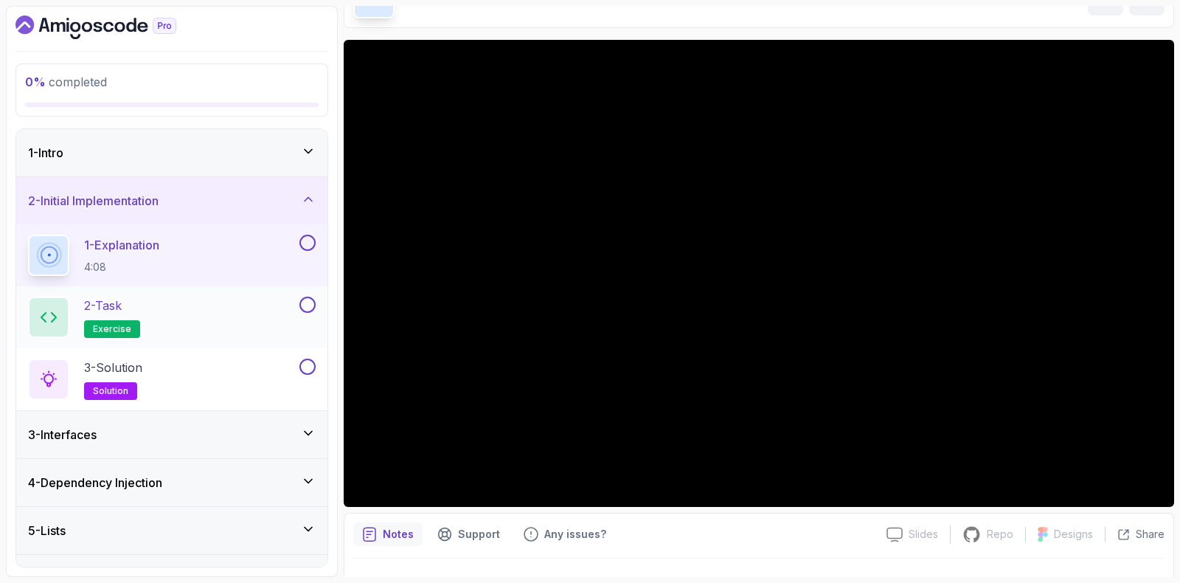
click at [164, 316] on div "2 - Task exercise" at bounding box center [162, 317] width 269 height 41
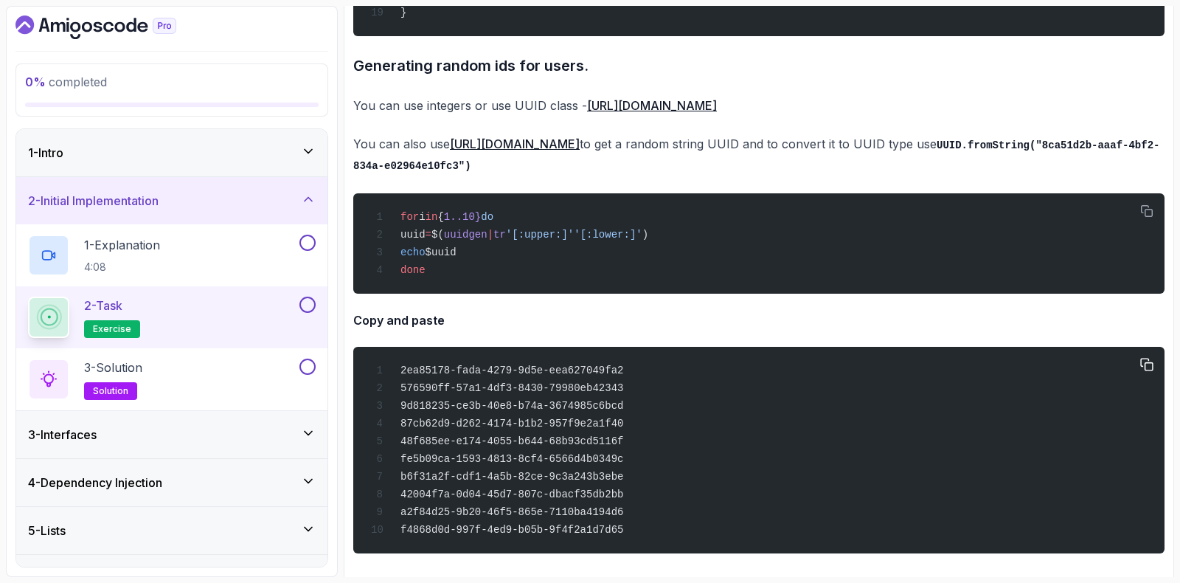
scroll to position [1558, 0]
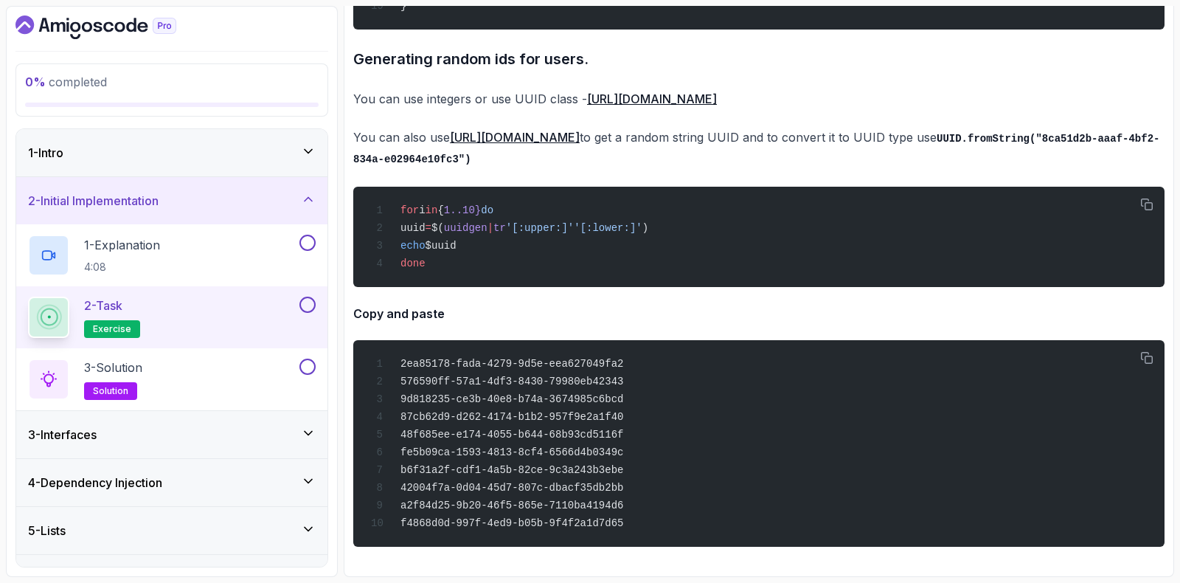
click at [85, 440] on h3 "3 - Interfaces" at bounding box center [62, 435] width 69 height 18
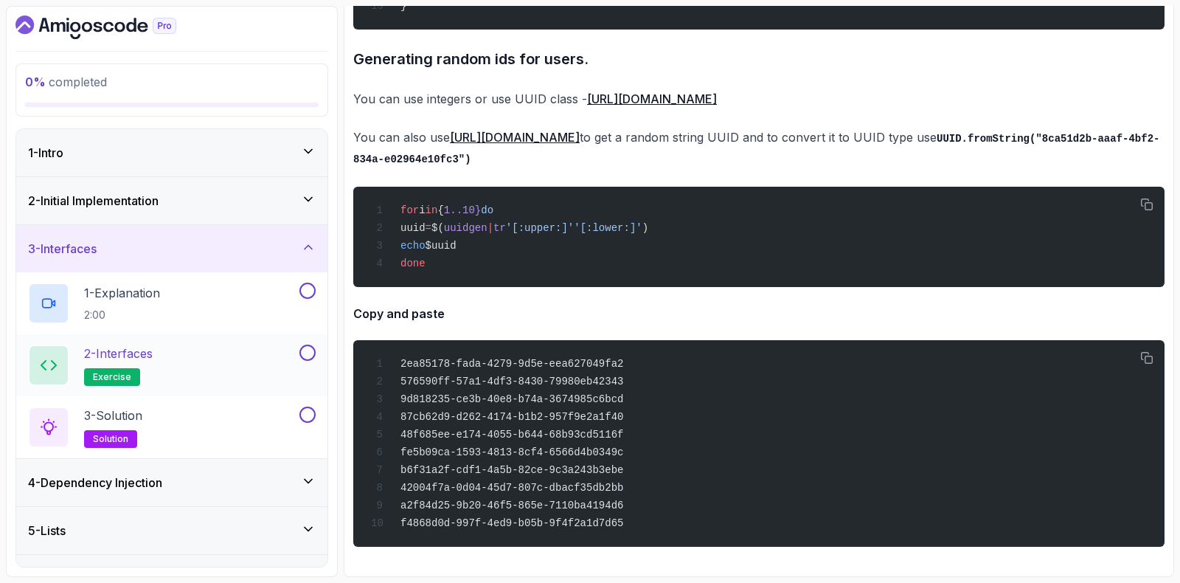
click at [105, 359] on p "2 - Interfaces" at bounding box center [118, 354] width 69 height 18
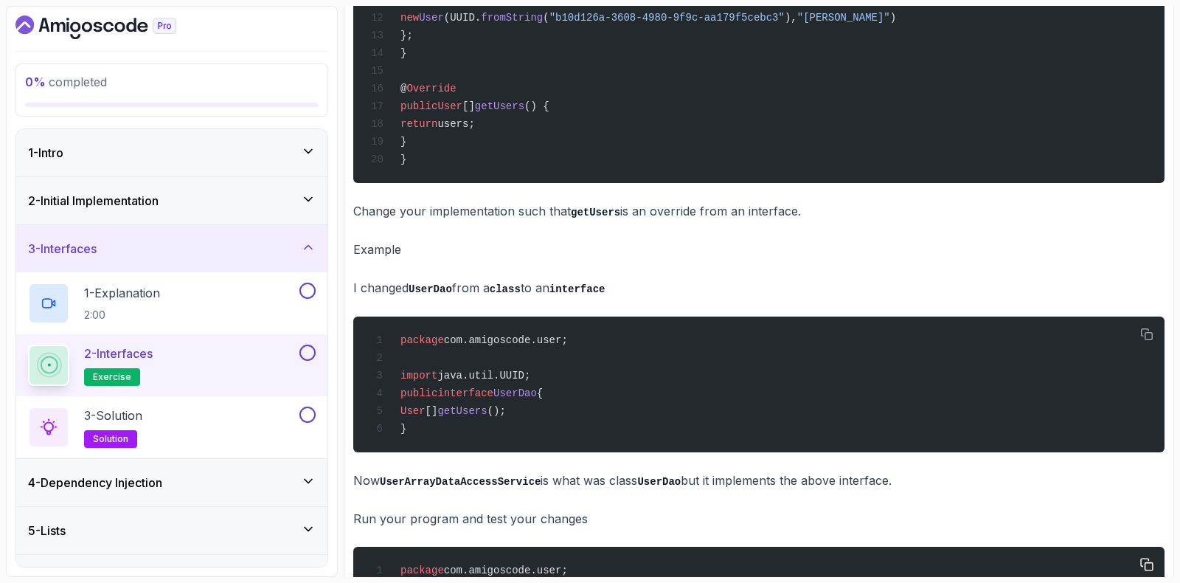
scroll to position [1168, 0]
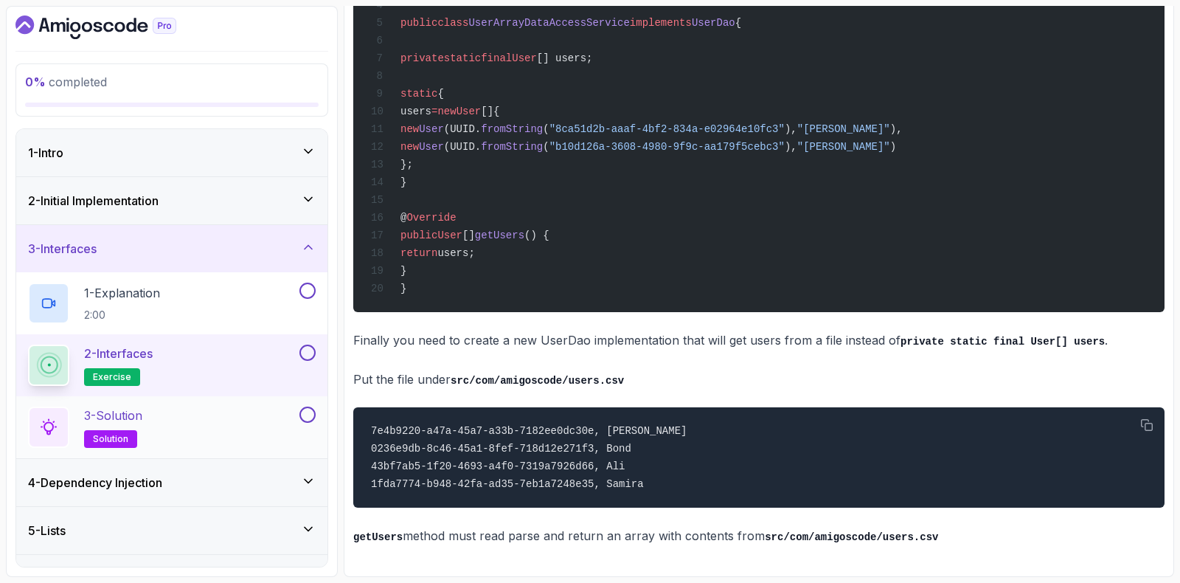
click at [140, 413] on p "3 - Solution" at bounding box center [113, 416] width 58 height 18
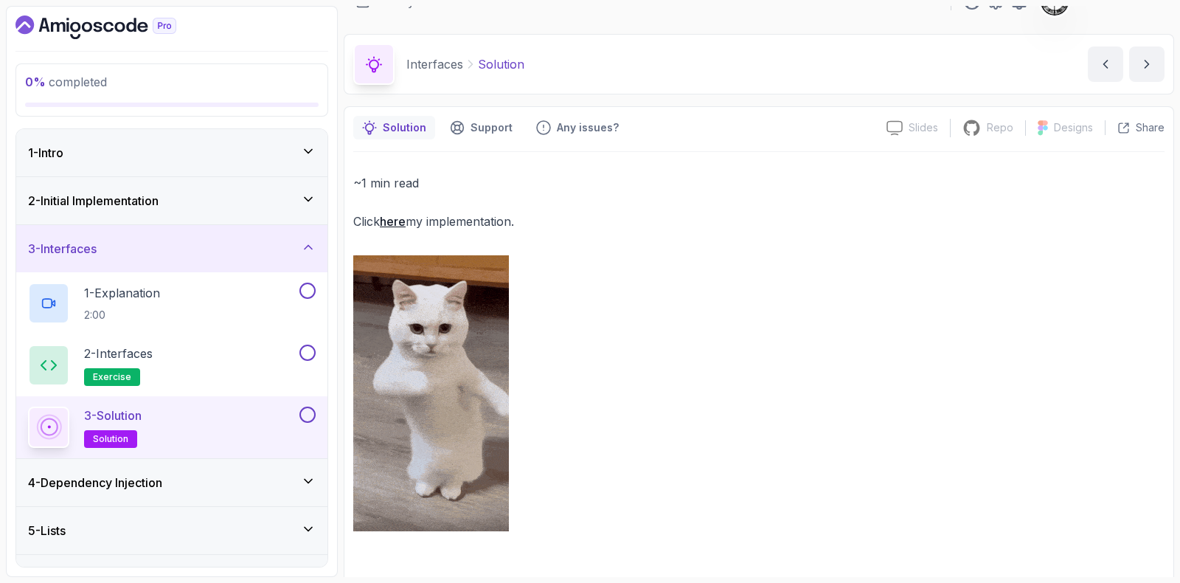
scroll to position [32, 0]
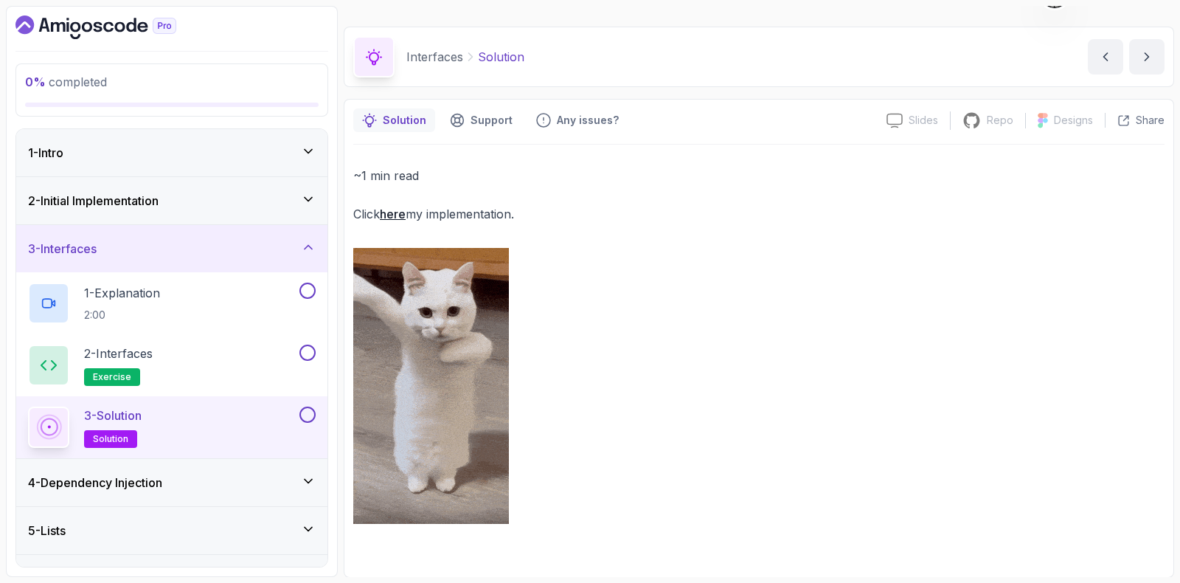
click at [386, 212] on link "here" at bounding box center [393, 214] width 26 height 15
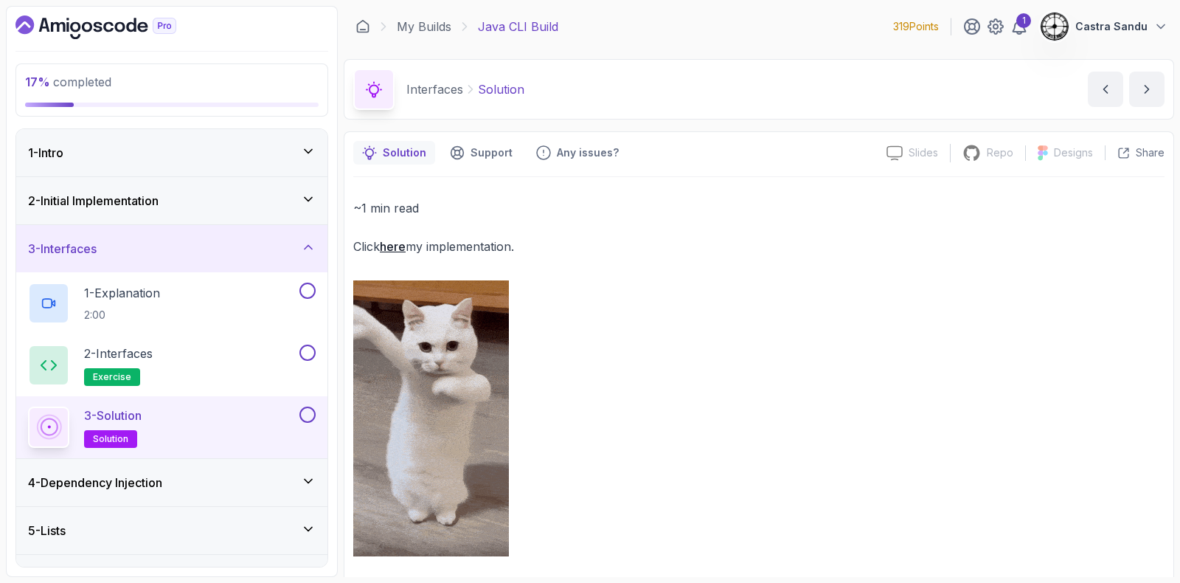
click at [55, 39] on div "17 % completed 1 - Intro 2 - Initial Implementation 3 - Interfaces 1 - Explanat…" at bounding box center [172, 291] width 332 height 571
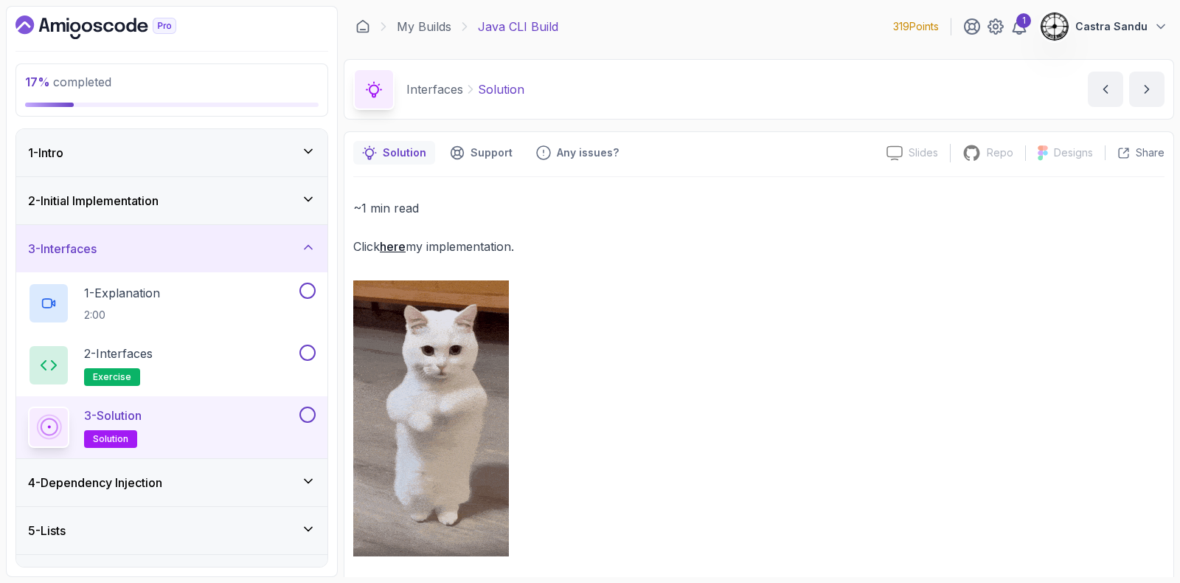
click at [55, 38] on div "17 % completed 1 - Intro 2 - Initial Implementation 3 - Interfaces 1 - Explanat…" at bounding box center [172, 291] width 332 height 571
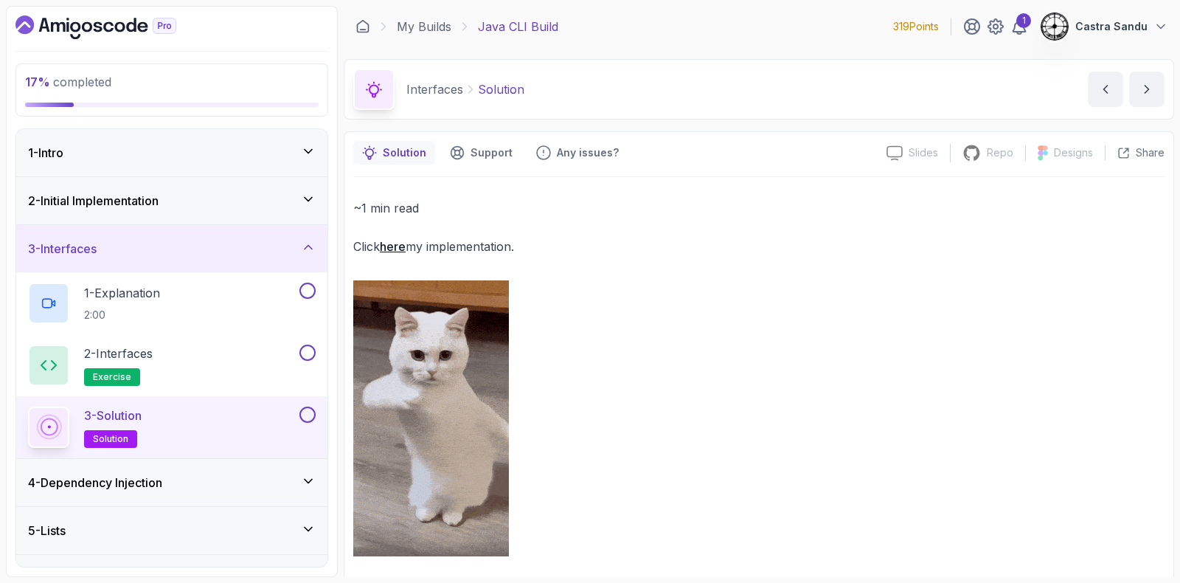
click at [58, 23] on icon "Dashboard" at bounding box center [58, 27] width 15 height 10
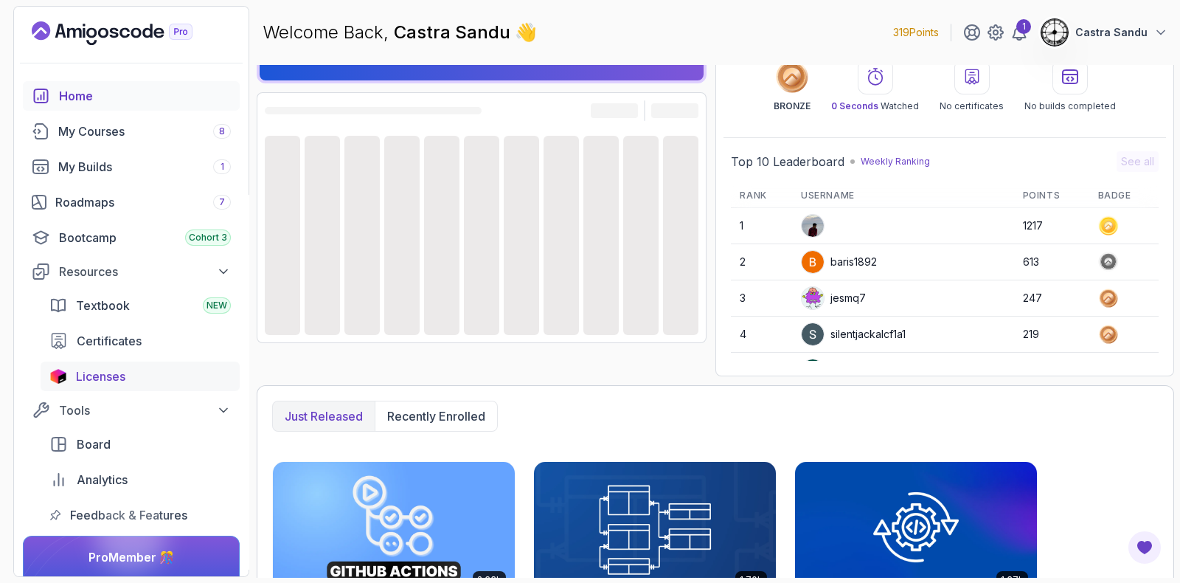
scroll to position [91, 0]
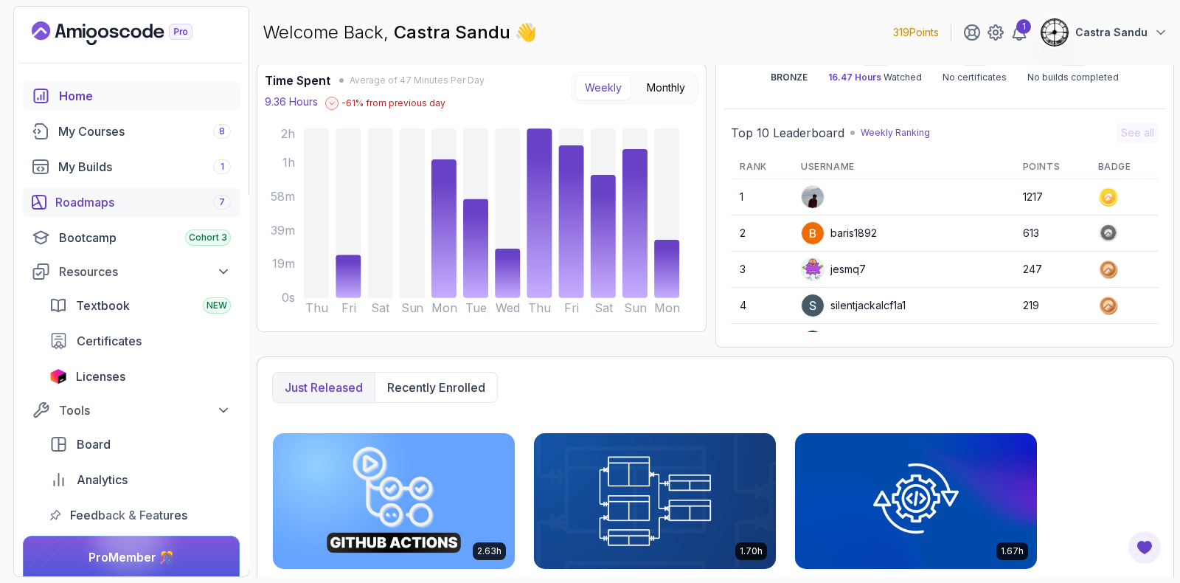
click at [87, 198] on div "Roadmaps 7" at bounding box center [143, 202] width 176 height 18
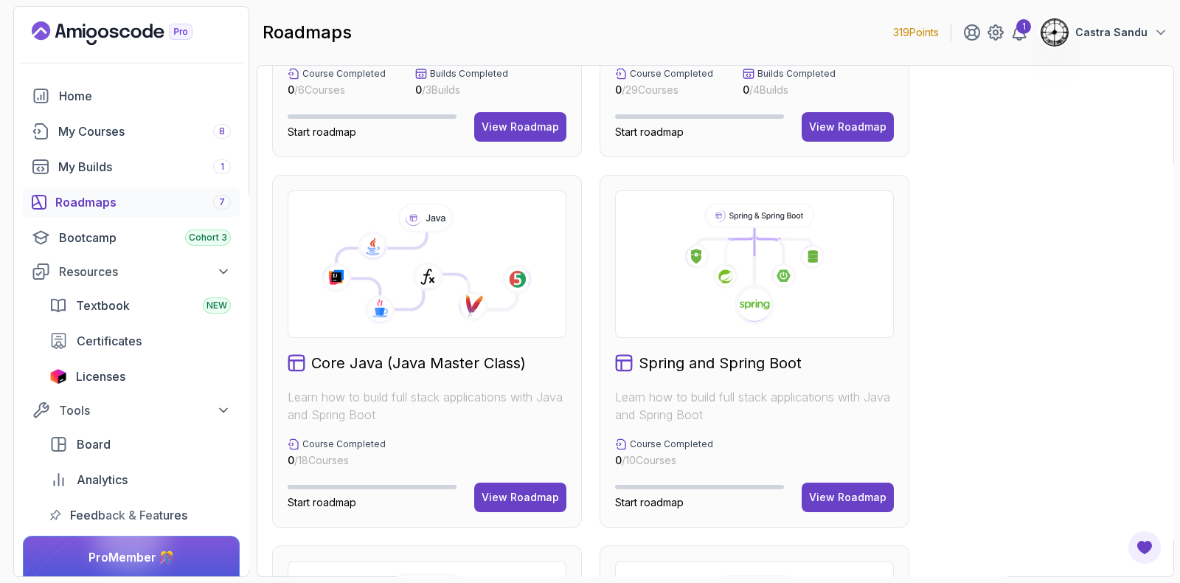
scroll to position [277, 0]
click at [516, 497] on div "View Roadmap" at bounding box center [520, 496] width 77 height 15
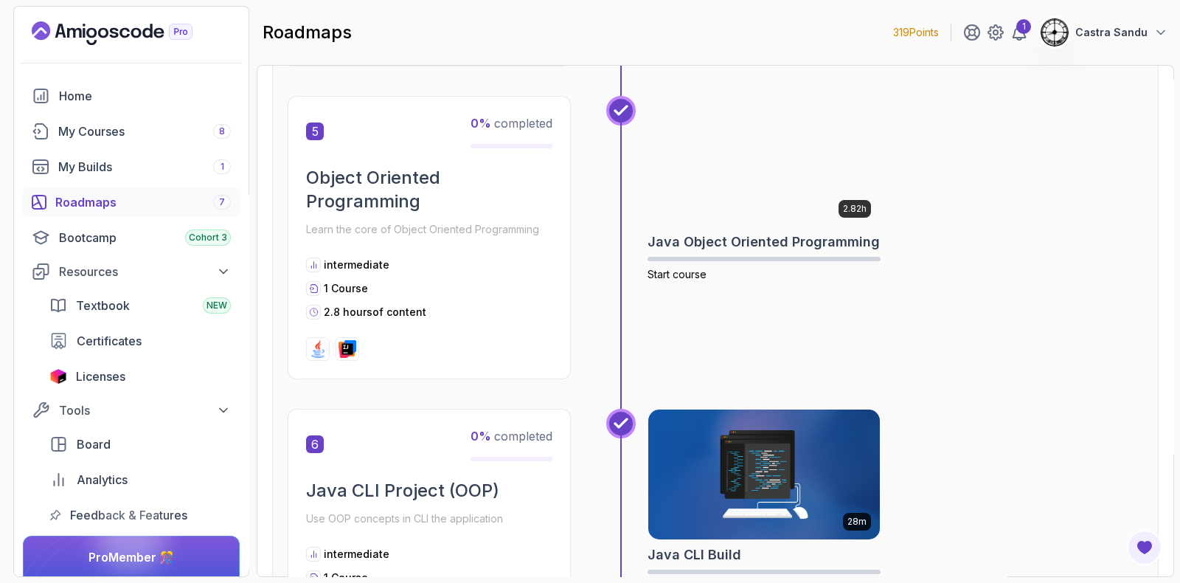
scroll to position [1397, 0]
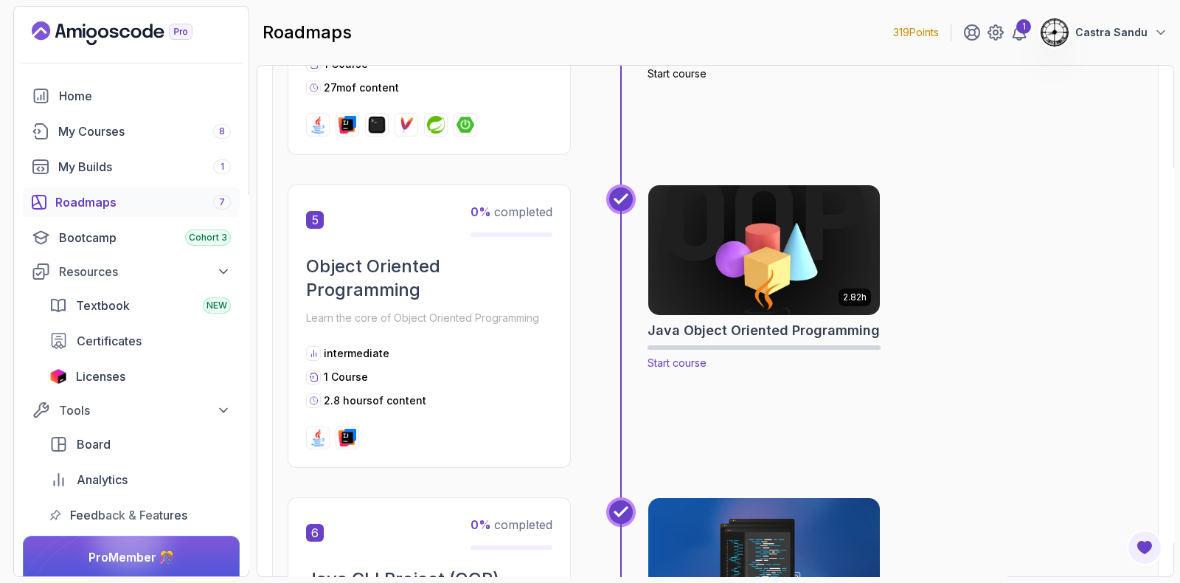
click at [750, 275] on img at bounding box center [764, 250] width 243 height 136
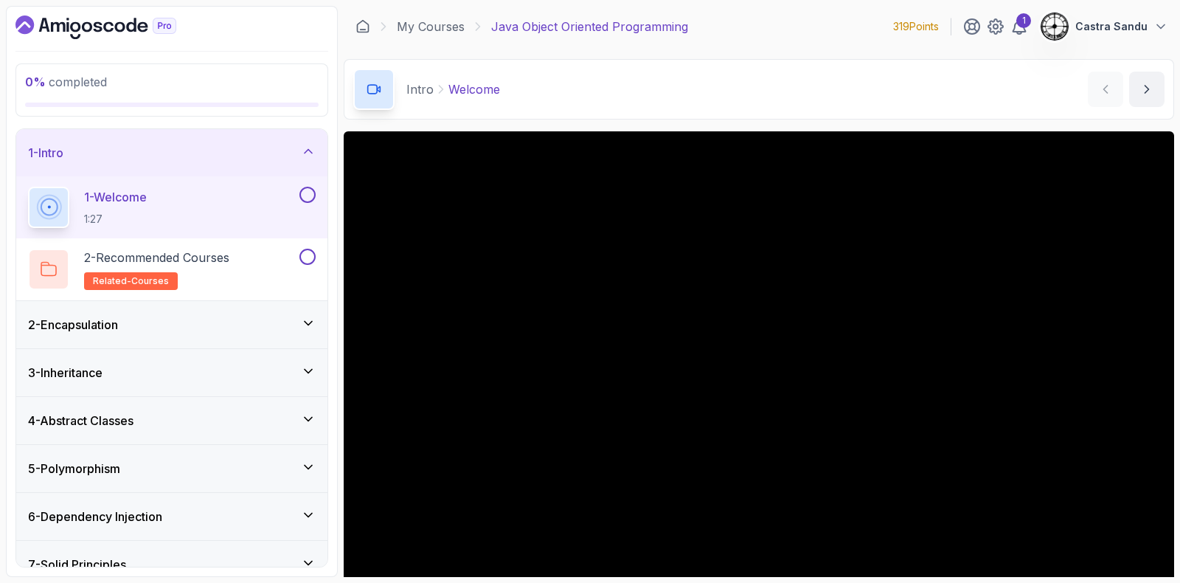
scroll to position [91, 0]
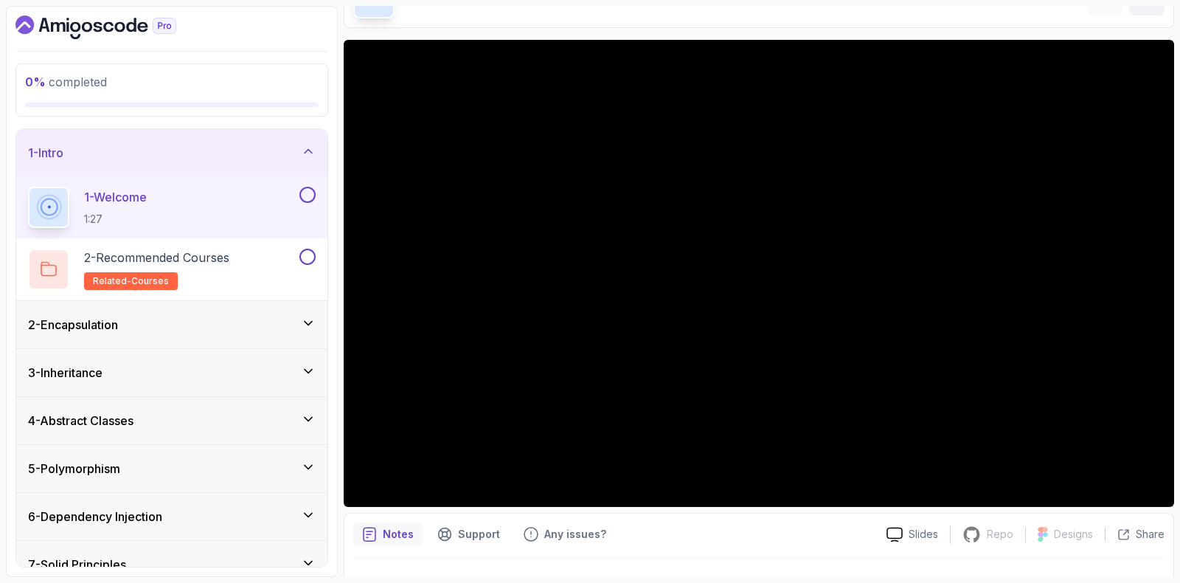
click at [309, 193] on button at bounding box center [308, 195] width 16 height 16
click at [229, 271] on h2 "2 - Recommended Courses related-courses" at bounding box center [156, 269] width 145 height 41
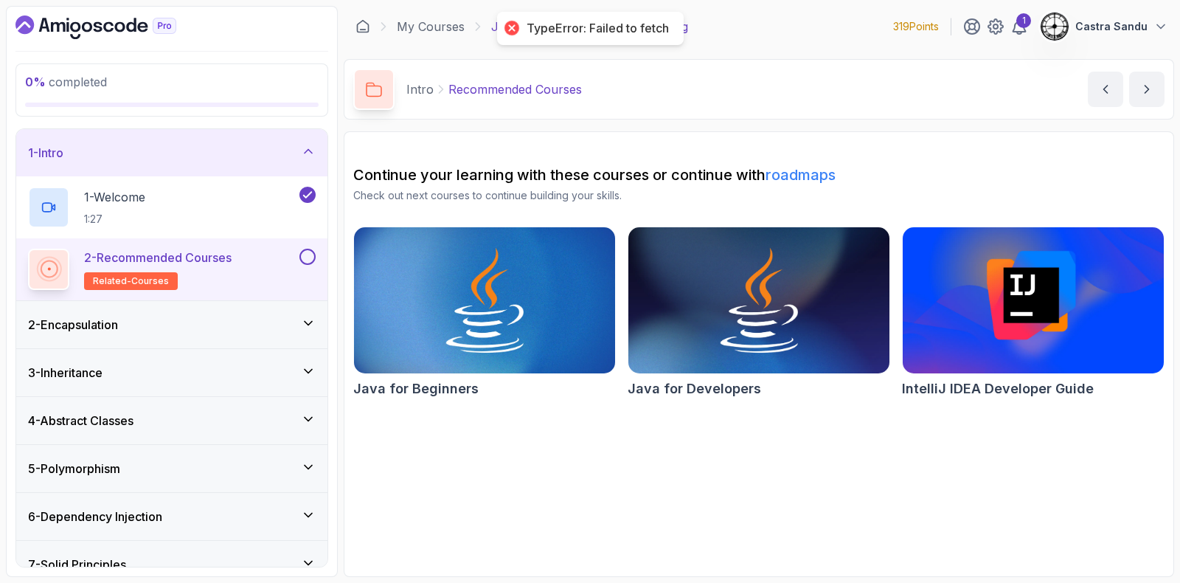
click at [302, 257] on button at bounding box center [308, 257] width 16 height 16
click at [212, 325] on div "2 - Encapsulation" at bounding box center [172, 325] width 288 height 18
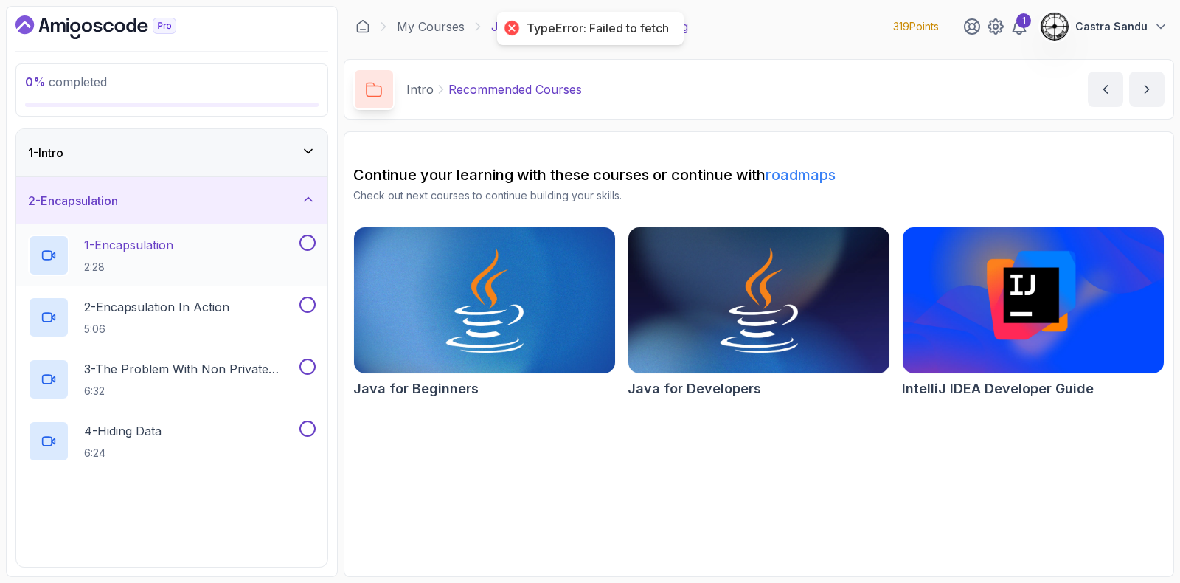
click at [148, 257] on h2 "1 - Encapsulation 2:28" at bounding box center [128, 255] width 89 height 38
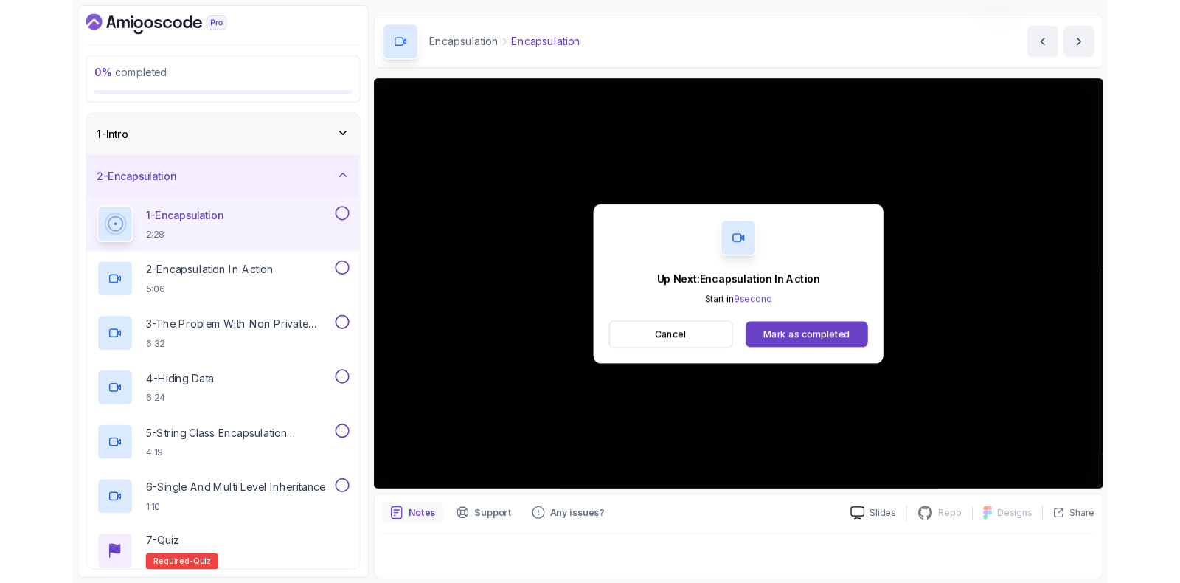
scroll to position [55, 0]
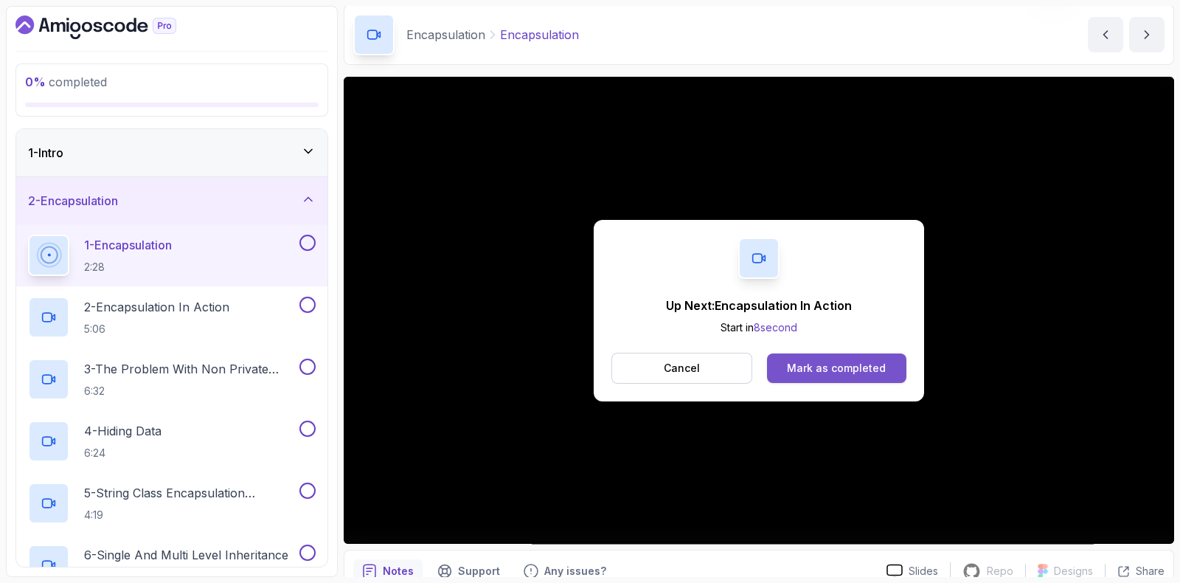
click at [812, 374] on div "Mark as completed" at bounding box center [836, 368] width 99 height 15
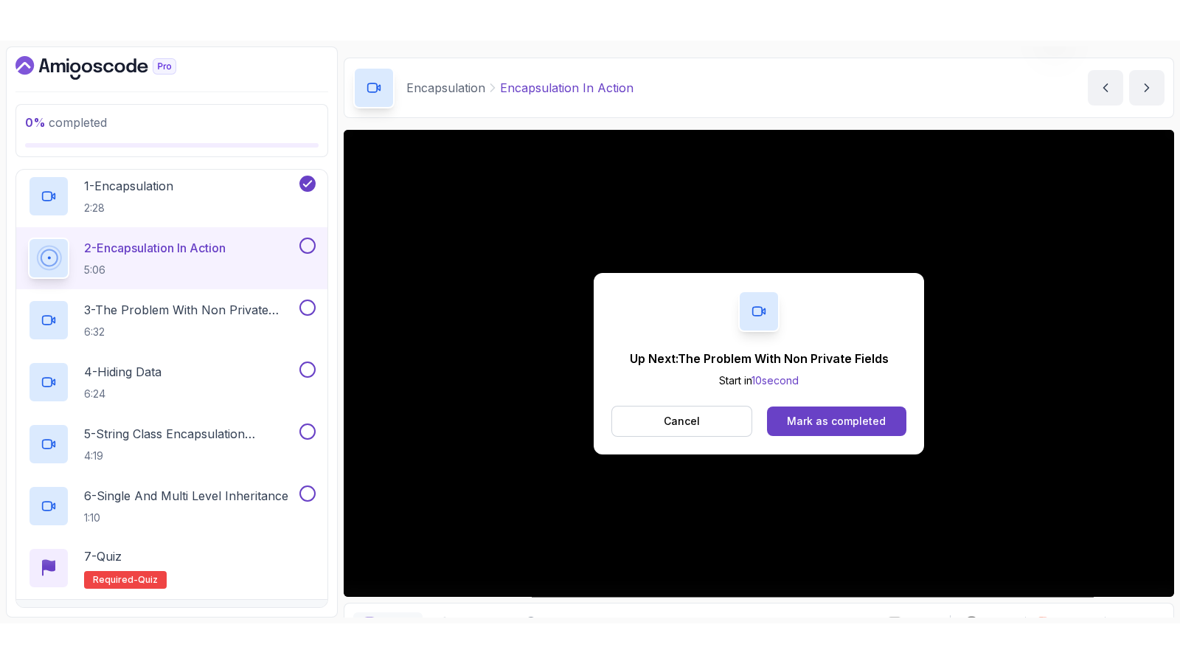
scroll to position [55, 0]
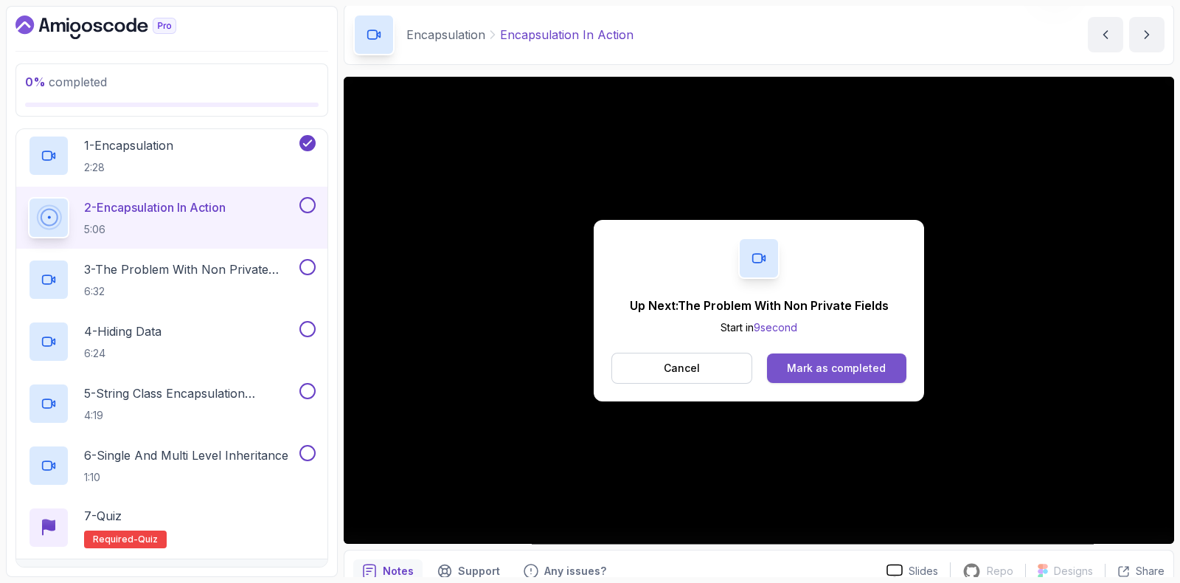
click at [836, 378] on button "Mark as completed" at bounding box center [836, 368] width 139 height 30
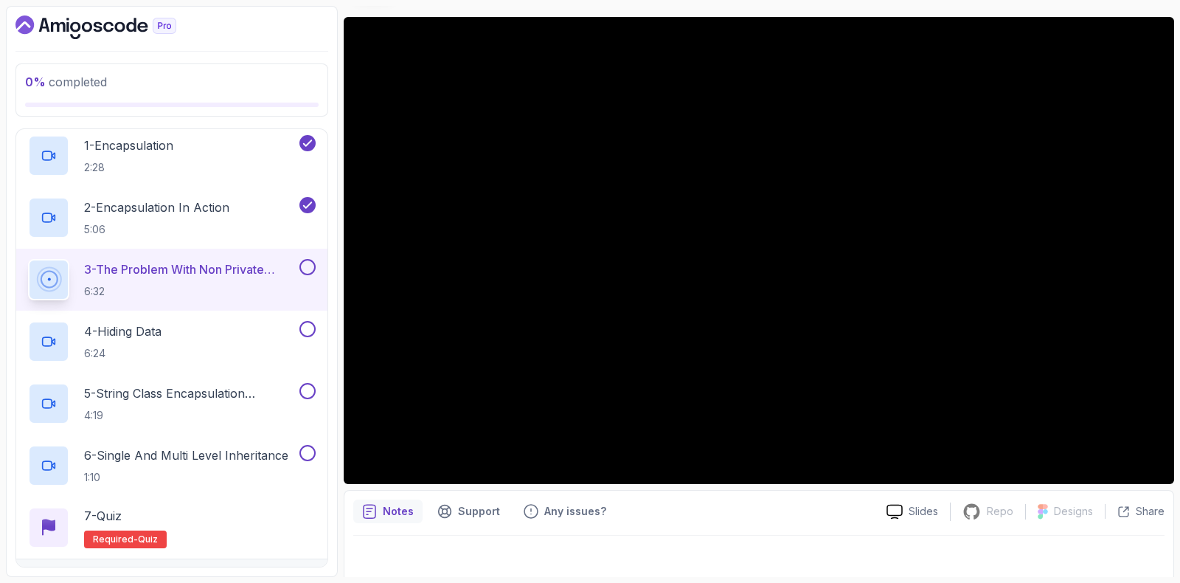
scroll to position [31, 0]
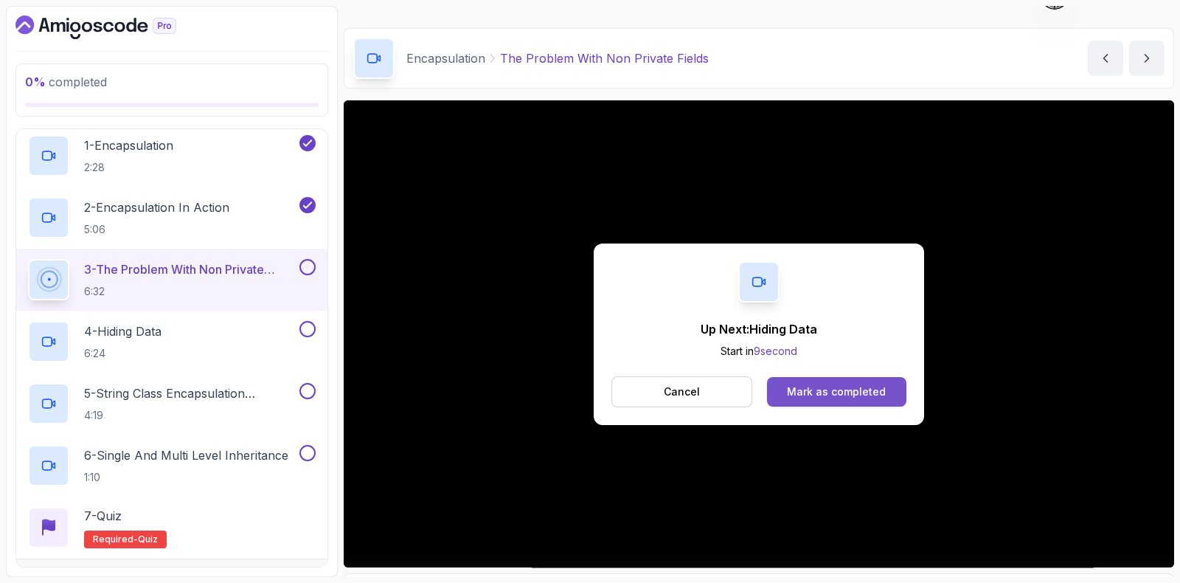
click at [841, 396] on div "Mark as completed" at bounding box center [836, 391] width 99 height 15
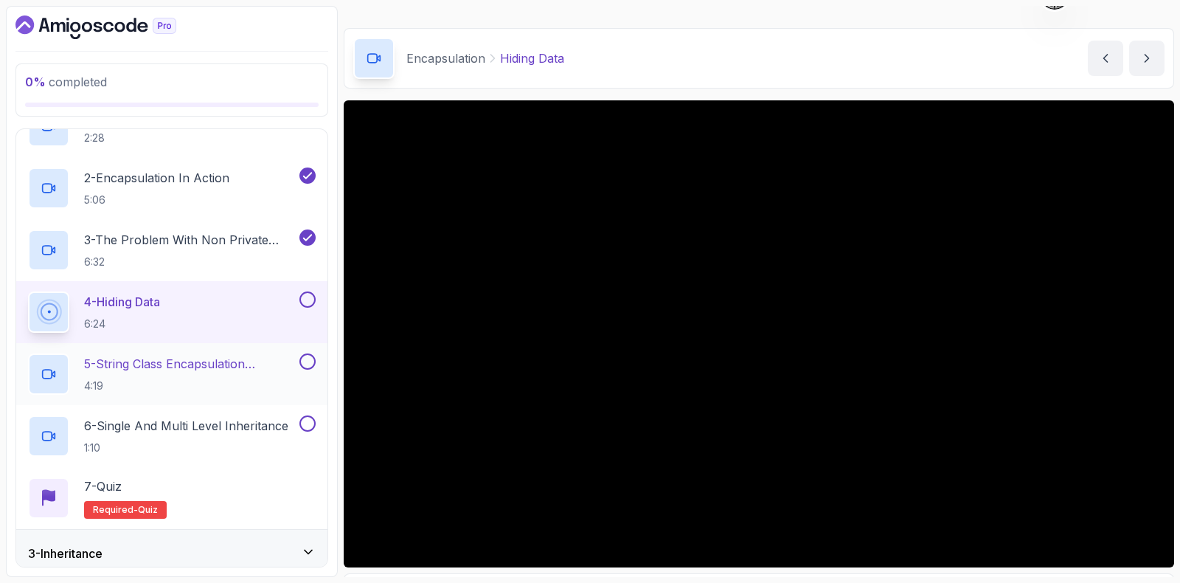
scroll to position [100, 0]
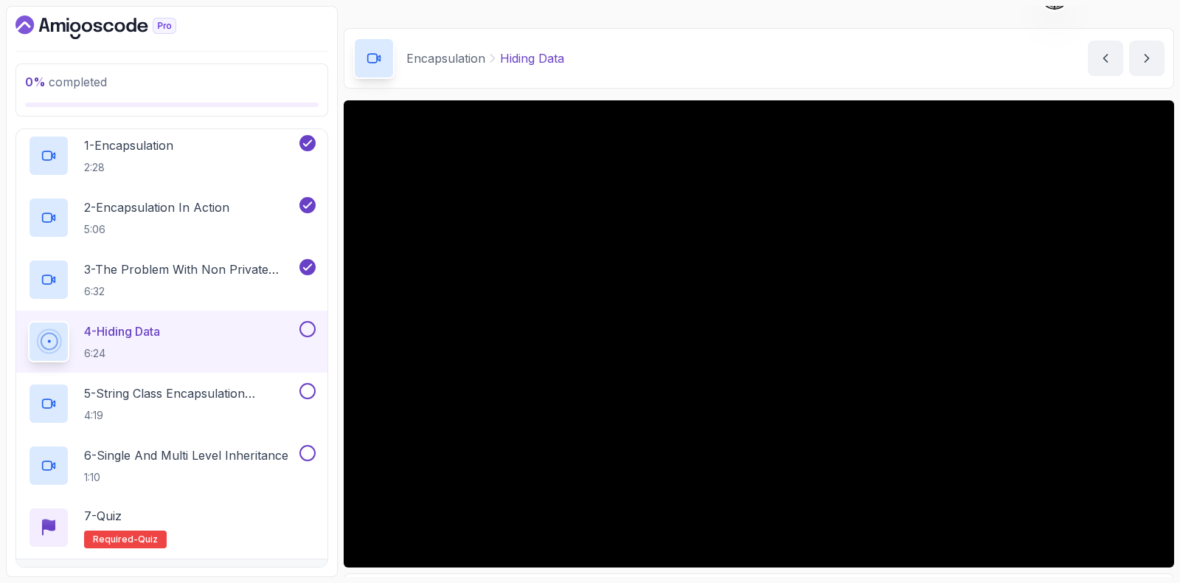
click at [314, 328] on button at bounding box center [308, 329] width 16 height 16
click at [208, 399] on p "5 - String Class Encapsulation Exa,Mple" at bounding box center [190, 393] width 212 height 18
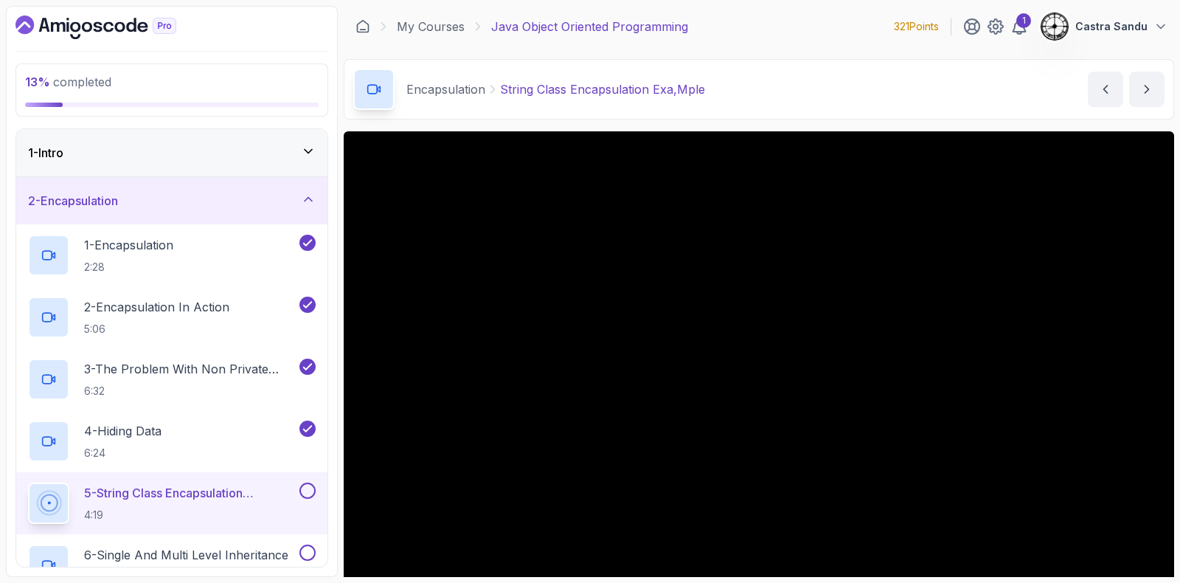
scroll to position [91, 0]
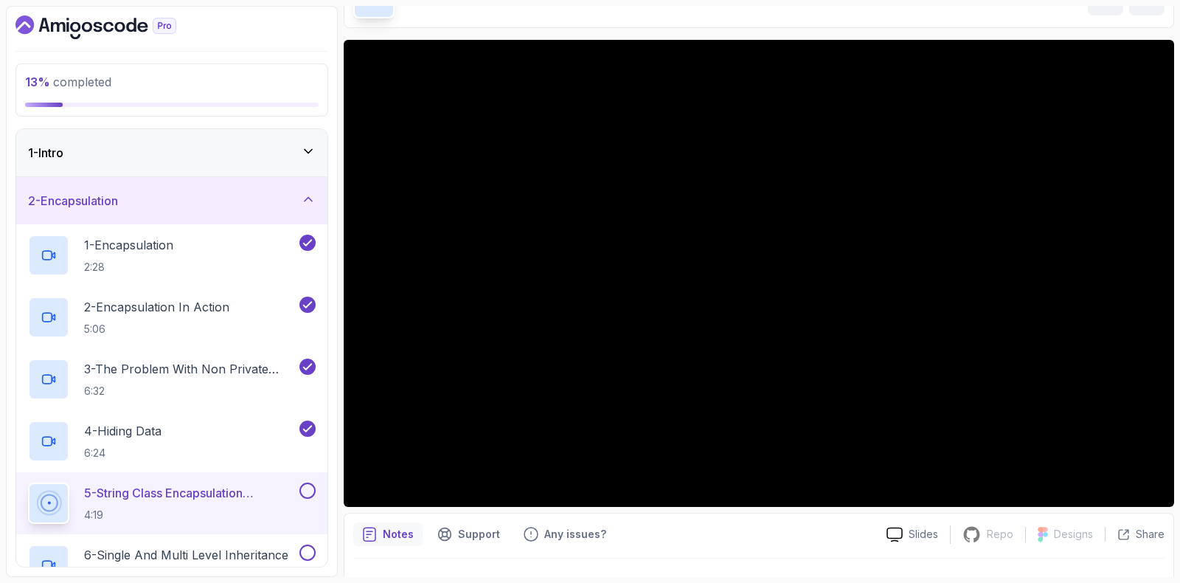
click at [266, 180] on div "2 - Encapsulation" at bounding box center [171, 200] width 311 height 47
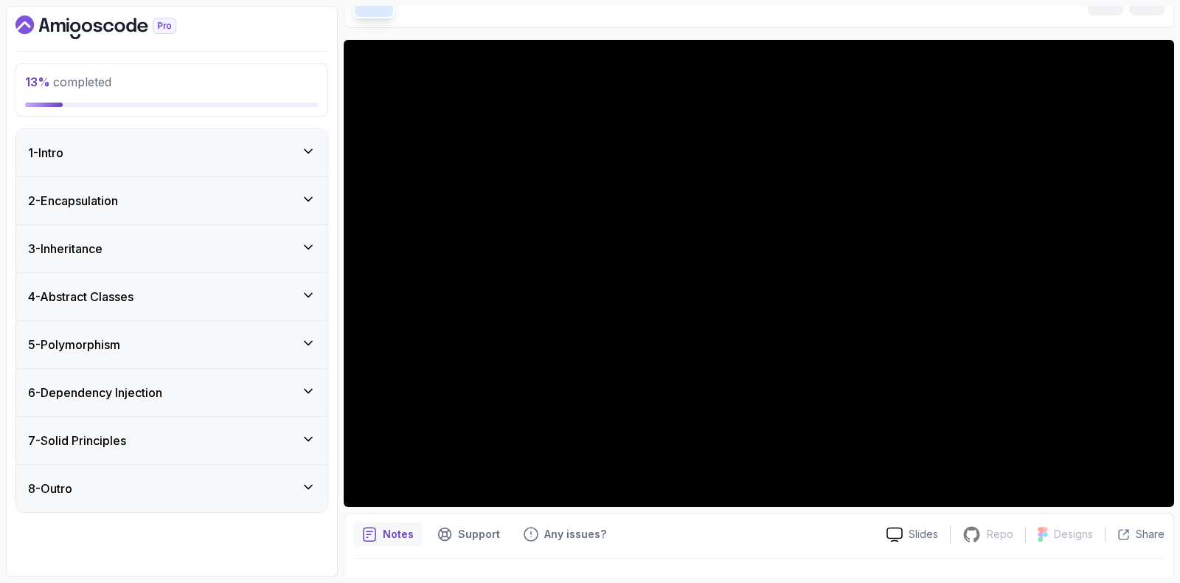
click at [134, 155] on div "1 - Intro" at bounding box center [172, 153] width 288 height 18
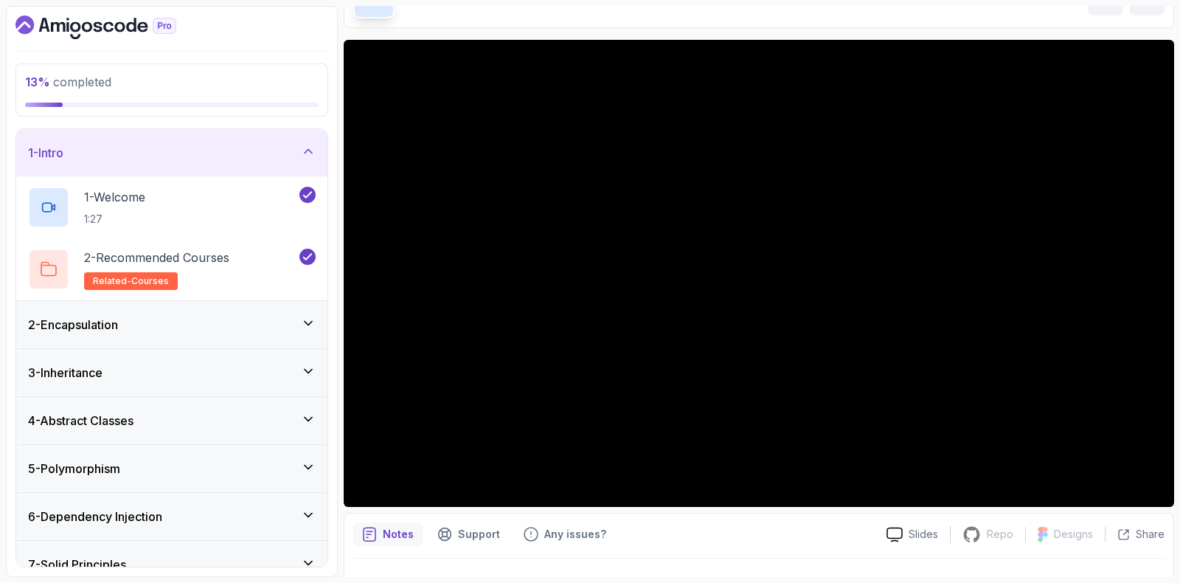
click at [131, 156] on div "1 - Intro" at bounding box center [172, 153] width 288 height 18
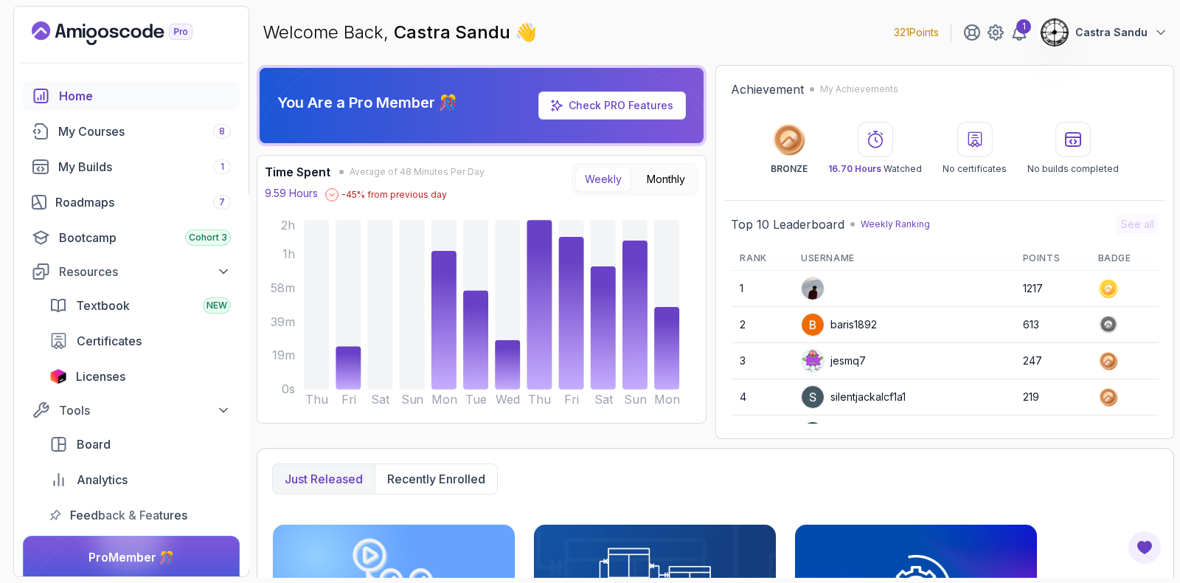
drag, startPoint x: 894, startPoint y: 31, endPoint x: 943, endPoint y: 38, distance: 49.1
click at [939, 38] on p "321 Points" at bounding box center [916, 32] width 45 height 15
drag, startPoint x: 915, startPoint y: 127, endPoint x: 913, endPoint y: 112, distance: 14.9
click at [916, 127] on div "16.70 Hours Watched" at bounding box center [875, 148] width 94 height 53
click at [1136, 534] on button "Open Feedback Button" at bounding box center [1144, 547] width 35 height 35
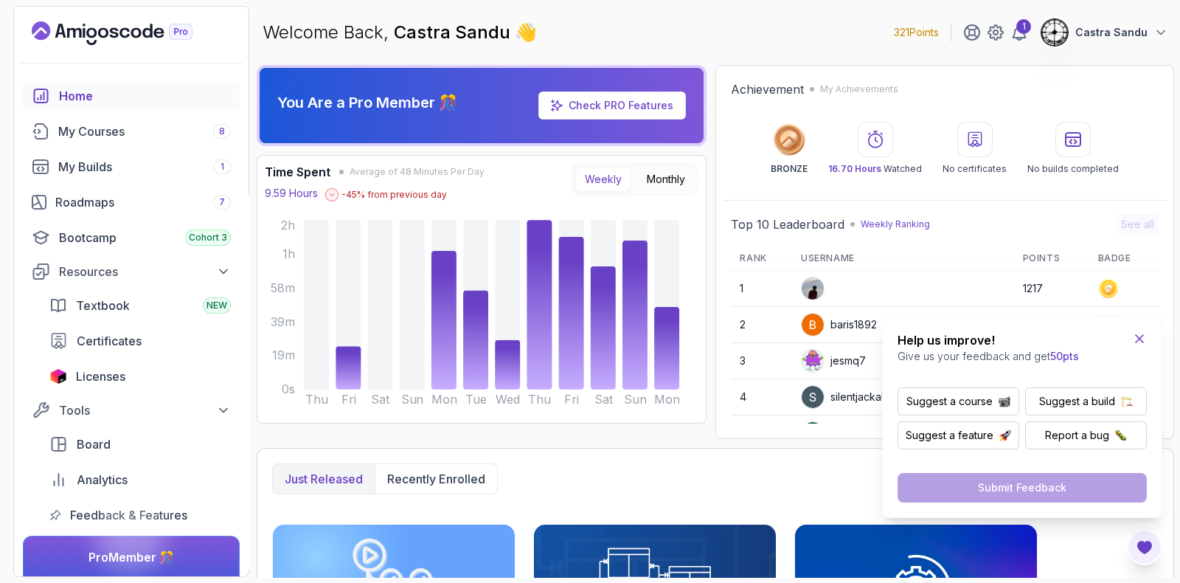
click at [1138, 341] on icon "Close Feedback Widget" at bounding box center [1139, 338] width 15 height 15
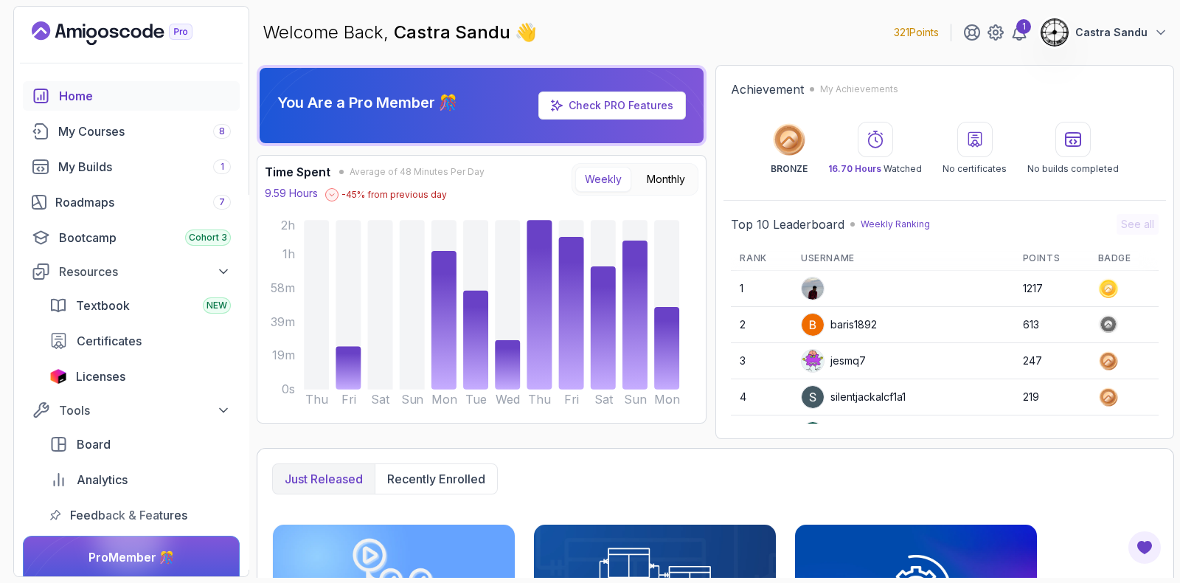
click at [1116, 32] on p "Castra Sandu" at bounding box center [1112, 32] width 72 height 15
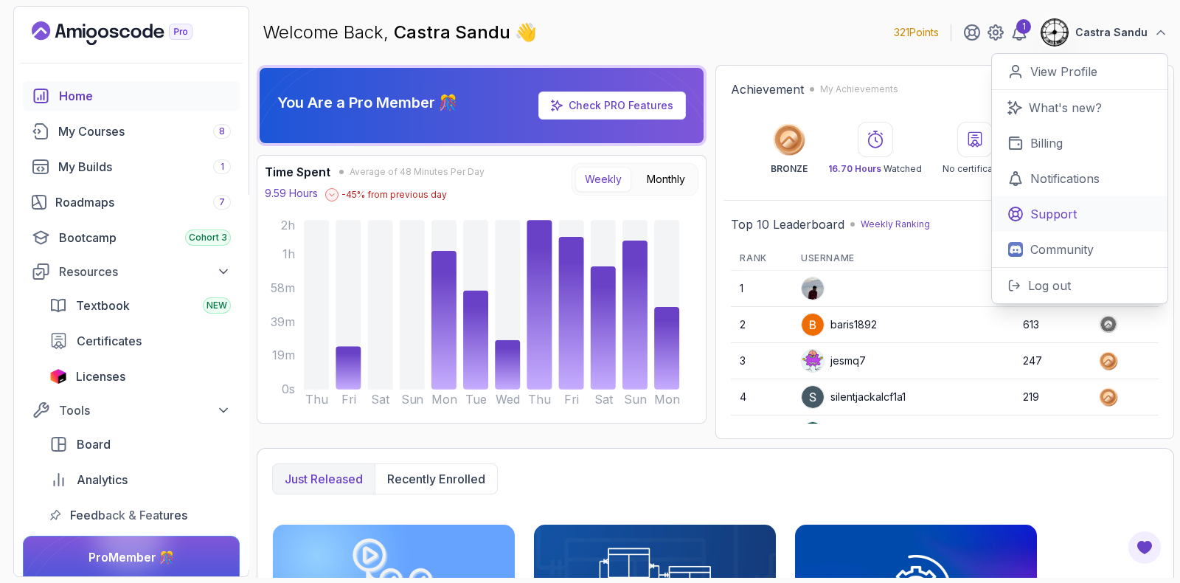
click at [1081, 203] on link "Support" at bounding box center [1080, 213] width 176 height 35
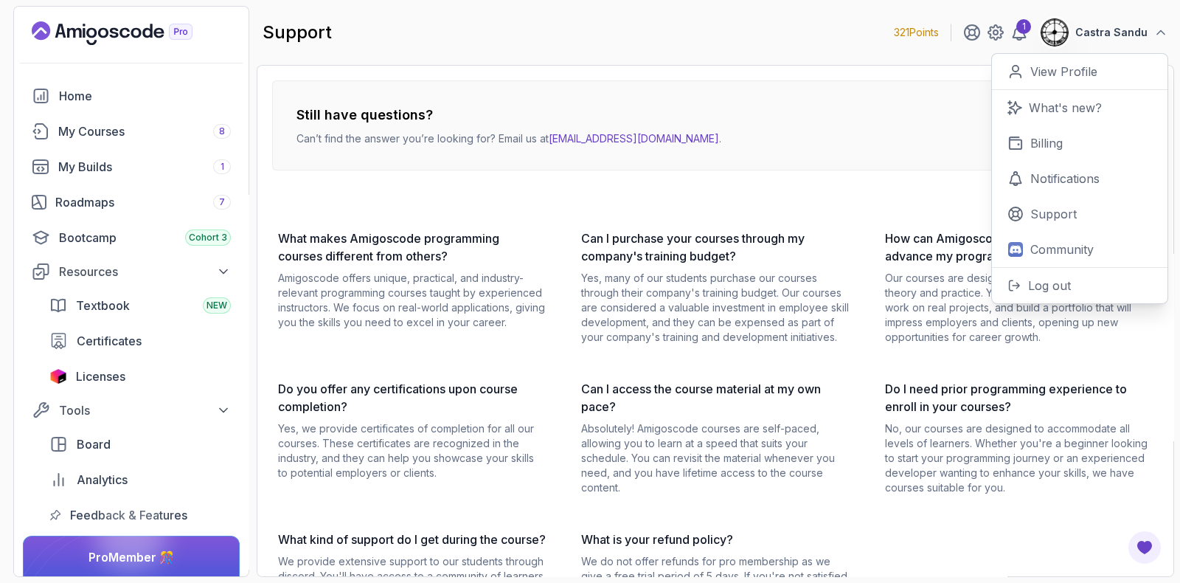
click at [513, 158] on div "Still have questions? Can’t find the answer you’re looking for? Email us at [EM…" at bounding box center [715, 125] width 887 height 90
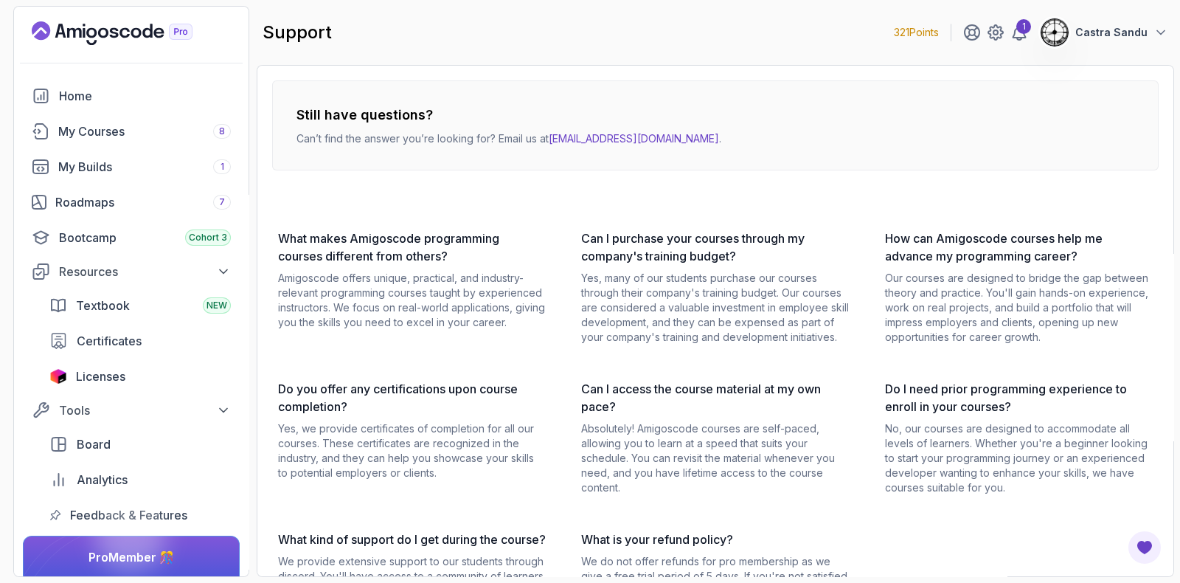
drag, startPoint x: 684, startPoint y: 123, endPoint x: 553, endPoint y: 142, distance: 131.9
click at [553, 142] on div "Still have questions? Can’t find the answer you’re looking for? Email us at [EM…" at bounding box center [715, 125] width 887 height 90
click at [421, 162] on div "Still have questions? Can’t find the answer you’re looking for? Email us at [EM…" at bounding box center [715, 125] width 887 height 90
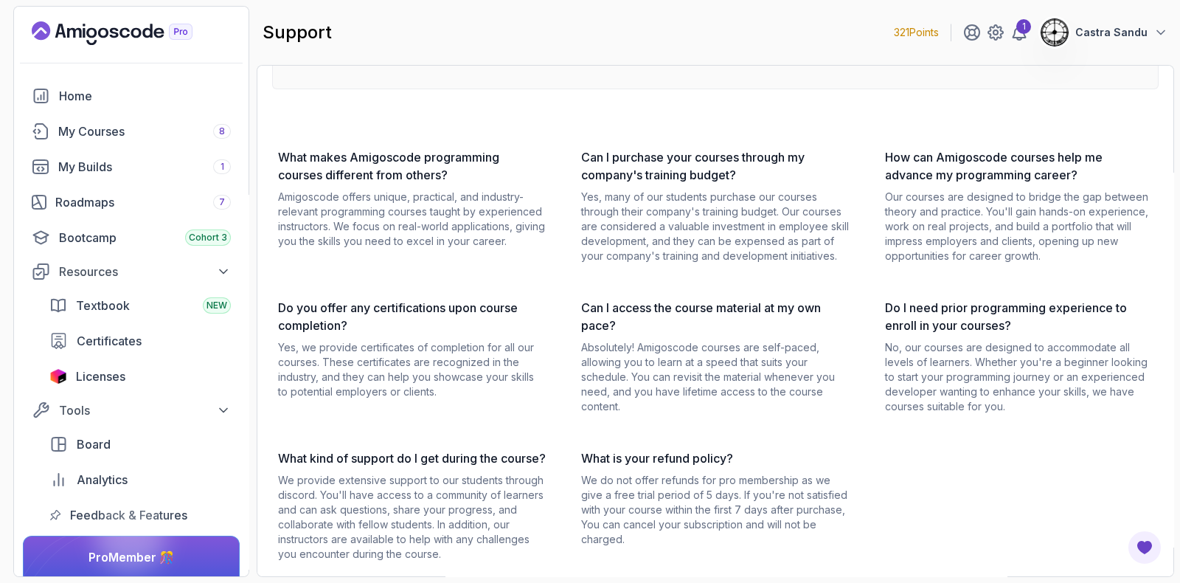
scroll to position [98, 0]
drag, startPoint x: 646, startPoint y: 478, endPoint x: 724, endPoint y: 493, distance: 80.3
click at [724, 493] on p "We do not offer refunds for pro membership as we give a free trial period of 5 …" at bounding box center [715, 510] width 268 height 74
click at [708, 524] on p "We do not offer refunds for pro membership as we give a free trial period of 5 …" at bounding box center [715, 510] width 268 height 74
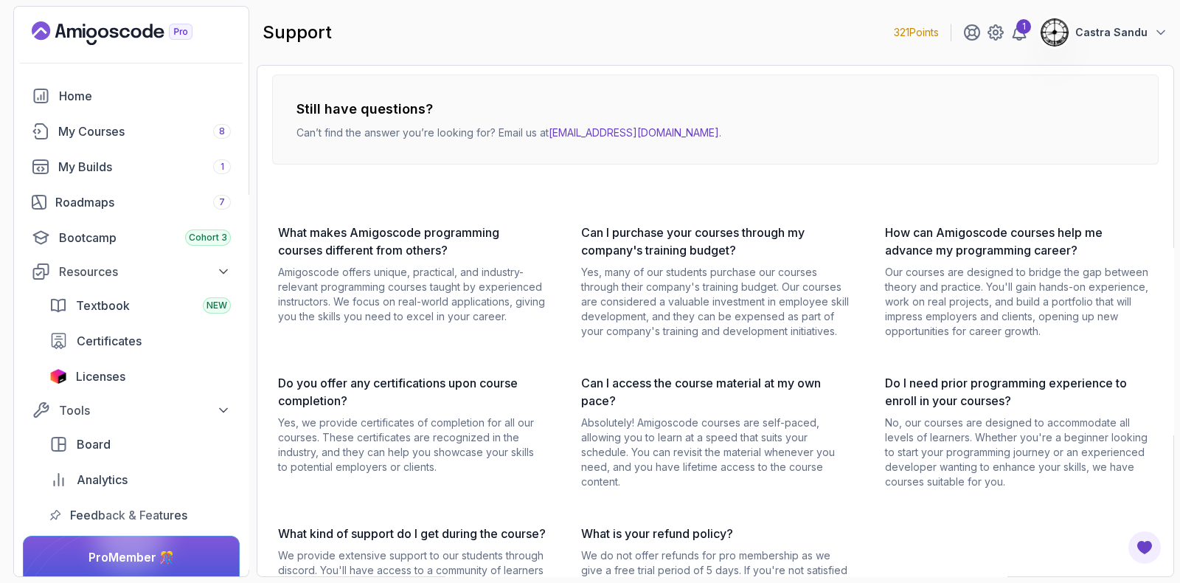
scroll to position [0, 0]
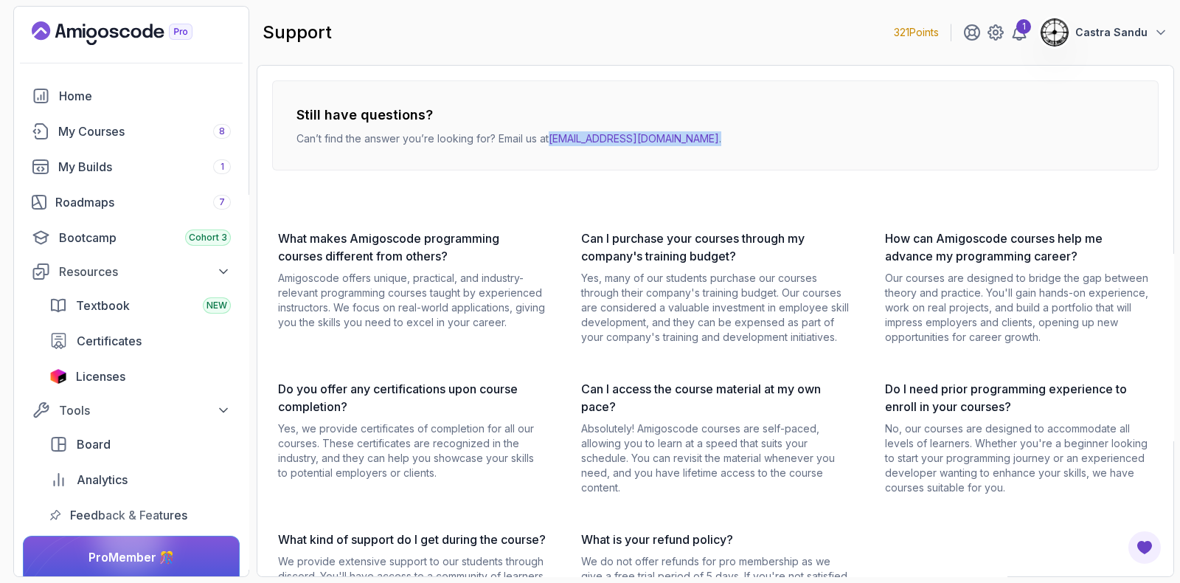
drag, startPoint x: 717, startPoint y: 135, endPoint x: 553, endPoint y: 168, distance: 167.1
click at [551, 163] on div "Still have questions? Can’t find the answer you’re looking for? Email us at [EM…" at bounding box center [715, 125] width 887 height 90
copy p "[EMAIL_ADDRESS][DOMAIN_NAME] ."
